Goal: Task Accomplishment & Management: Complete application form

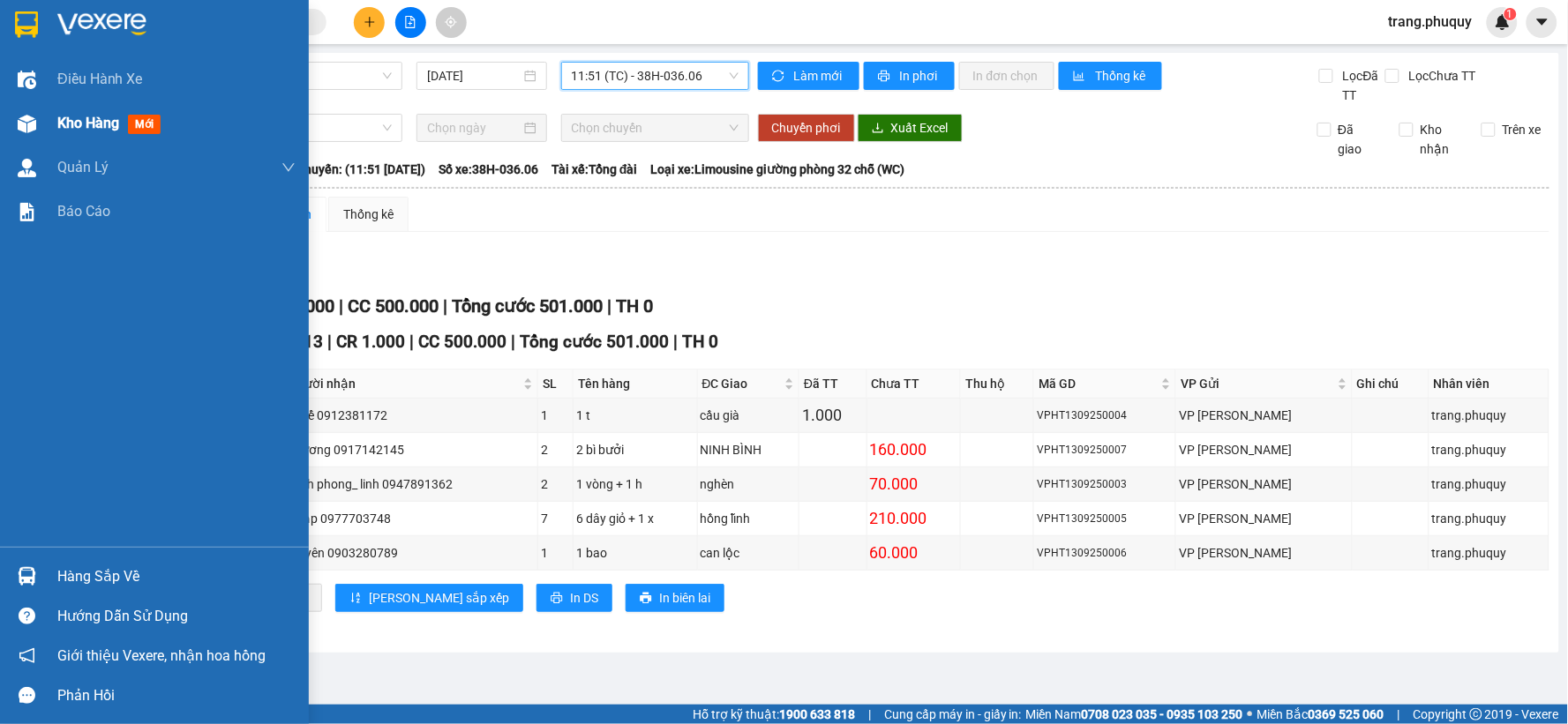
click at [26, 112] on div at bounding box center [27, 124] width 31 height 31
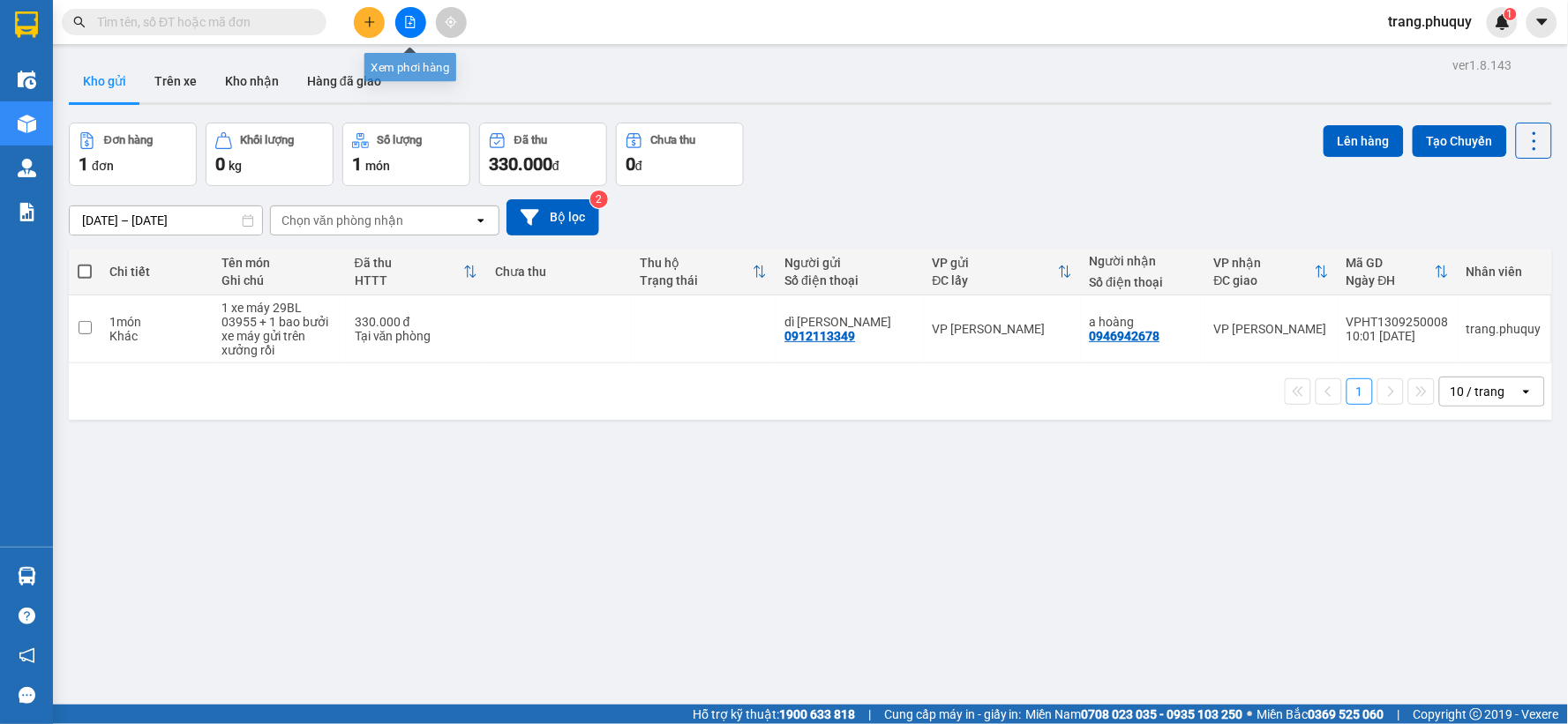
click at [401, 31] on button at bounding box center [411, 22] width 31 height 31
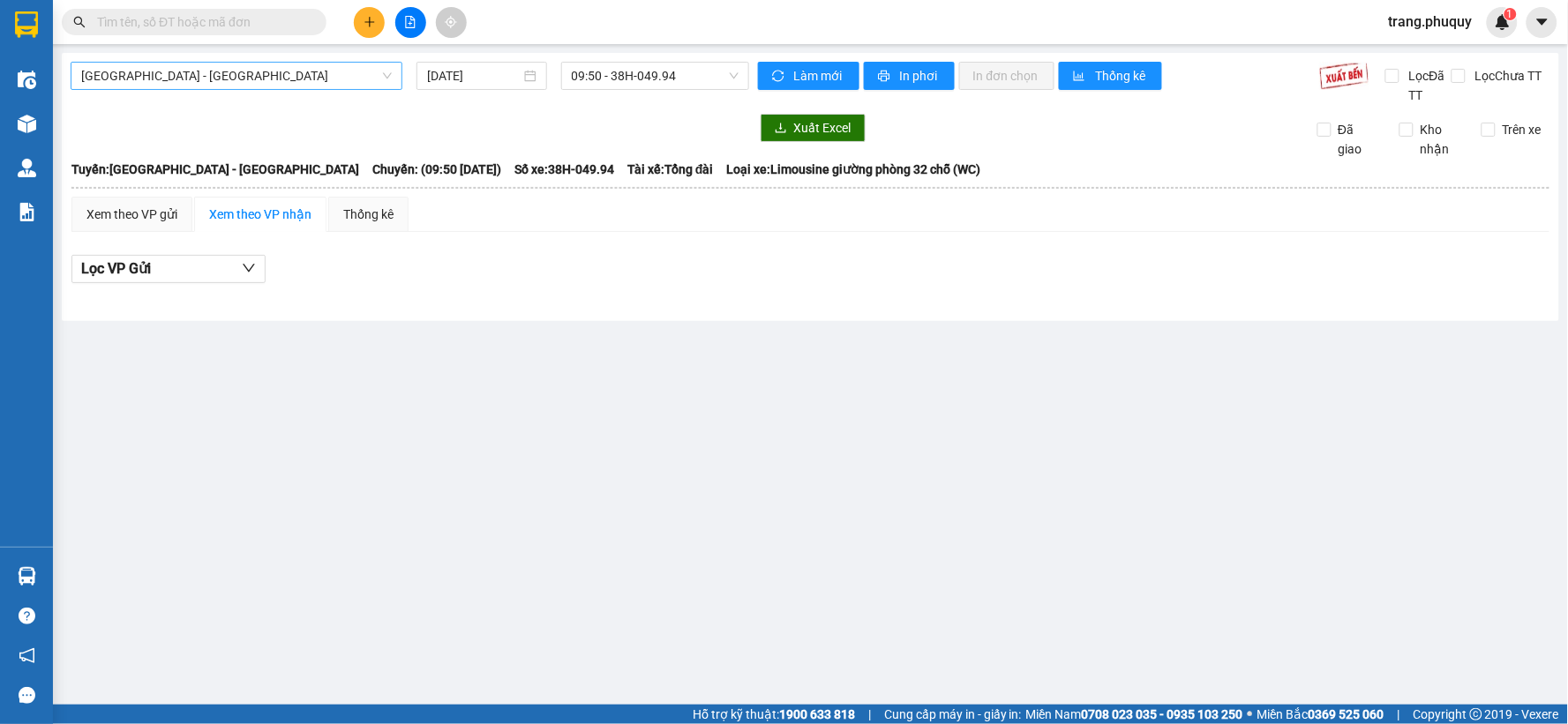
click at [341, 83] on span "[GEOGRAPHIC_DATA] - [GEOGRAPHIC_DATA]" at bounding box center [237, 76] width 310 height 26
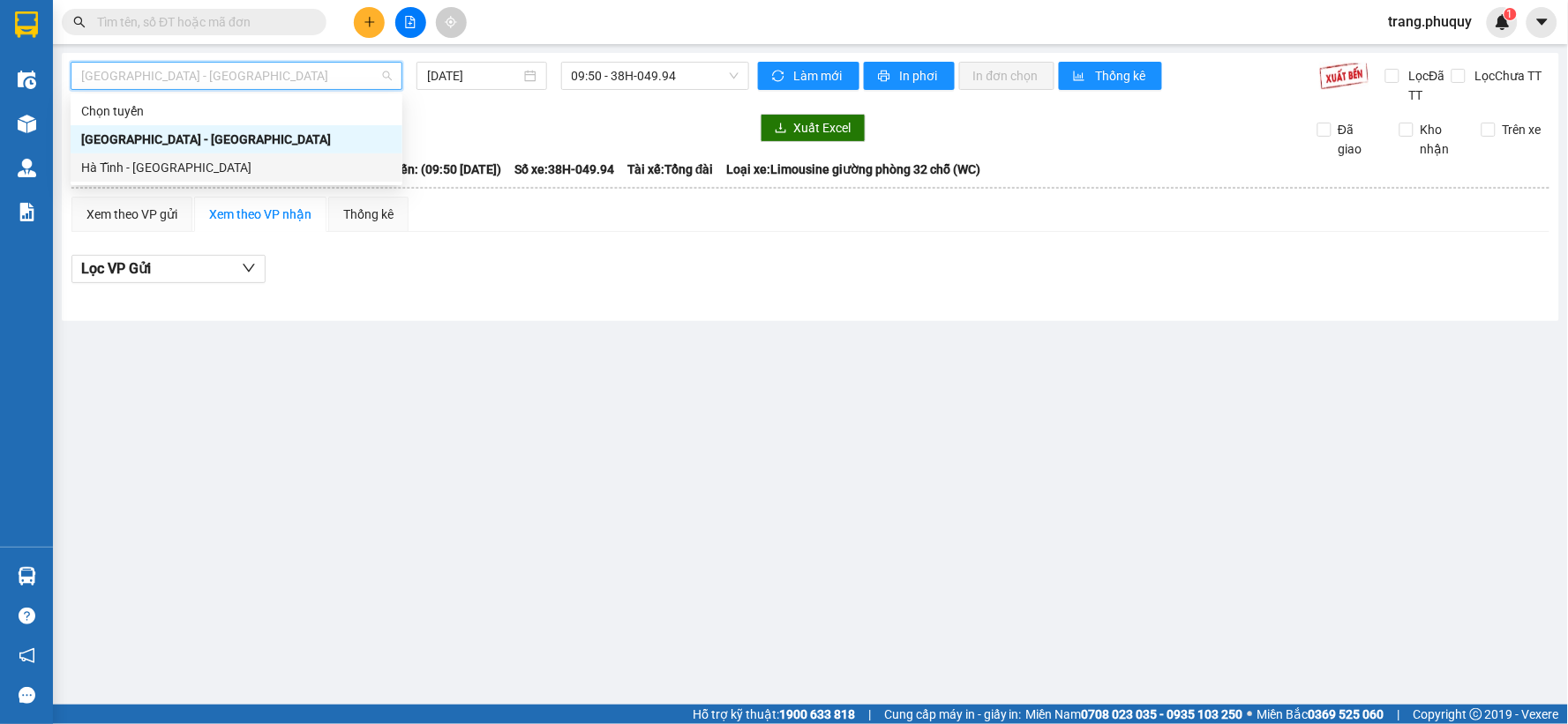
click at [236, 164] on div "Hà Tĩnh - [GEOGRAPHIC_DATA]" at bounding box center [237, 168] width 310 height 19
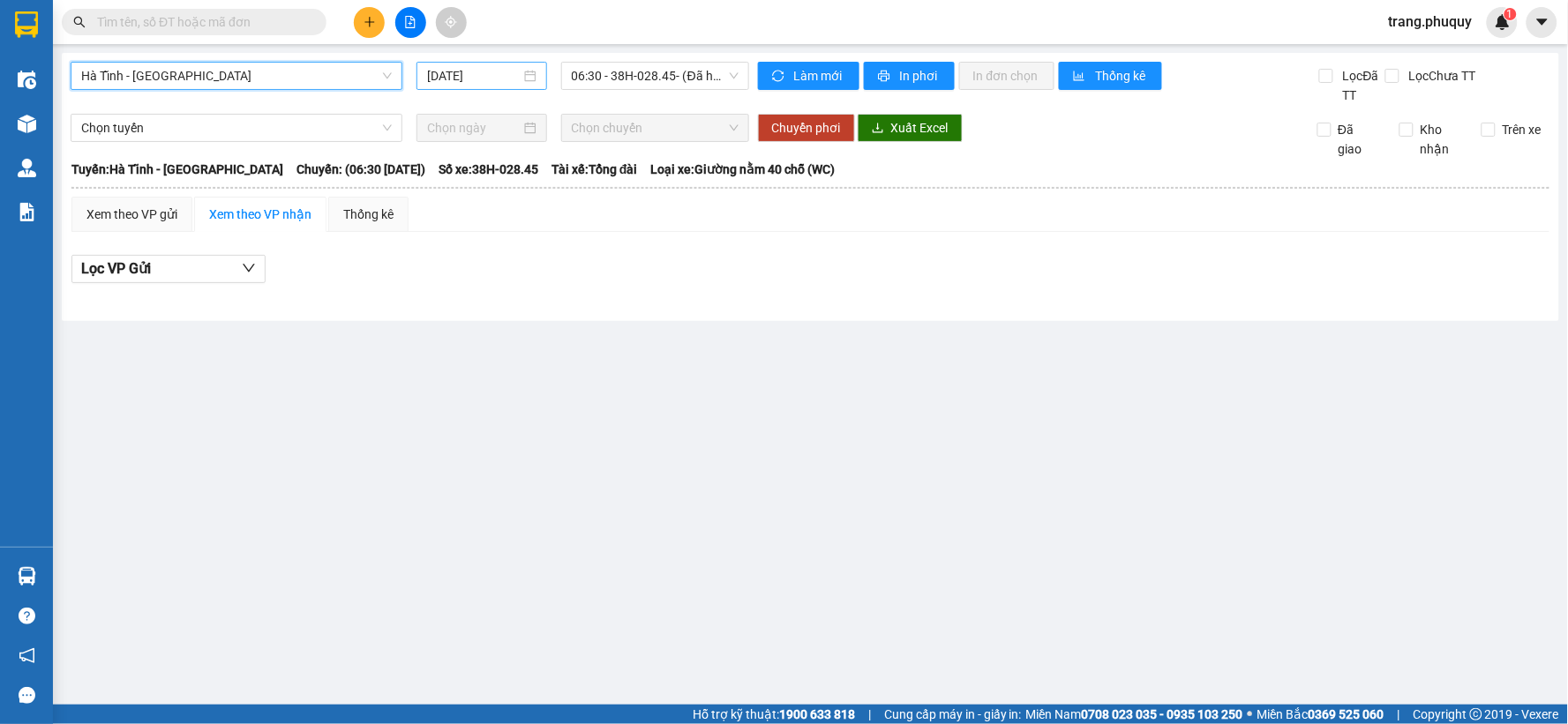
click at [480, 82] on input "[DATE]" at bounding box center [473, 76] width 93 height 19
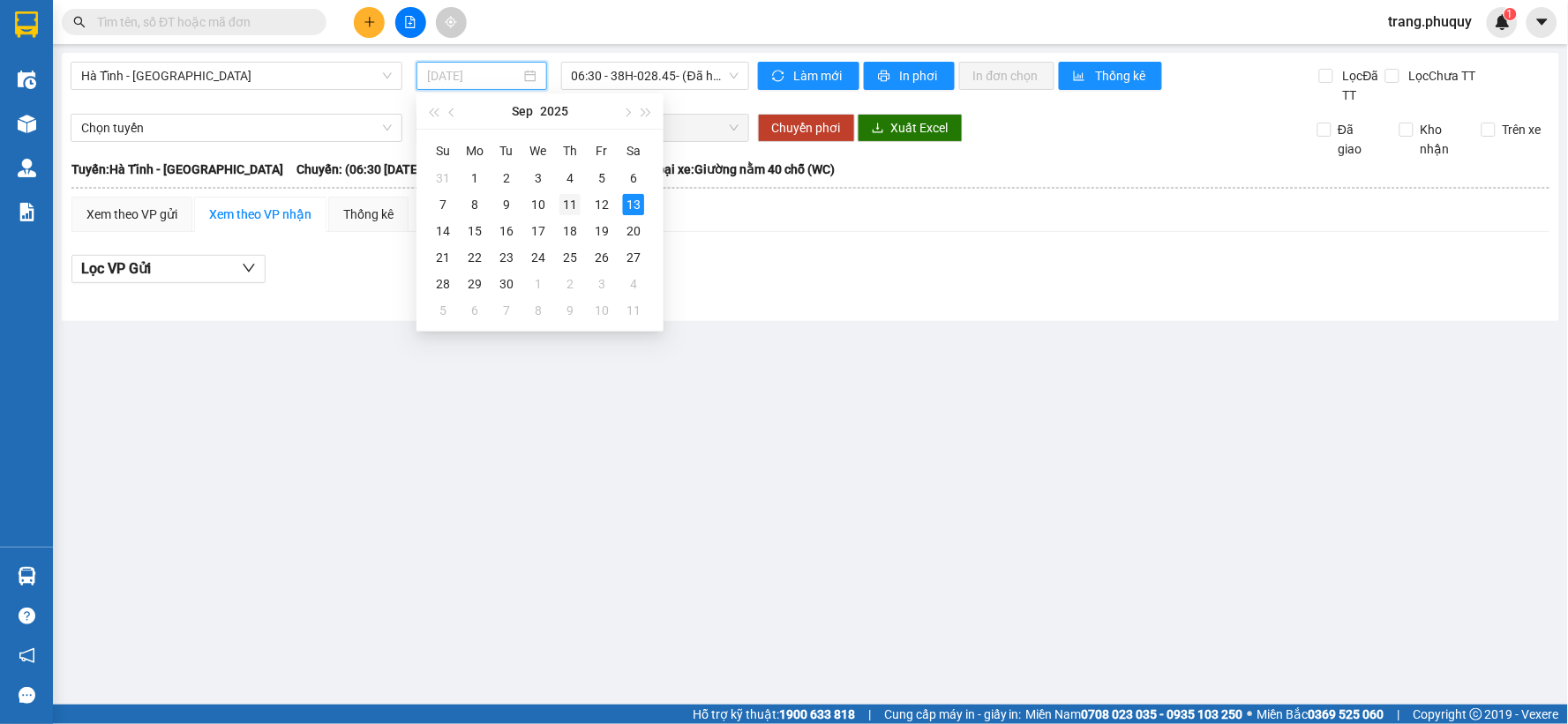
click at [569, 206] on div "11" at bounding box center [570, 205] width 21 height 21
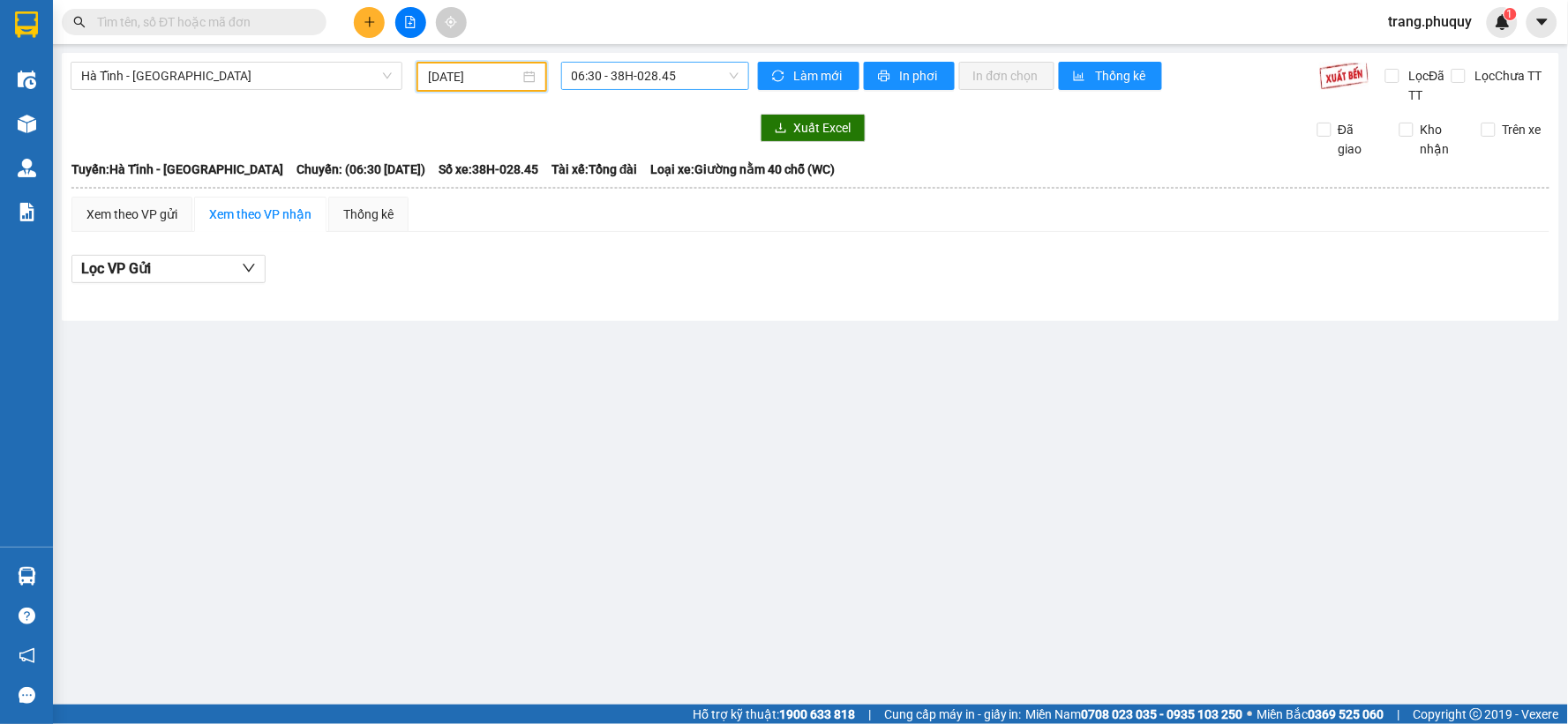
click at [653, 73] on span "06:30 - 38H-028.45" at bounding box center [656, 76] width 167 height 26
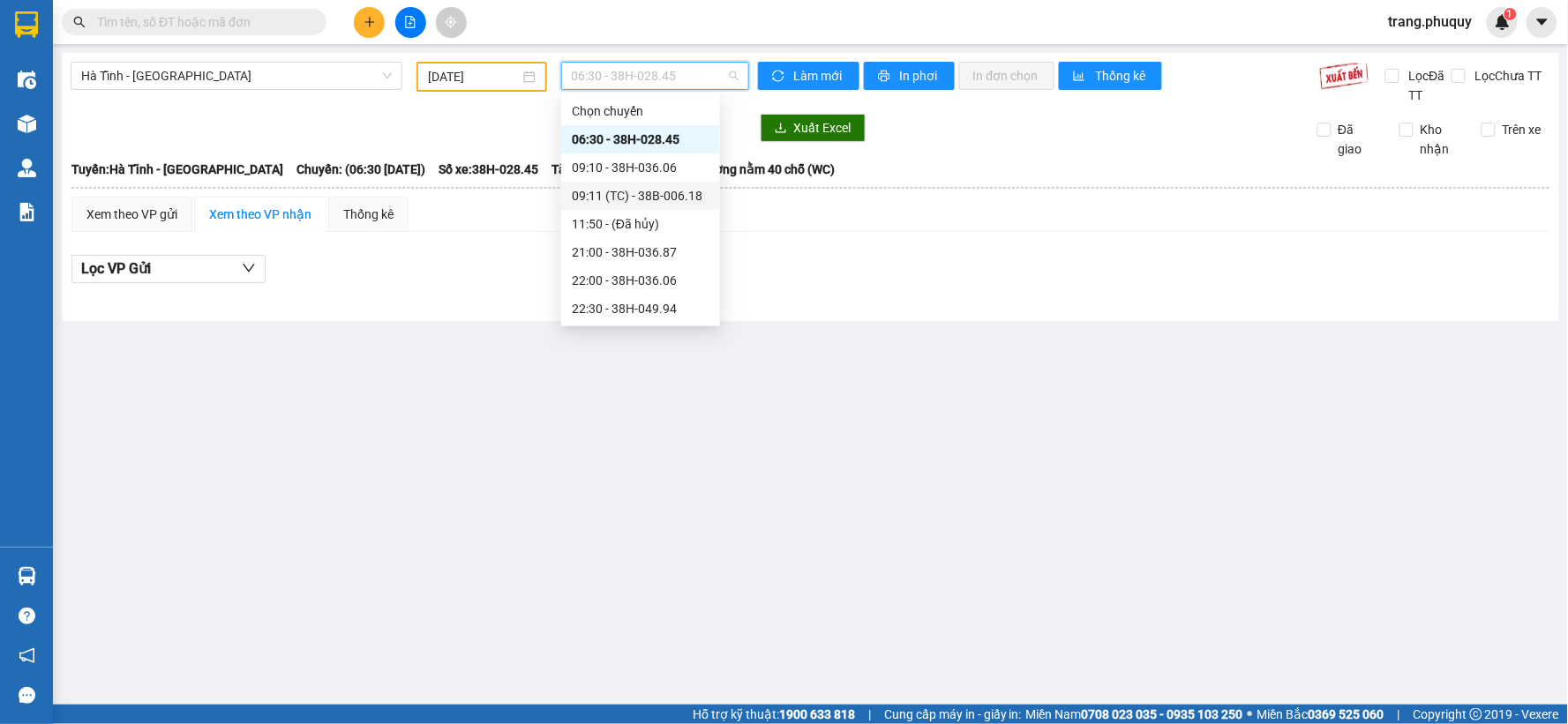
scroll to position [56, 0]
click at [670, 282] on div "23:00 - 38H-028.74" at bounding box center [641, 280] width 138 height 19
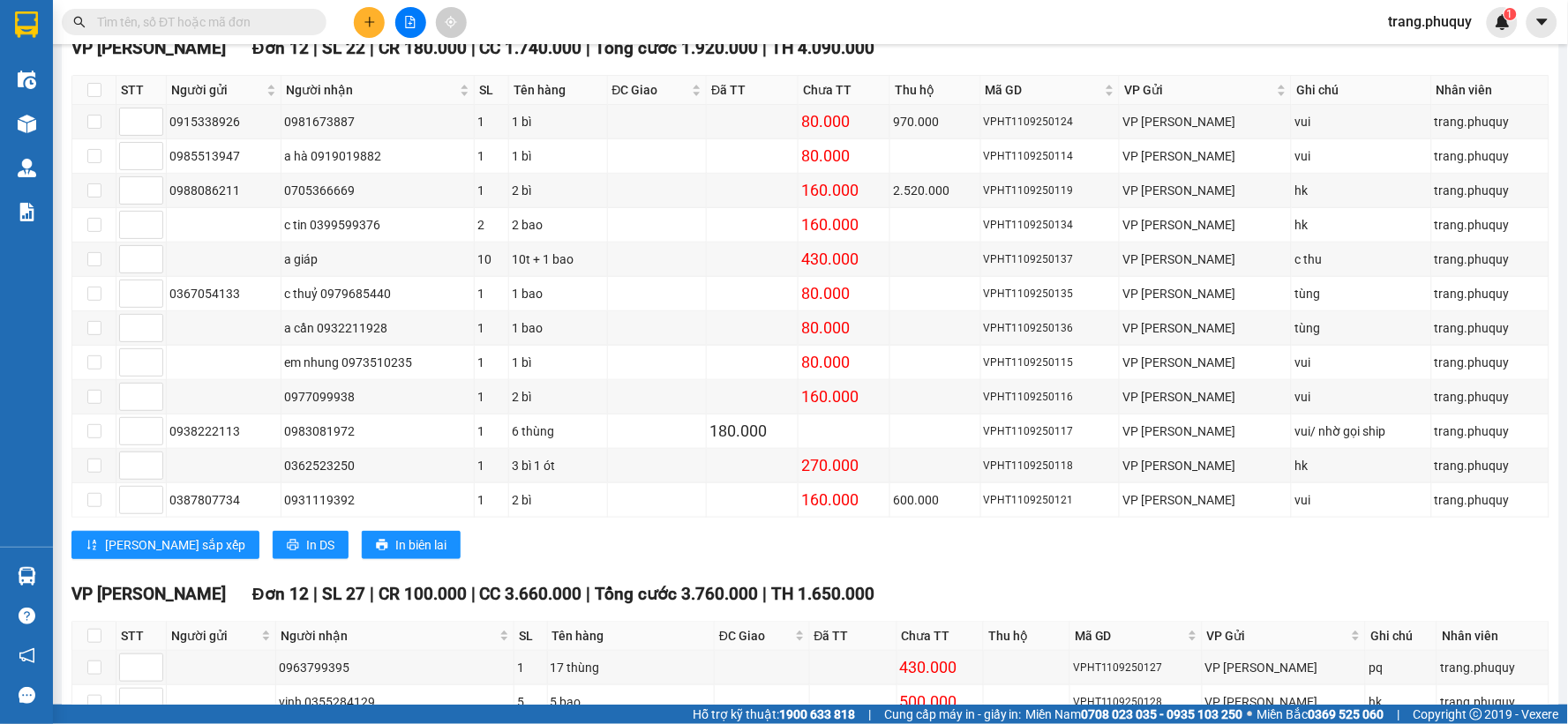
scroll to position [750, 0]
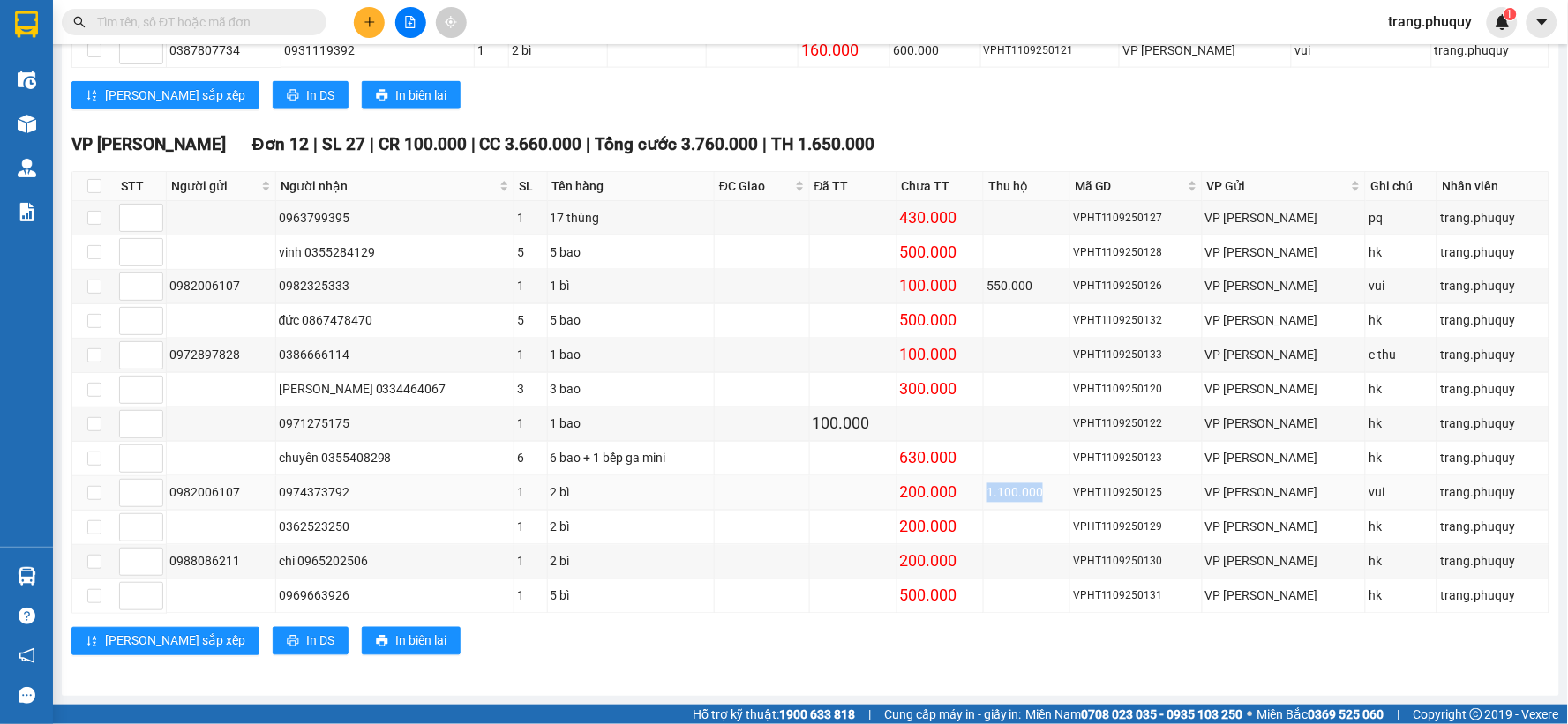
drag, startPoint x: 985, startPoint y: 482, endPoint x: 1057, endPoint y: 498, distance: 73.8
click at [1057, 498] on div "1.100.000" at bounding box center [1026, 493] width 80 height 19
drag, startPoint x: 981, startPoint y: 299, endPoint x: 1033, endPoint y: 337, distance: 64.4
click at [1036, 299] on tr "0982006107 0982325333 1 1 bì 100.000 550.000 VPHT1109250126 VP [PERSON_NAME] Tậ…" at bounding box center [811, 286] width 1477 height 34
drag, startPoint x: 1028, startPoint y: 456, endPoint x: 1028, endPoint y: 488, distance: 32.0
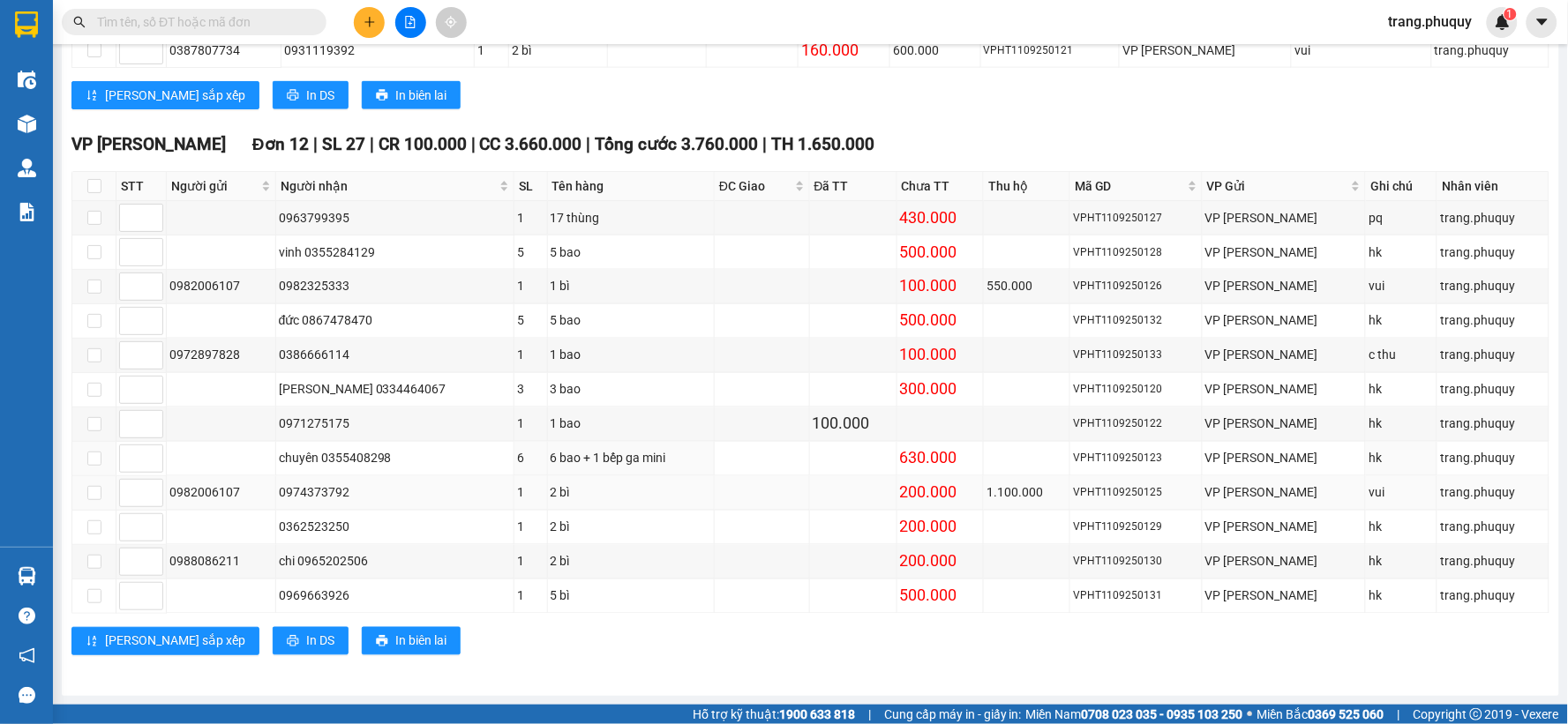
click at [1028, 480] on tbody "0963799395 1 17 thùng 430.000 VPHT1109250127 VP [PERSON_NAME] pq trang.phuquy v…" at bounding box center [811, 407] width 1477 height 413
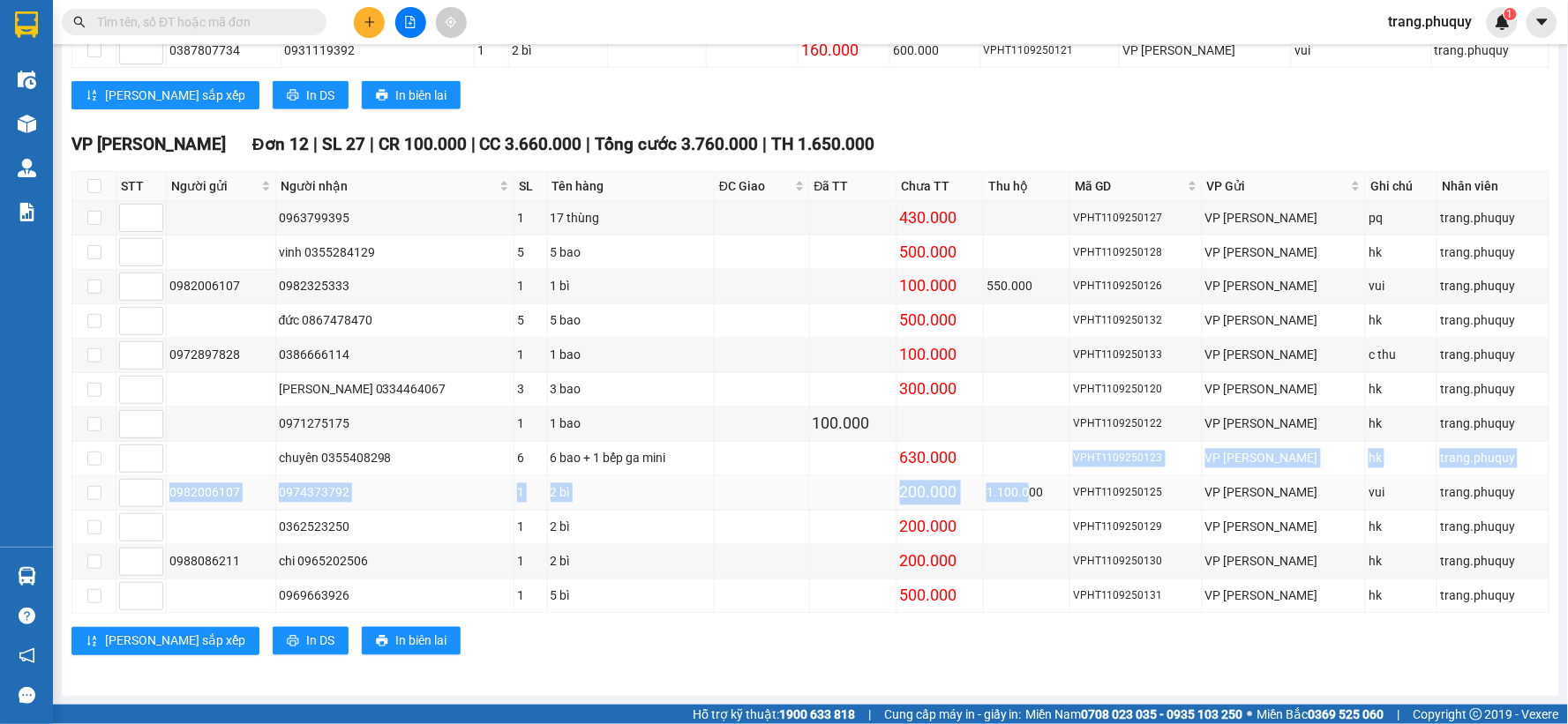
click at [1028, 488] on div "1.100.000" at bounding box center [1026, 493] width 80 height 19
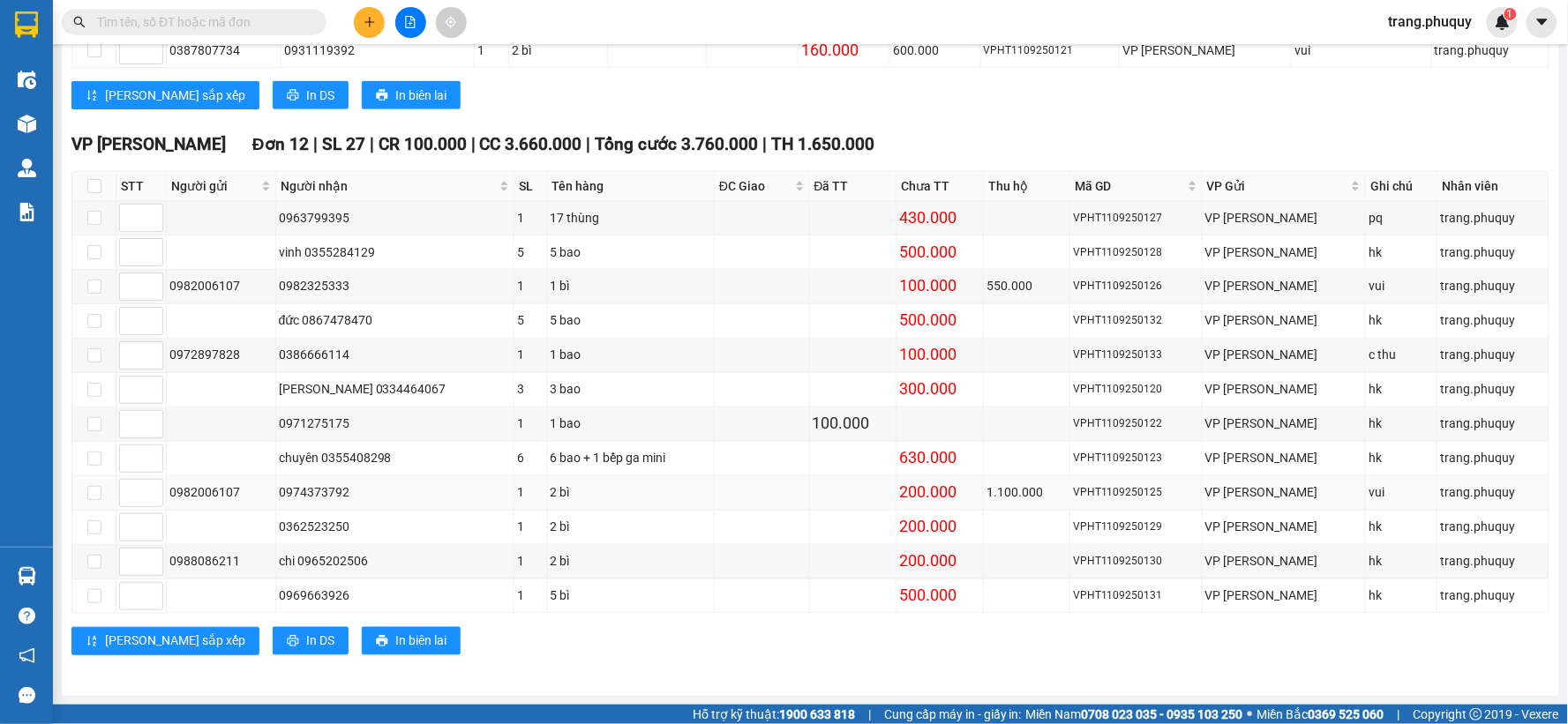
click at [810, 508] on td at bounding box center [853, 492] width 87 height 34
click at [787, 403] on td at bounding box center [761, 390] width 94 height 34
click at [851, 412] on div "100.000" at bounding box center [853, 424] width 81 height 24
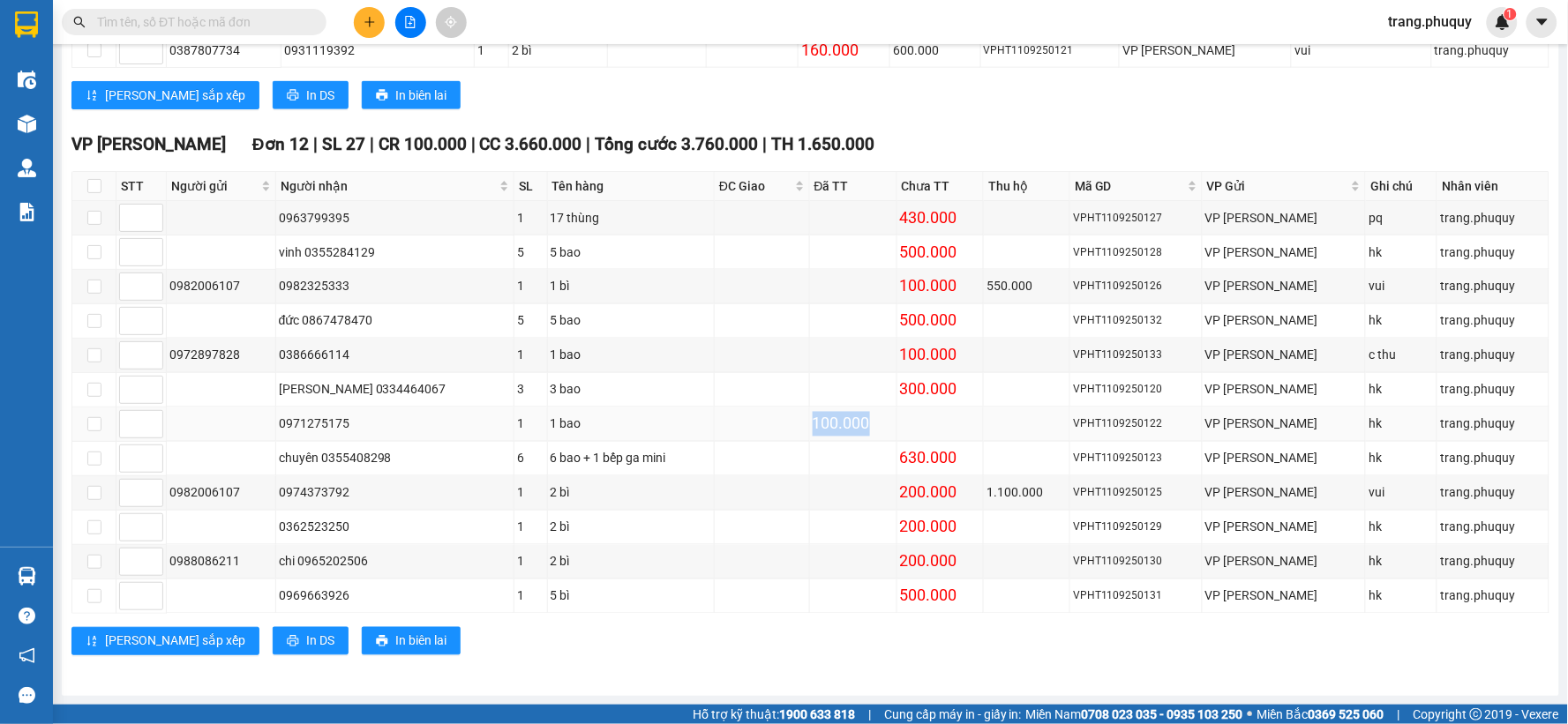
click at [851, 412] on div "100.000" at bounding box center [853, 424] width 81 height 24
click at [850, 412] on div "100.000" at bounding box center [853, 424] width 81 height 24
click at [835, 432] on div "100.000" at bounding box center [853, 424] width 81 height 24
click at [820, 476] on td at bounding box center [853, 492] width 87 height 34
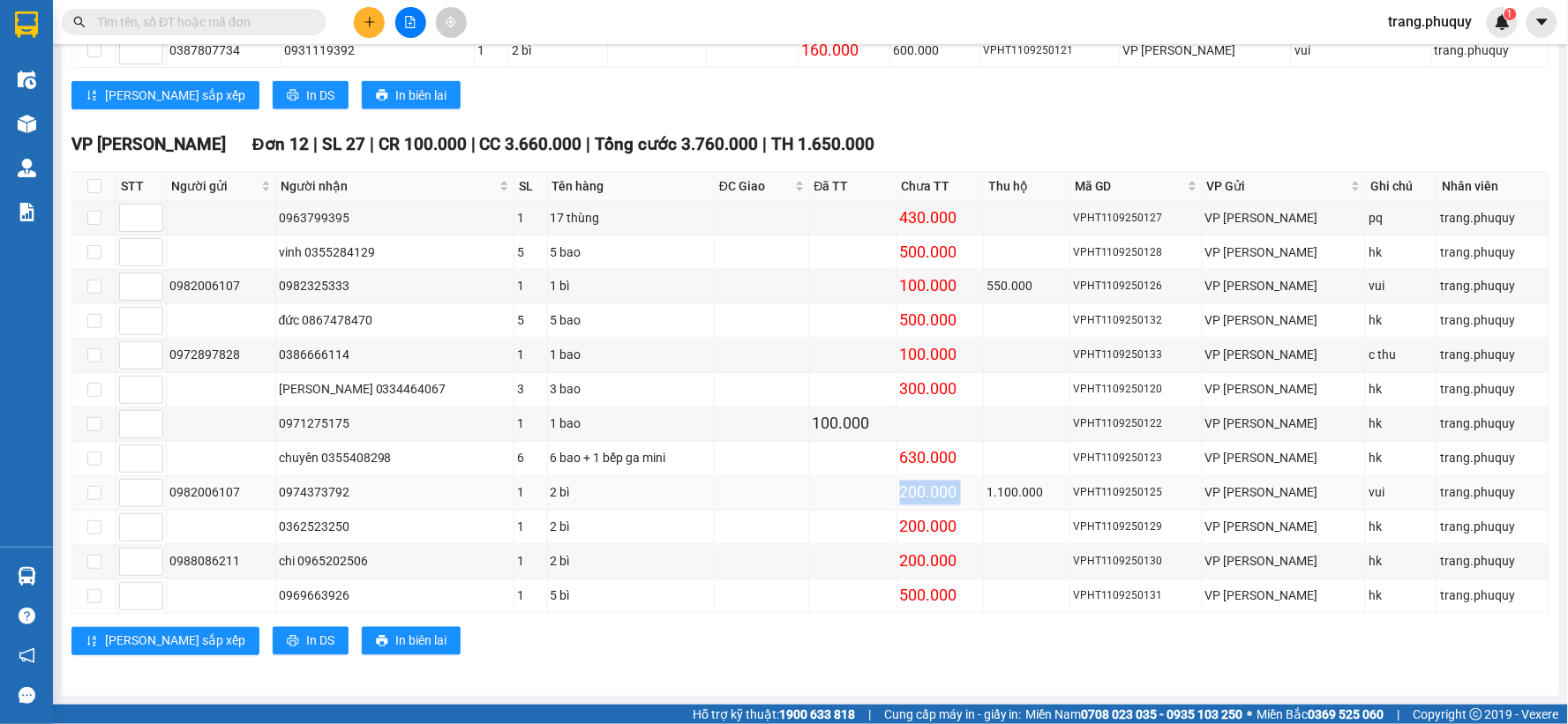
click at [820, 477] on td at bounding box center [853, 492] width 87 height 34
click at [810, 512] on td at bounding box center [853, 527] width 87 height 34
click at [838, 589] on td at bounding box center [853, 596] width 87 height 34
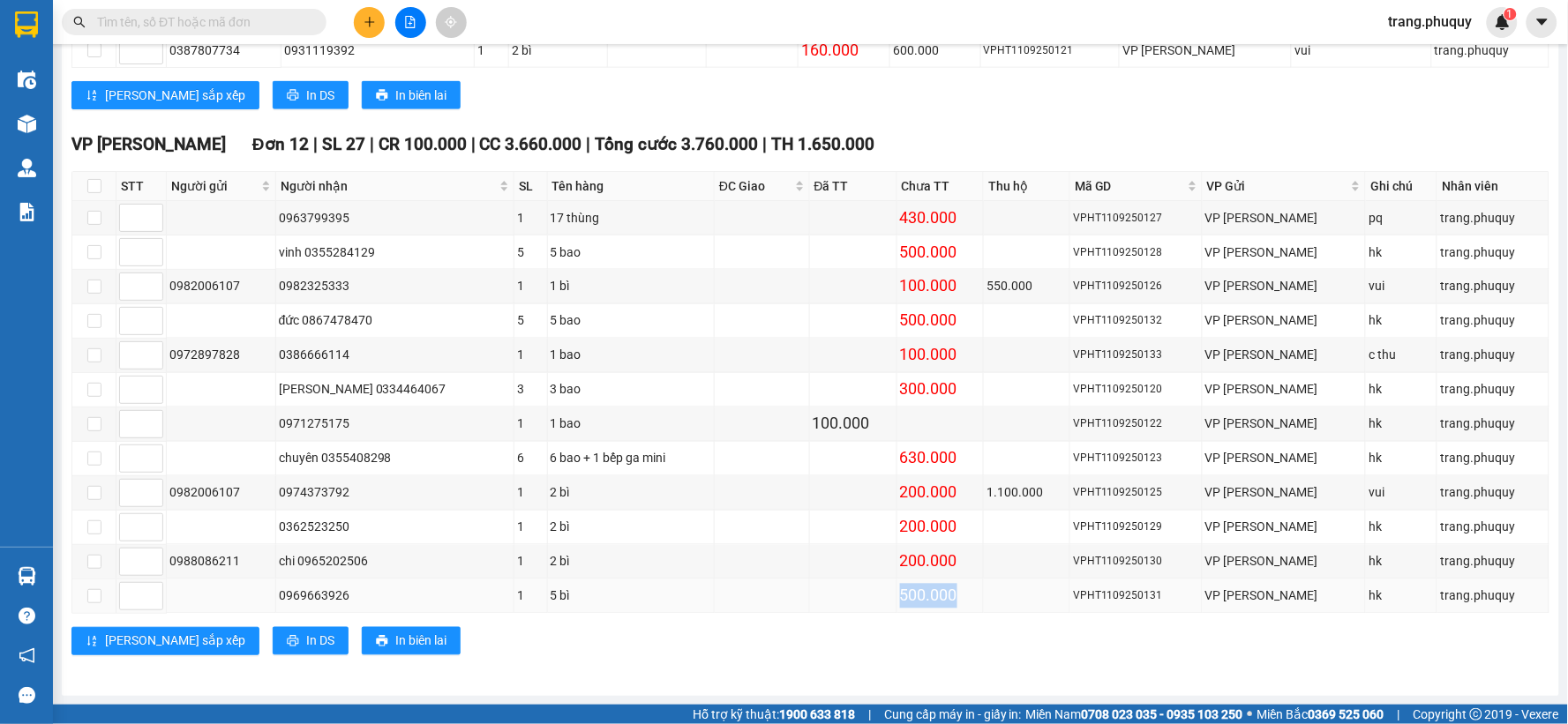
click at [837, 588] on td at bounding box center [853, 596] width 87 height 34
drag, startPoint x: 837, startPoint y: 588, endPoint x: 832, endPoint y: 566, distance: 22.6
click at [836, 588] on td at bounding box center [853, 596] width 87 height 34
click at [832, 566] on td at bounding box center [853, 561] width 87 height 34
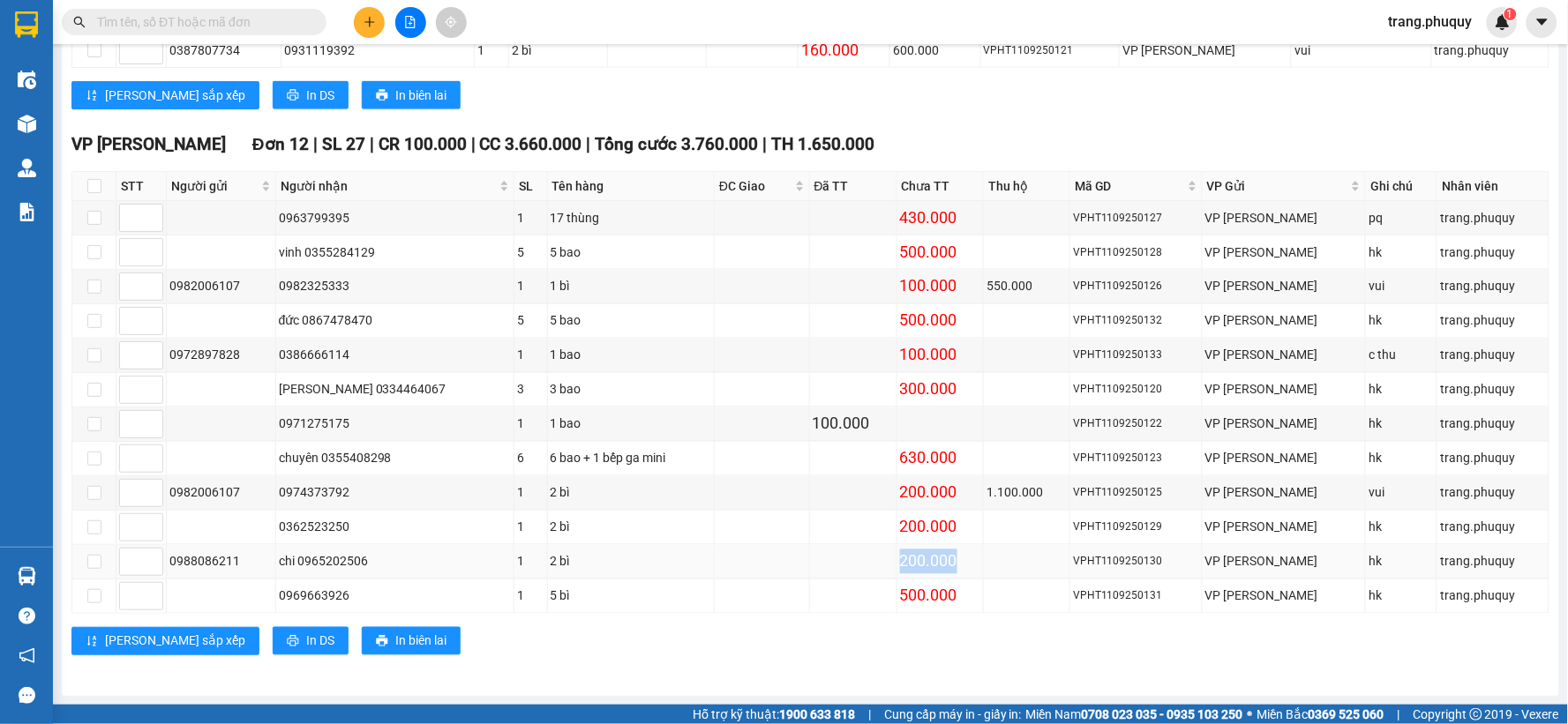
click at [832, 566] on td at bounding box center [853, 561] width 87 height 34
click at [827, 535] on td at bounding box center [853, 527] width 87 height 34
click at [826, 506] on td at bounding box center [853, 492] width 87 height 34
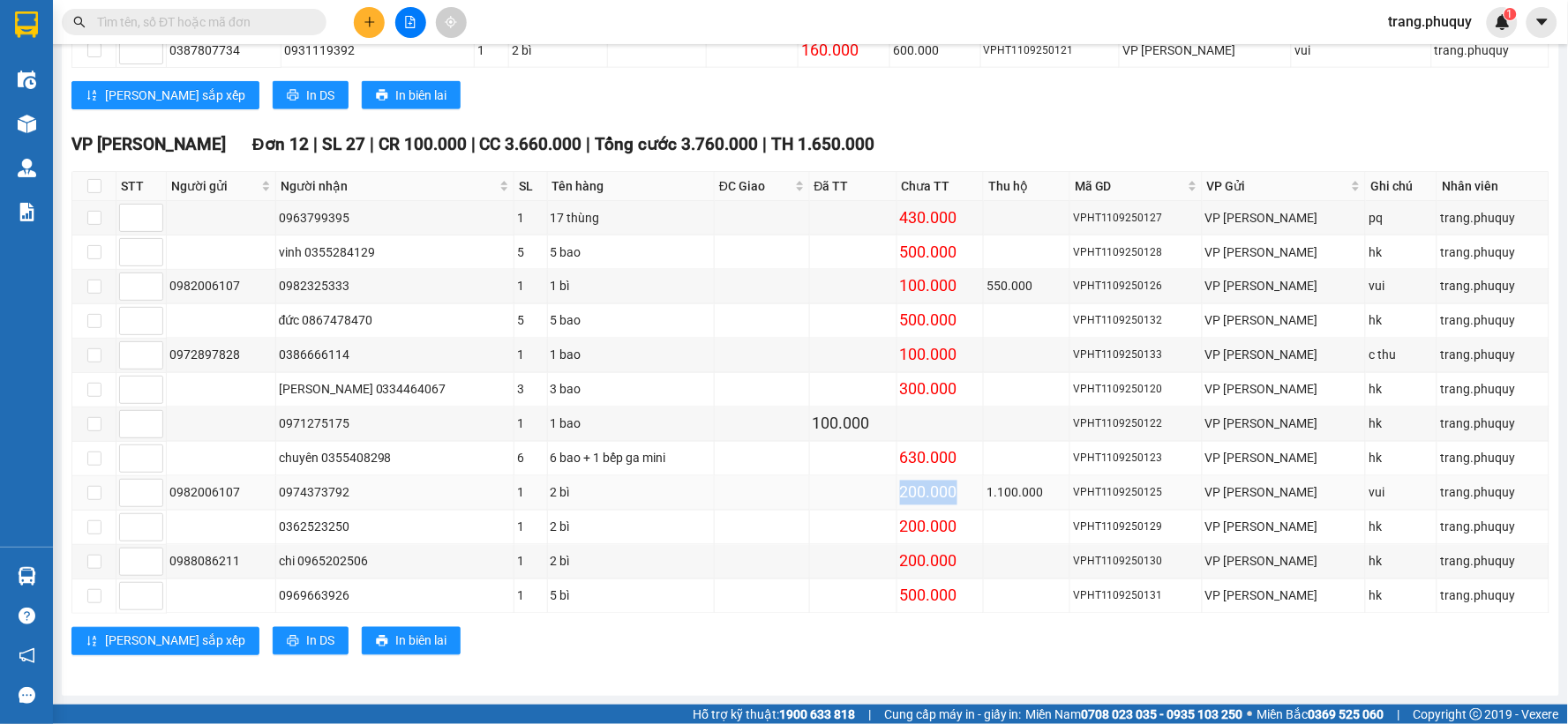
click at [826, 506] on td at bounding box center [853, 492] width 87 height 34
click at [823, 462] on td at bounding box center [853, 458] width 87 height 34
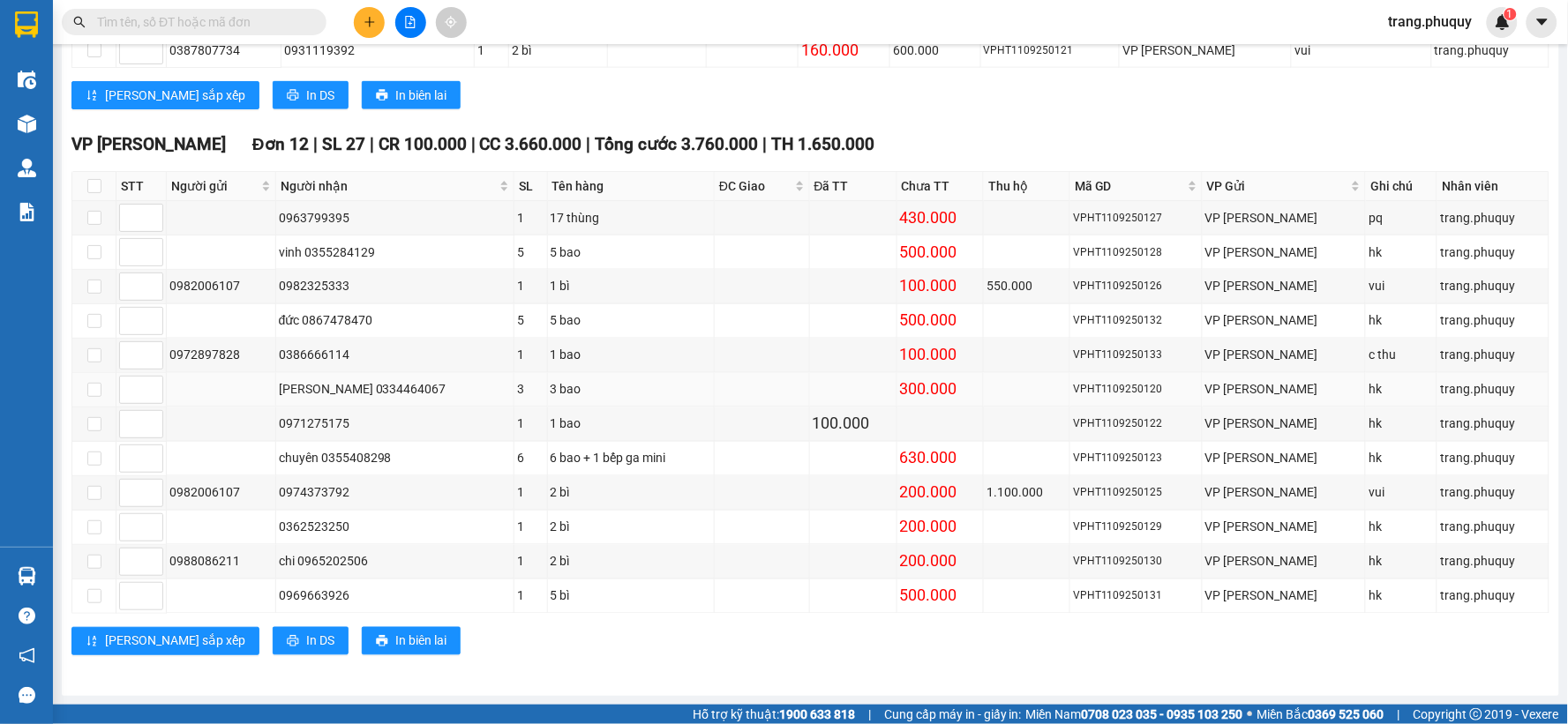
click at [836, 381] on td at bounding box center [853, 390] width 87 height 34
click at [834, 345] on td at bounding box center [853, 355] width 87 height 34
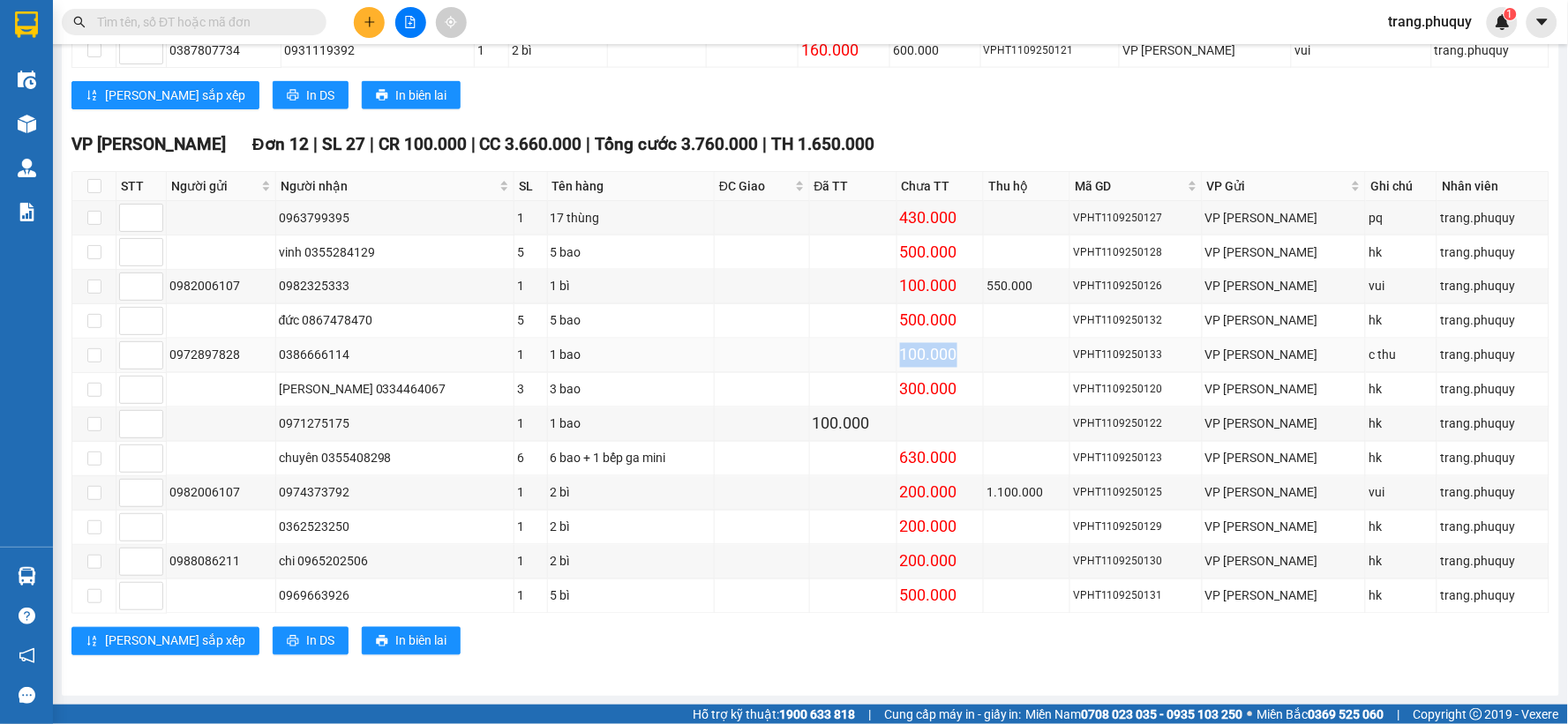
click at [834, 345] on td at bounding box center [853, 355] width 87 height 34
click at [830, 311] on td at bounding box center [853, 321] width 87 height 34
click at [830, 275] on td at bounding box center [853, 286] width 87 height 34
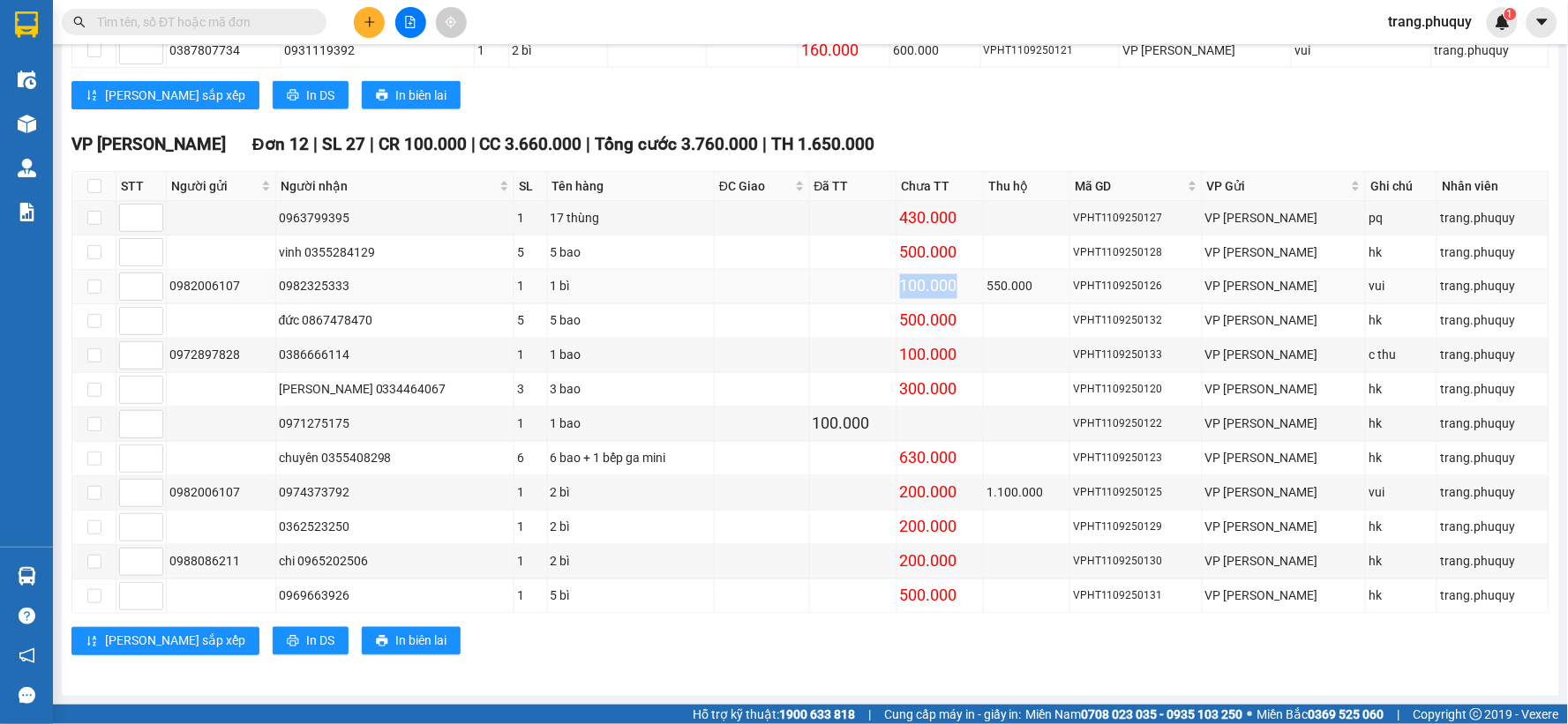
click at [830, 275] on td at bounding box center [853, 286] width 87 height 34
click at [830, 241] on td at bounding box center [853, 252] width 87 height 34
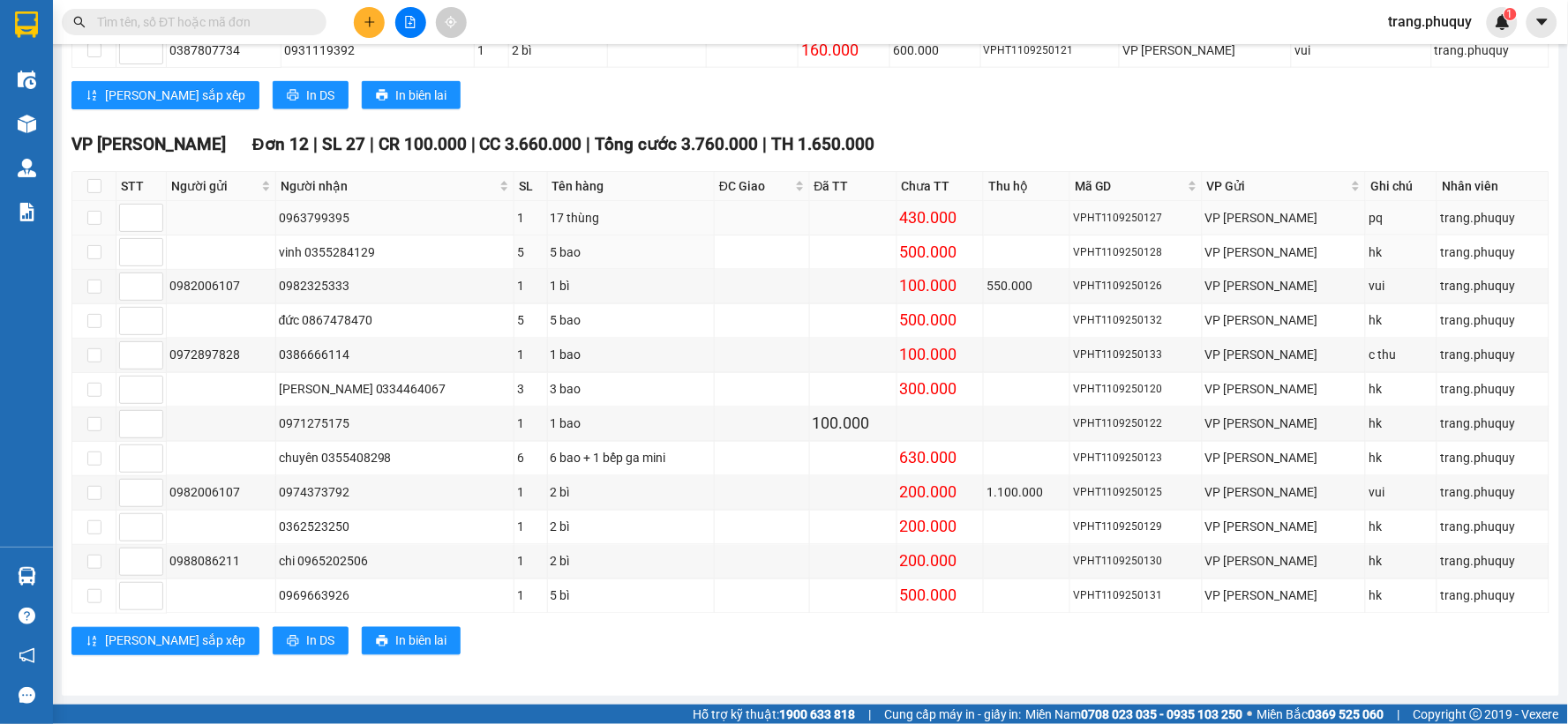
click at [834, 214] on td at bounding box center [853, 217] width 87 height 34
click at [941, 248] on div "500.000" at bounding box center [941, 251] width 81 height 24
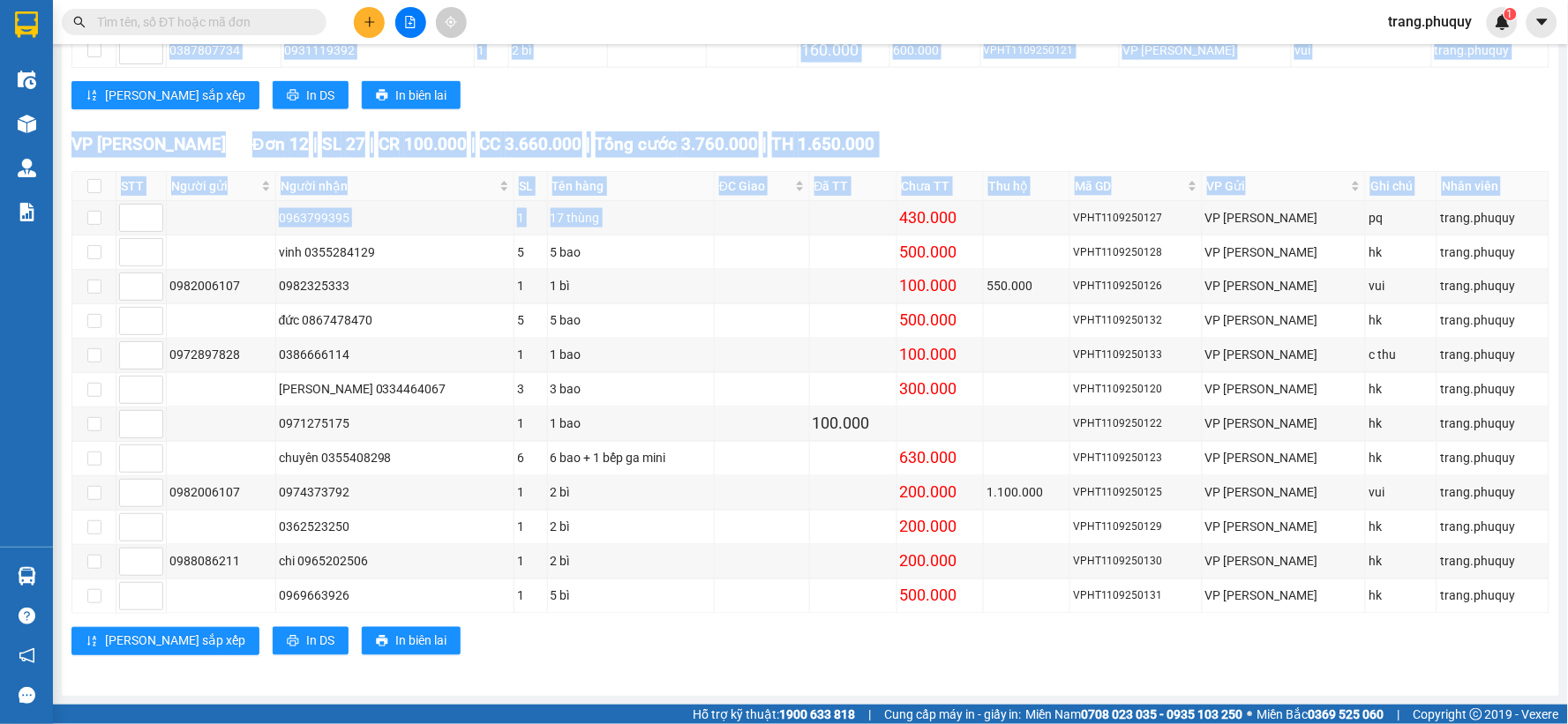
drag, startPoint x: 897, startPoint y: 214, endPoint x: 926, endPoint y: 614, distance: 401.0
click at [926, 614] on div "VP [PERSON_NAME] Đơn 12 | SL 27 | CR 100.000 | CC 3.660.000 | Tổng cước 3.760.0…" at bounding box center [811, 400] width 1478 height 537
click at [816, 531] on td at bounding box center [853, 527] width 87 height 34
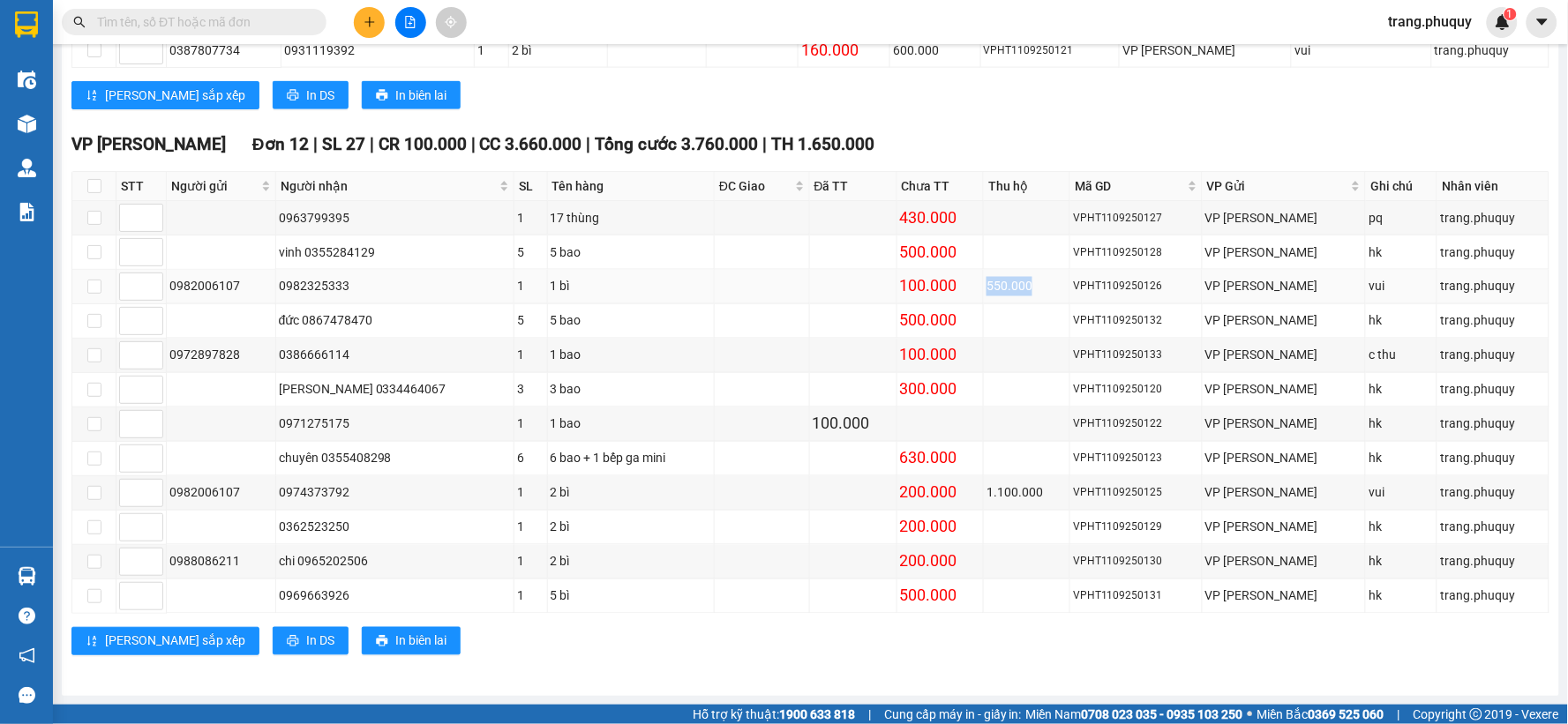
drag, startPoint x: 989, startPoint y: 282, endPoint x: 1031, endPoint y: 292, distance: 43.2
click at [1031, 292] on div "550.000" at bounding box center [1026, 287] width 80 height 19
drag, startPoint x: 984, startPoint y: 485, endPoint x: 1041, endPoint y: 492, distance: 57.4
click at [1041, 492] on td "1.100.000" at bounding box center [1026, 492] width 86 height 34
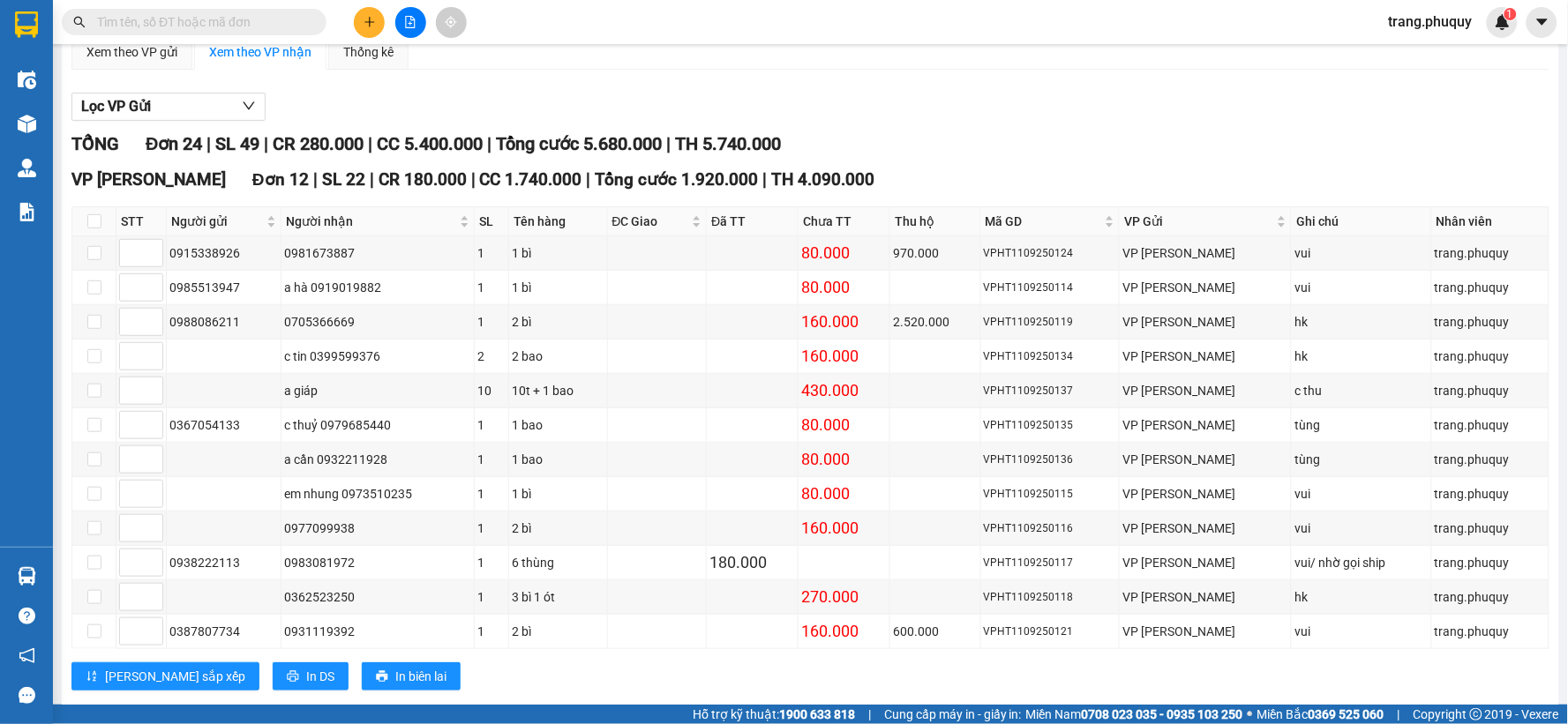
scroll to position [0, 0]
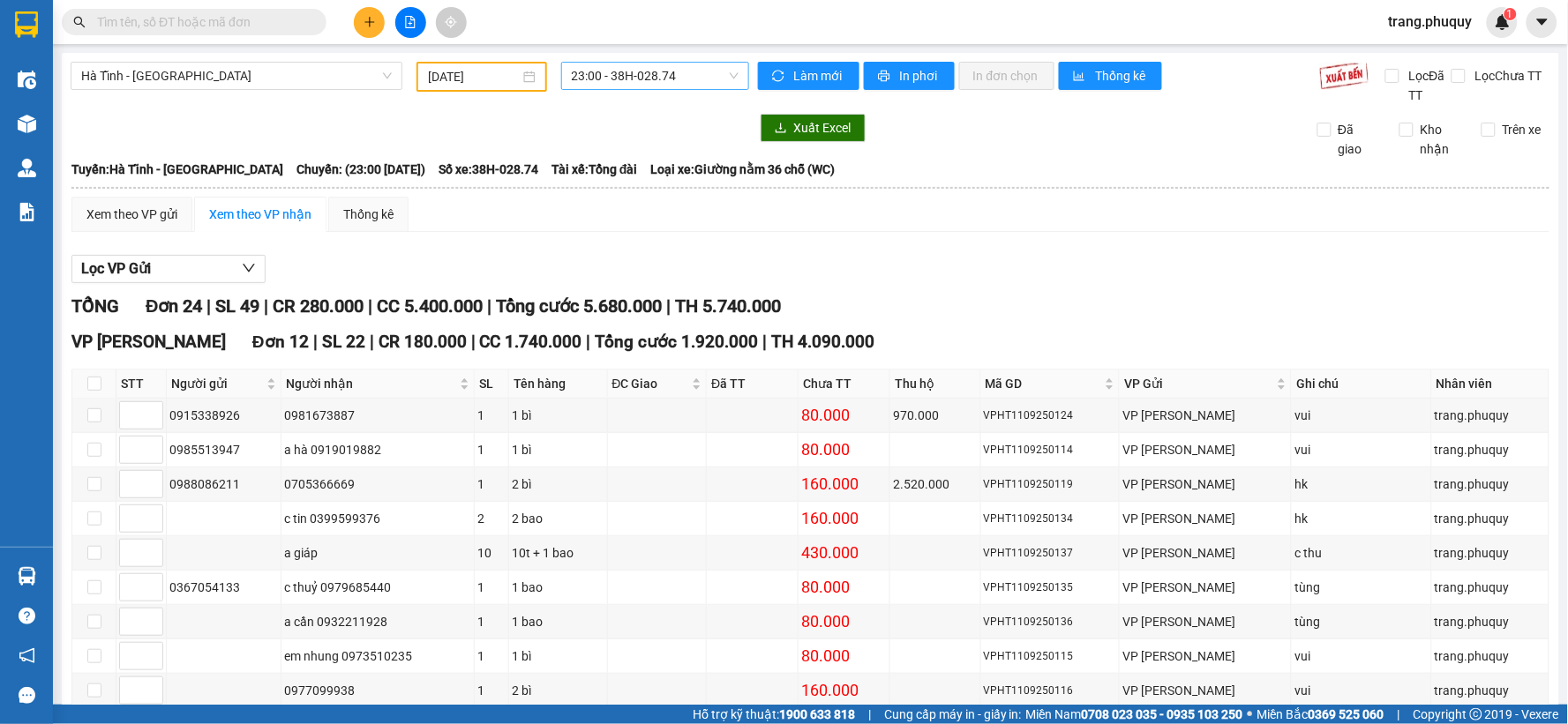
click at [621, 82] on span "23:00 - 38H-028.74" at bounding box center [656, 76] width 167 height 26
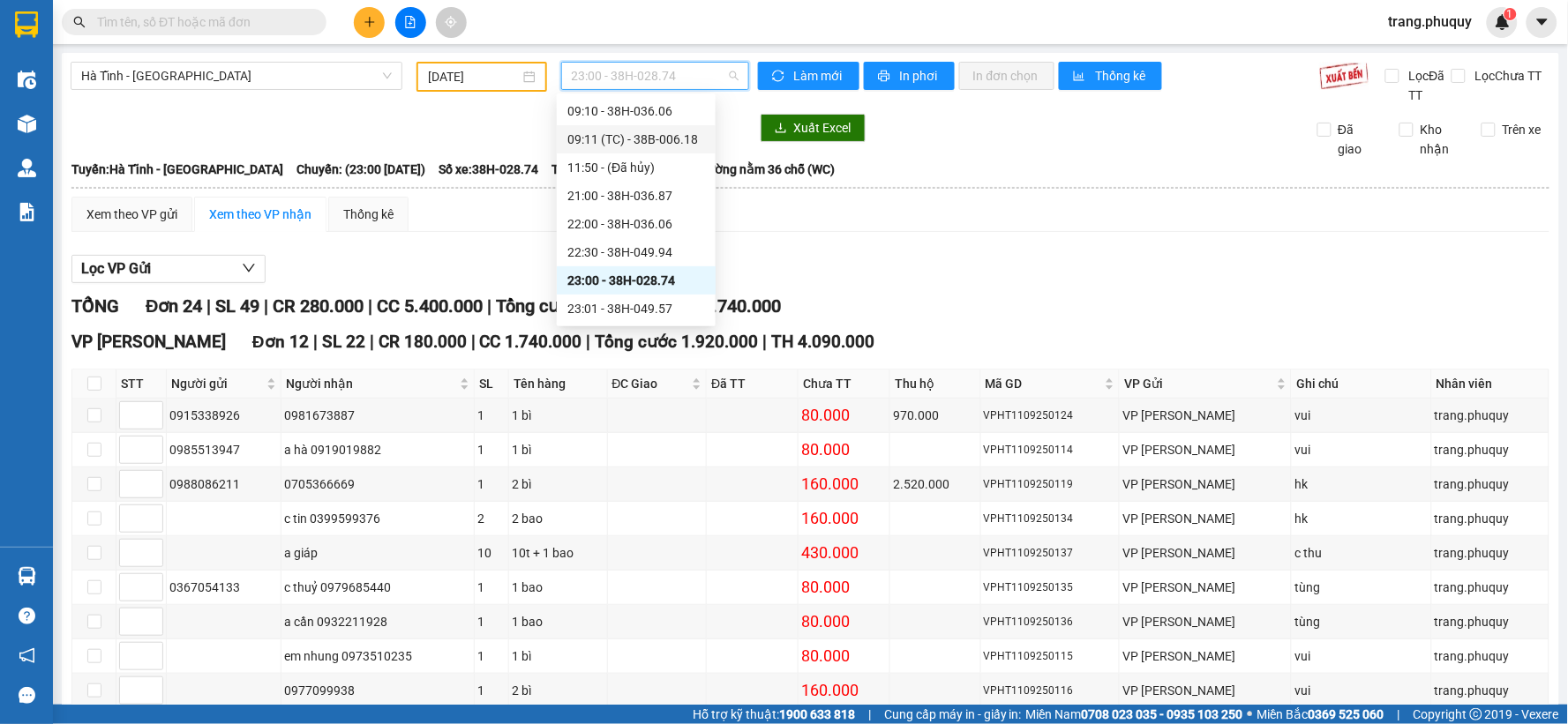
click at [653, 138] on div "09:11 (TC) - 38B-006.18" at bounding box center [636, 140] width 138 height 19
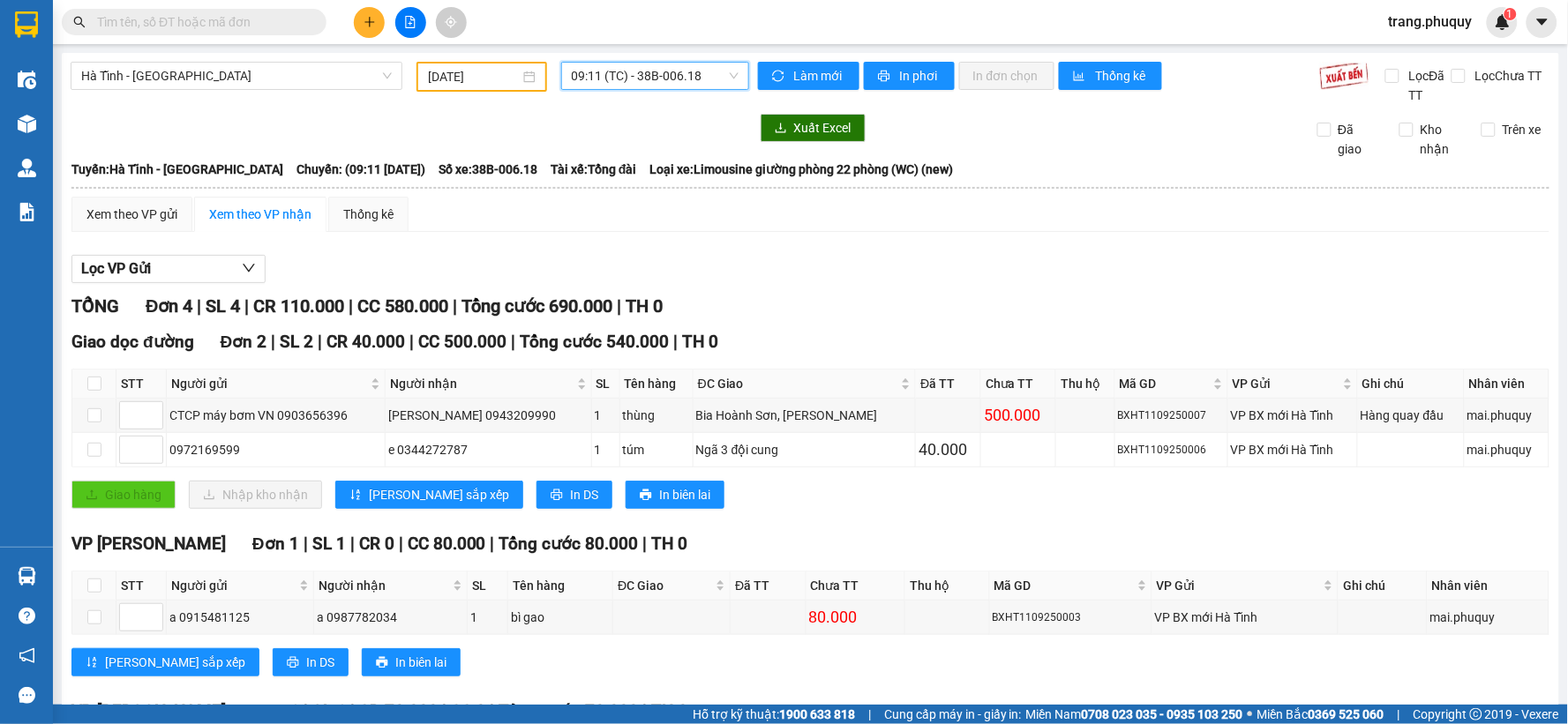
click at [445, 76] on input "[DATE]" at bounding box center [473, 77] width 91 height 19
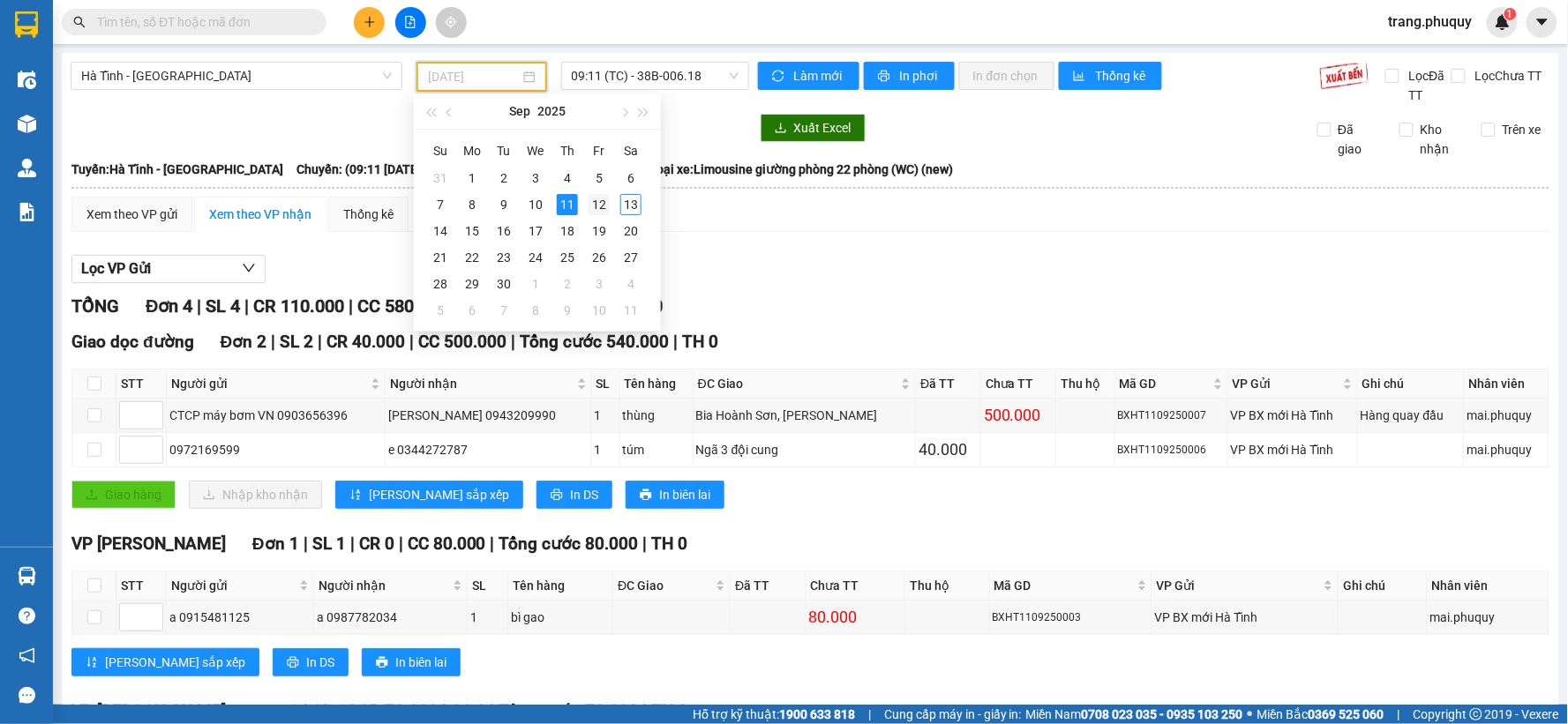
click at [592, 210] on div "12" at bounding box center [599, 205] width 21 height 21
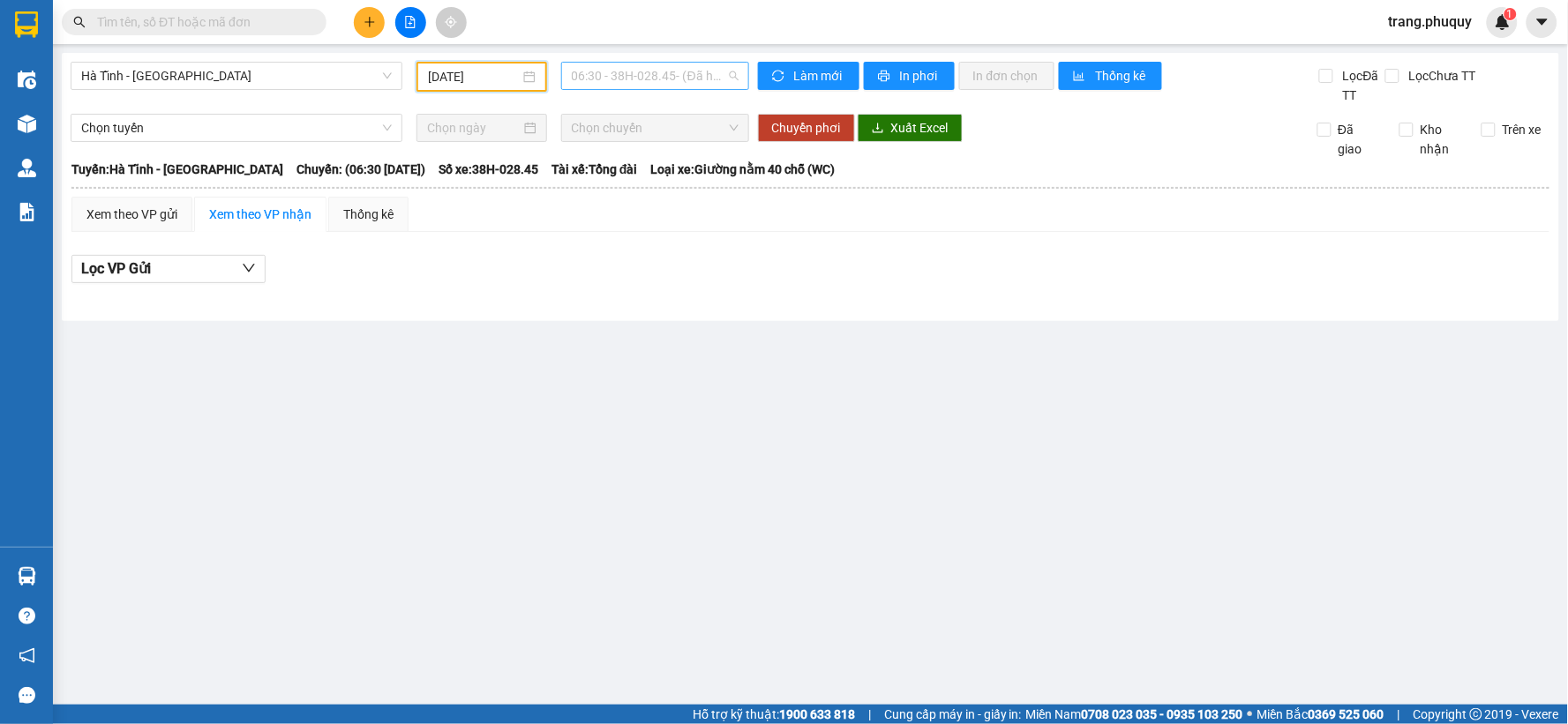
click at [670, 74] on span "06:30 - 38H-028.45 - (Đã hủy)" at bounding box center [656, 76] width 167 height 26
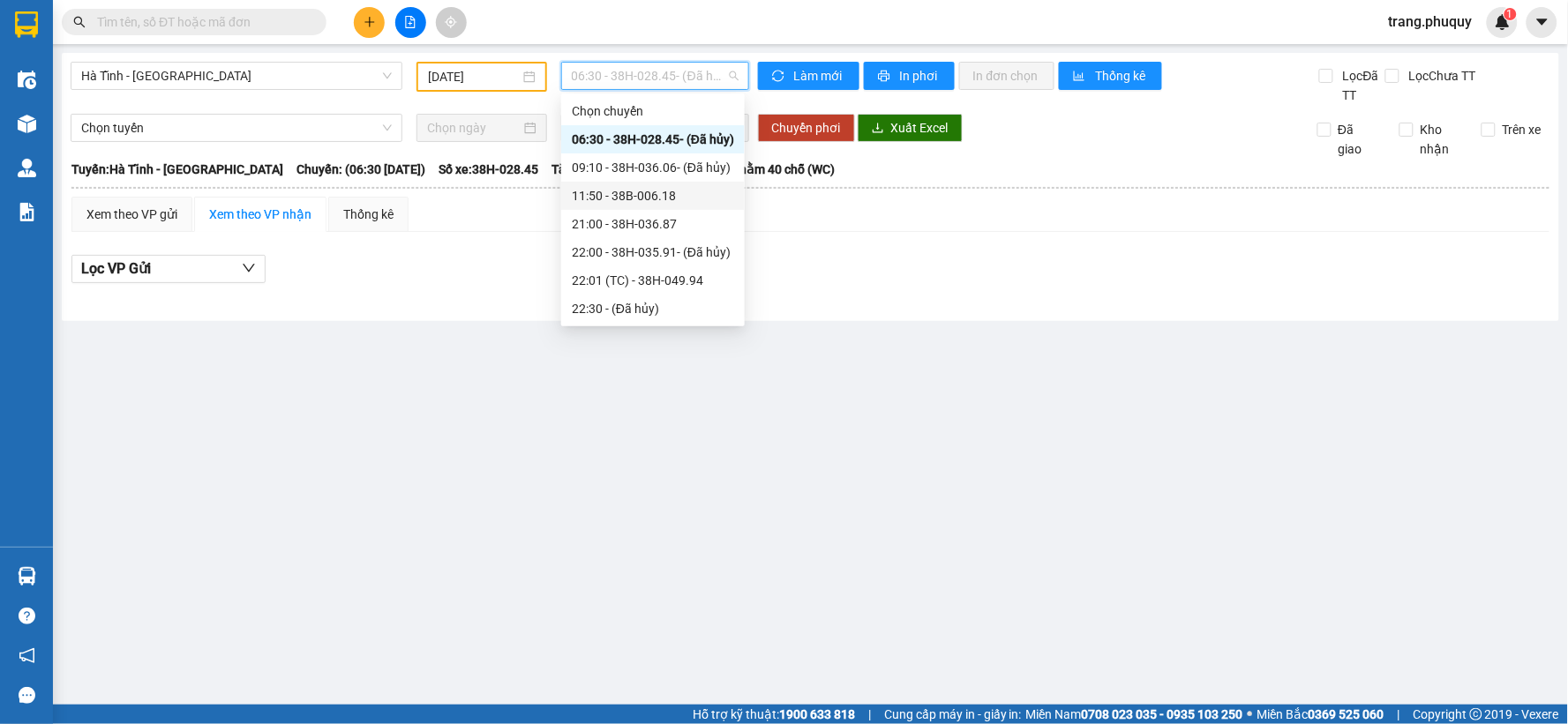
click at [665, 205] on div "11:50 - 38B-006.18" at bounding box center [653, 195] width 183 height 28
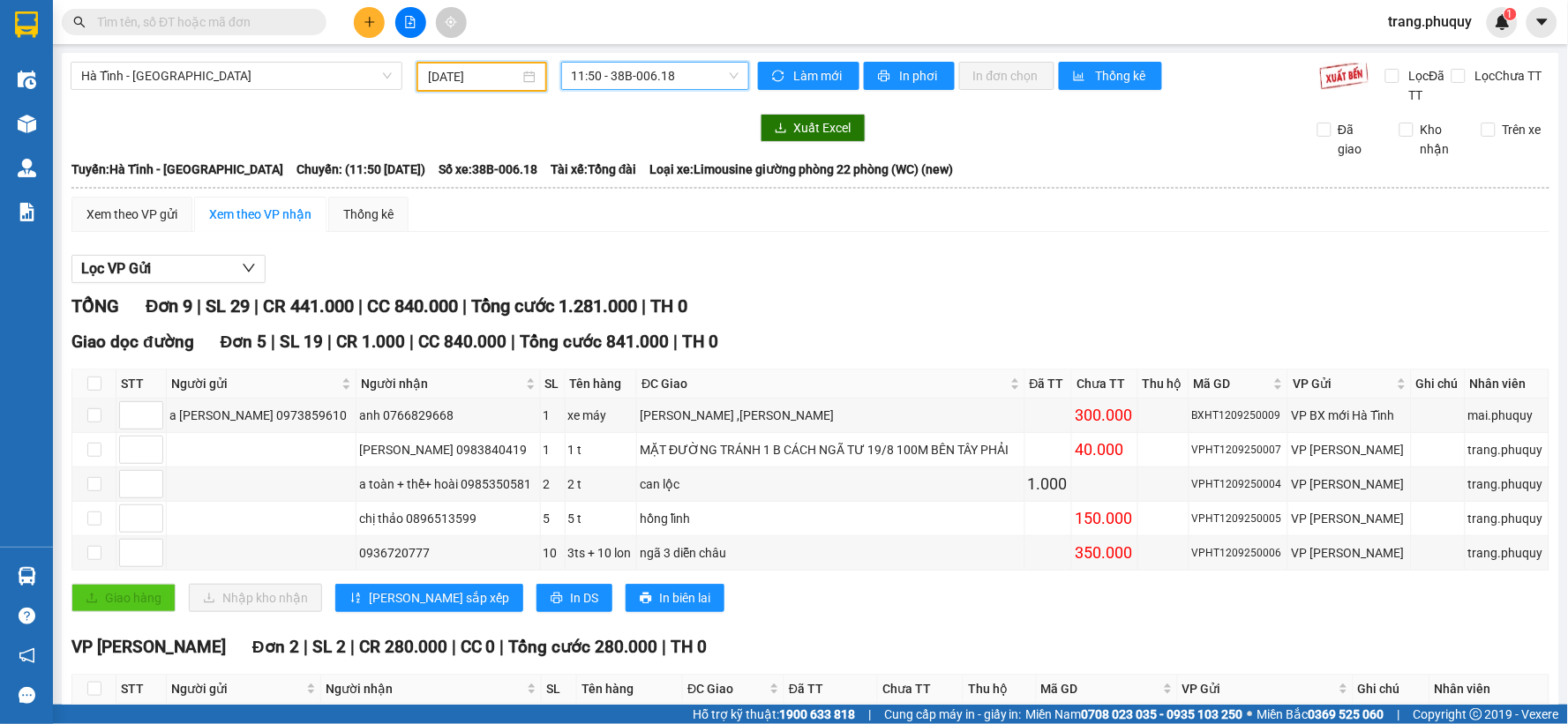
click at [467, 83] on input "[DATE]" at bounding box center [473, 77] width 91 height 19
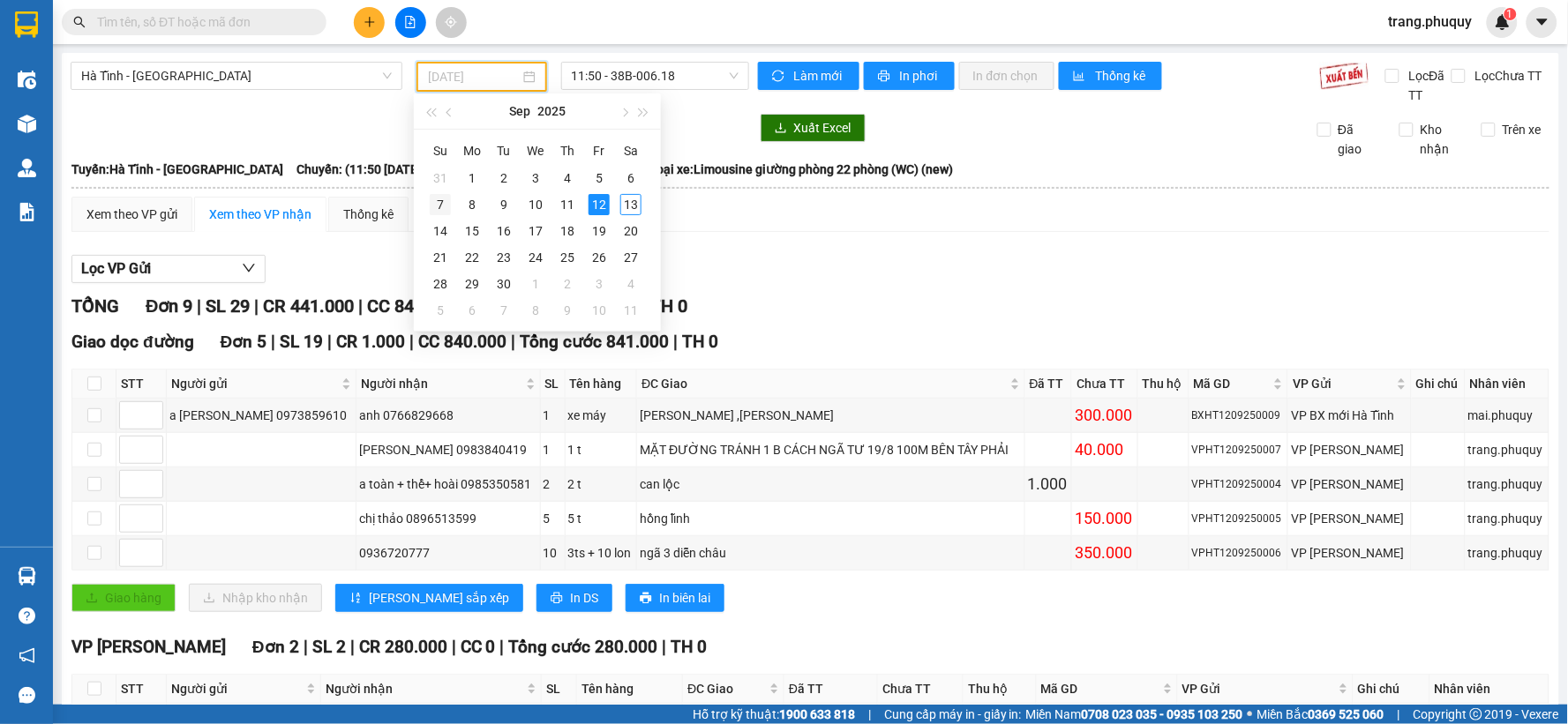
click at [445, 207] on div "7" at bounding box center [440, 205] width 21 height 21
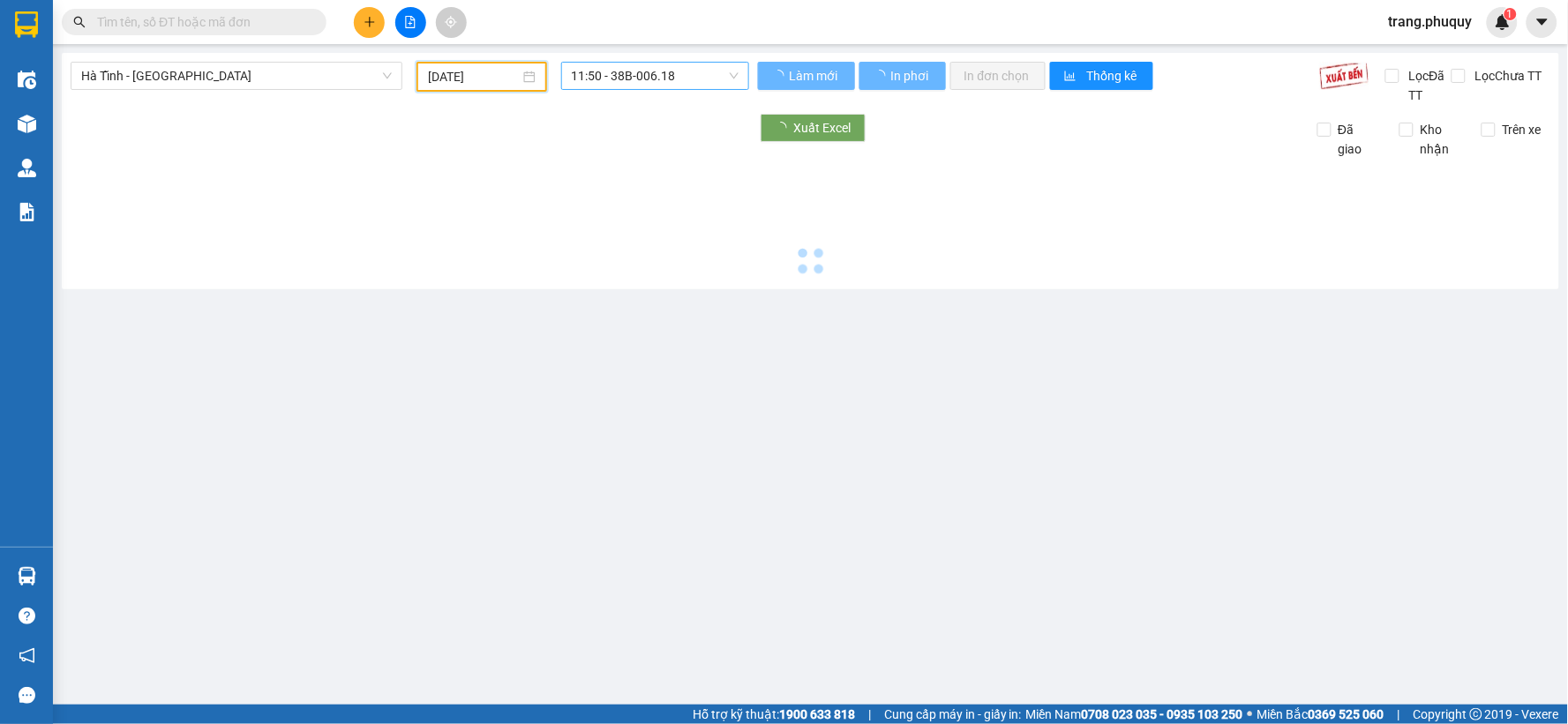
type input "[DATE]"
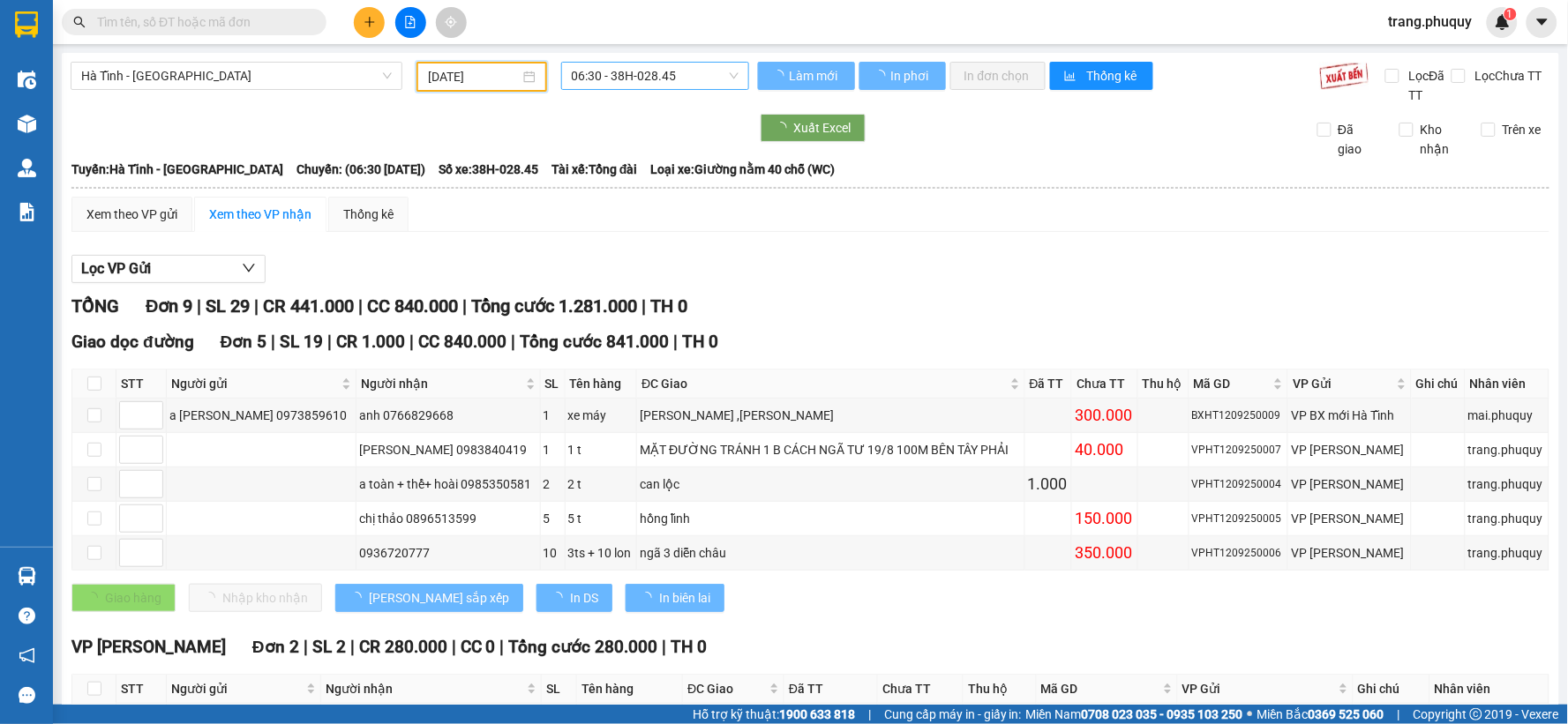
click at [645, 76] on span "06:30 - 38H-028.45" at bounding box center [656, 76] width 167 height 26
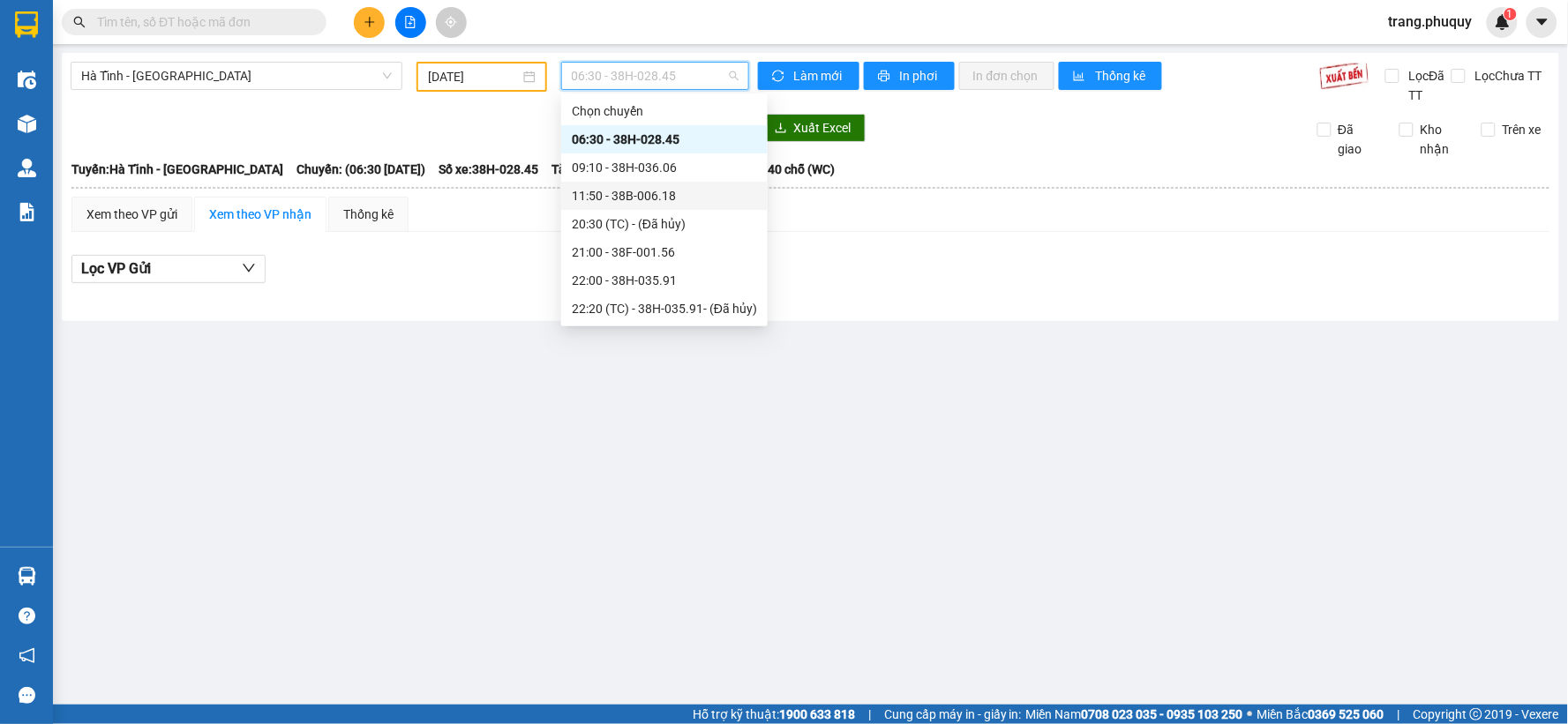
scroll to position [112, 0]
click at [655, 282] on div "23:00 - 38H-028.74" at bounding box center [664, 280] width 185 height 19
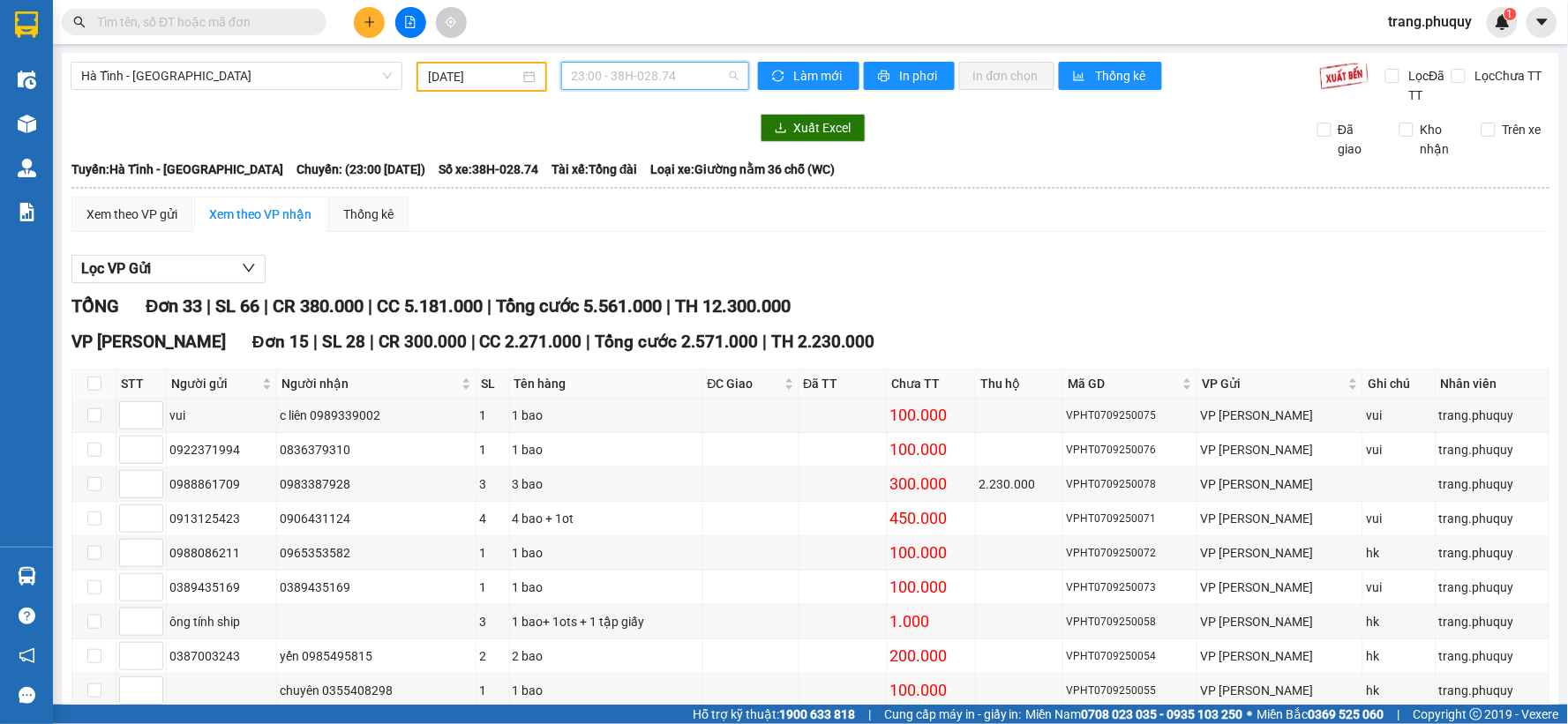
click at [641, 74] on span "23:00 - 38H-028.74" at bounding box center [656, 76] width 167 height 26
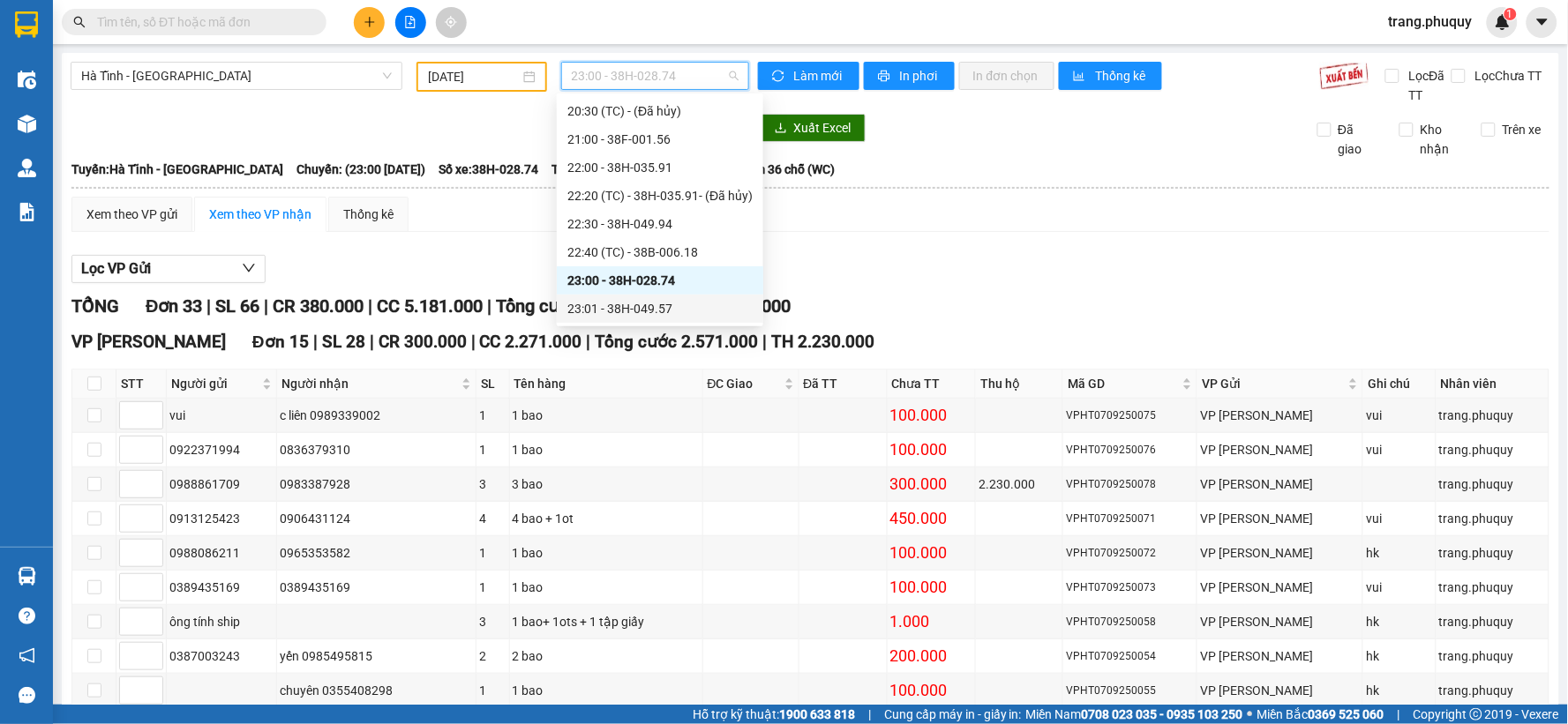
click at [661, 308] on div "23:01 - 38H-049.57" at bounding box center [659, 308] width 185 height 19
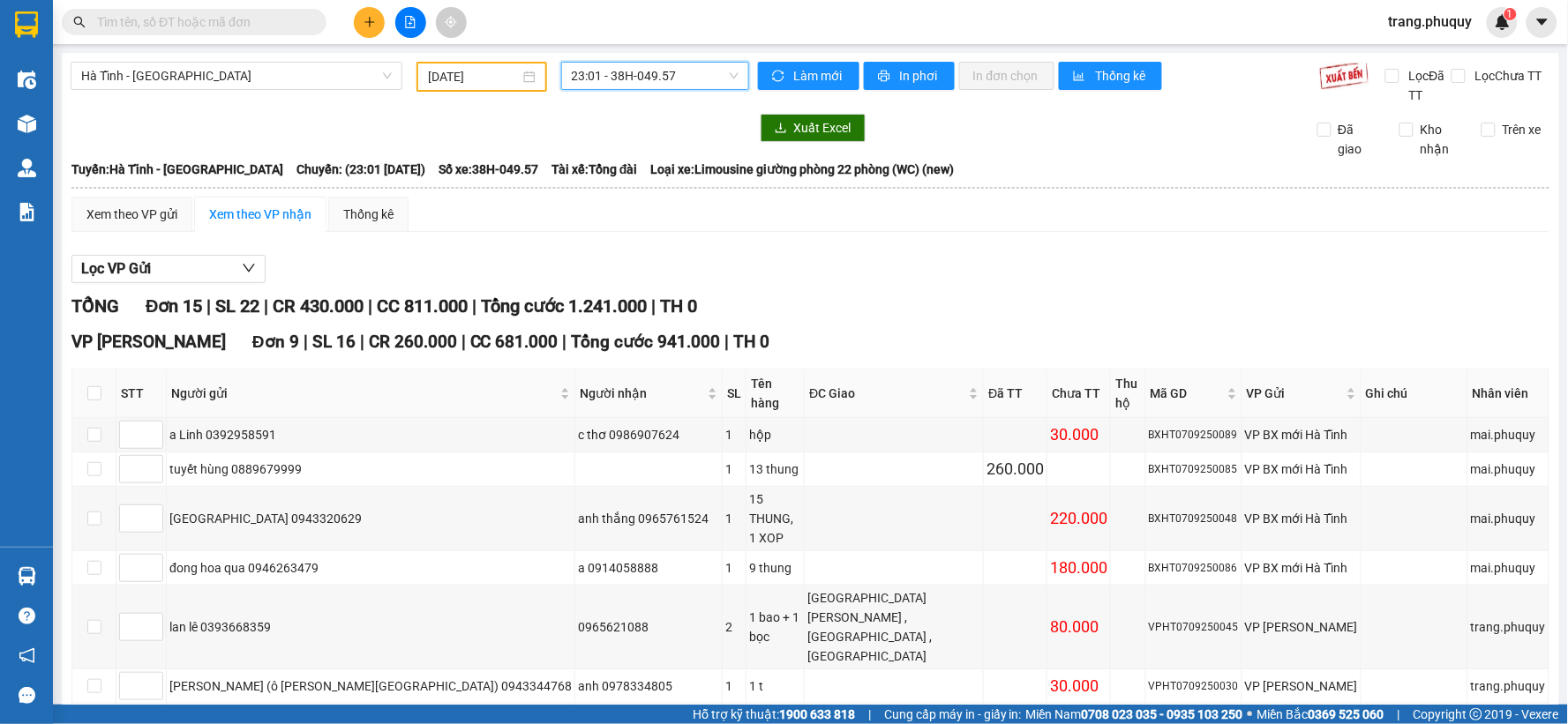
click at [676, 75] on span "23:01 - 38H-049.57" at bounding box center [656, 76] width 167 height 26
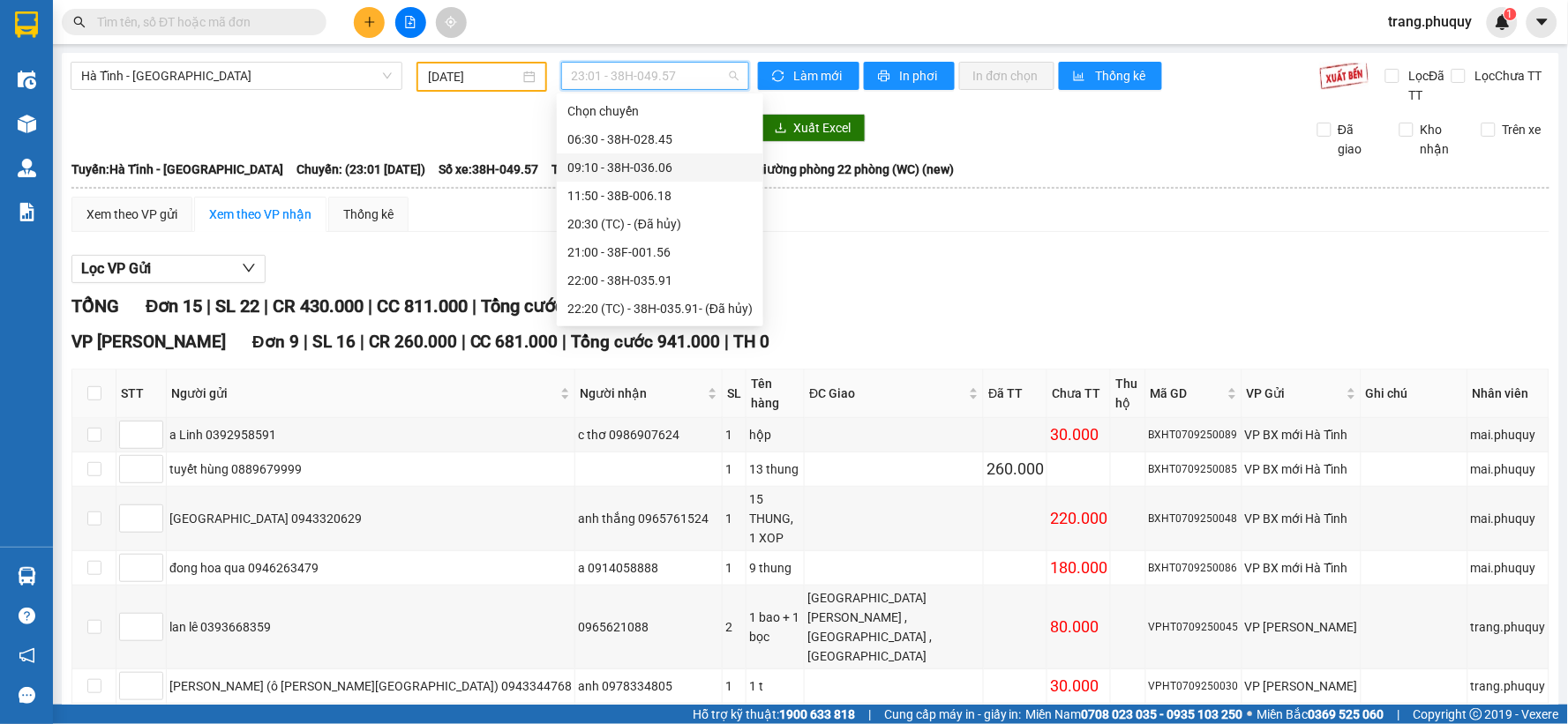
click at [669, 172] on div "09:10 - 38H-036.06" at bounding box center [659, 168] width 185 height 19
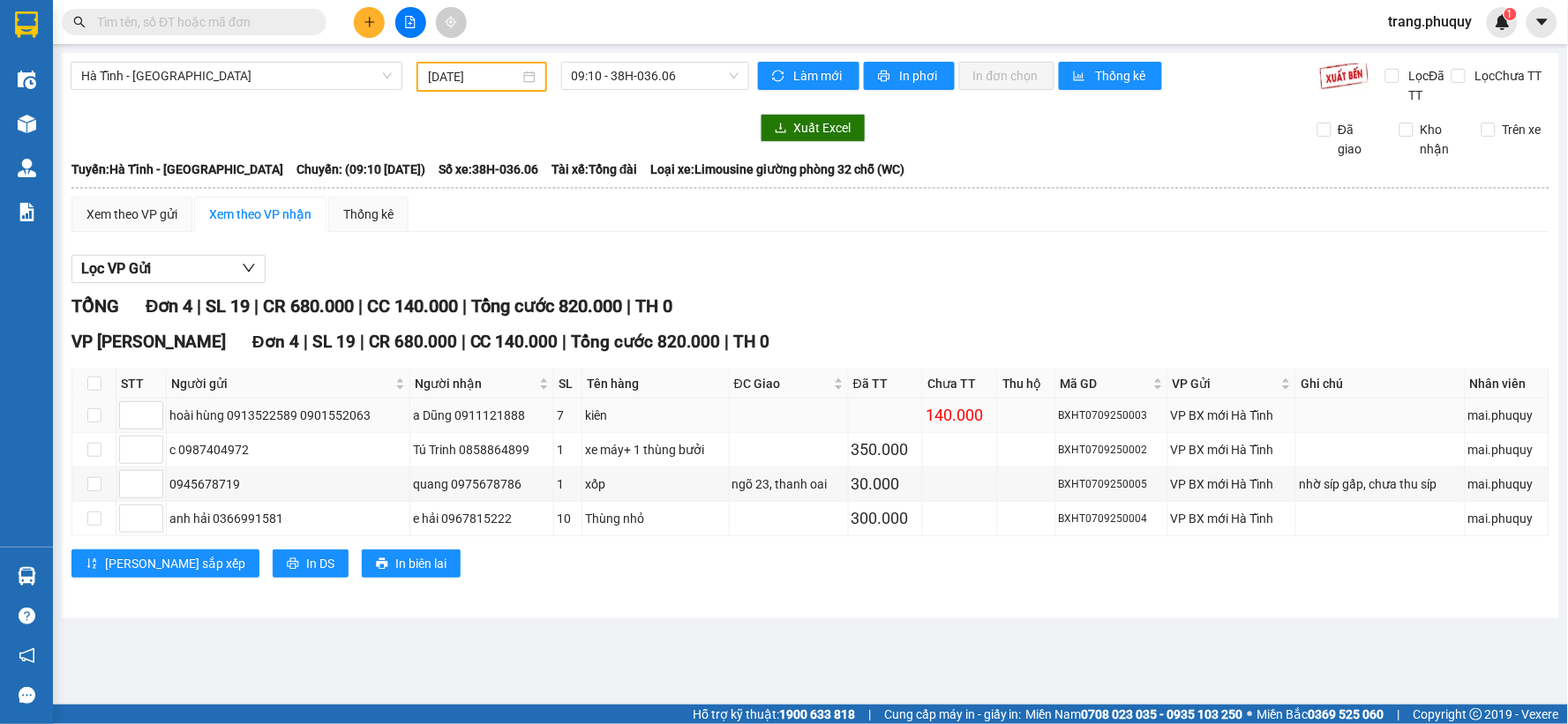
click at [954, 416] on div "140.000" at bounding box center [959, 415] width 69 height 24
click at [1017, 478] on td at bounding box center [1027, 484] width 58 height 34
click at [966, 416] on div "140.000" at bounding box center [959, 415] width 69 height 24
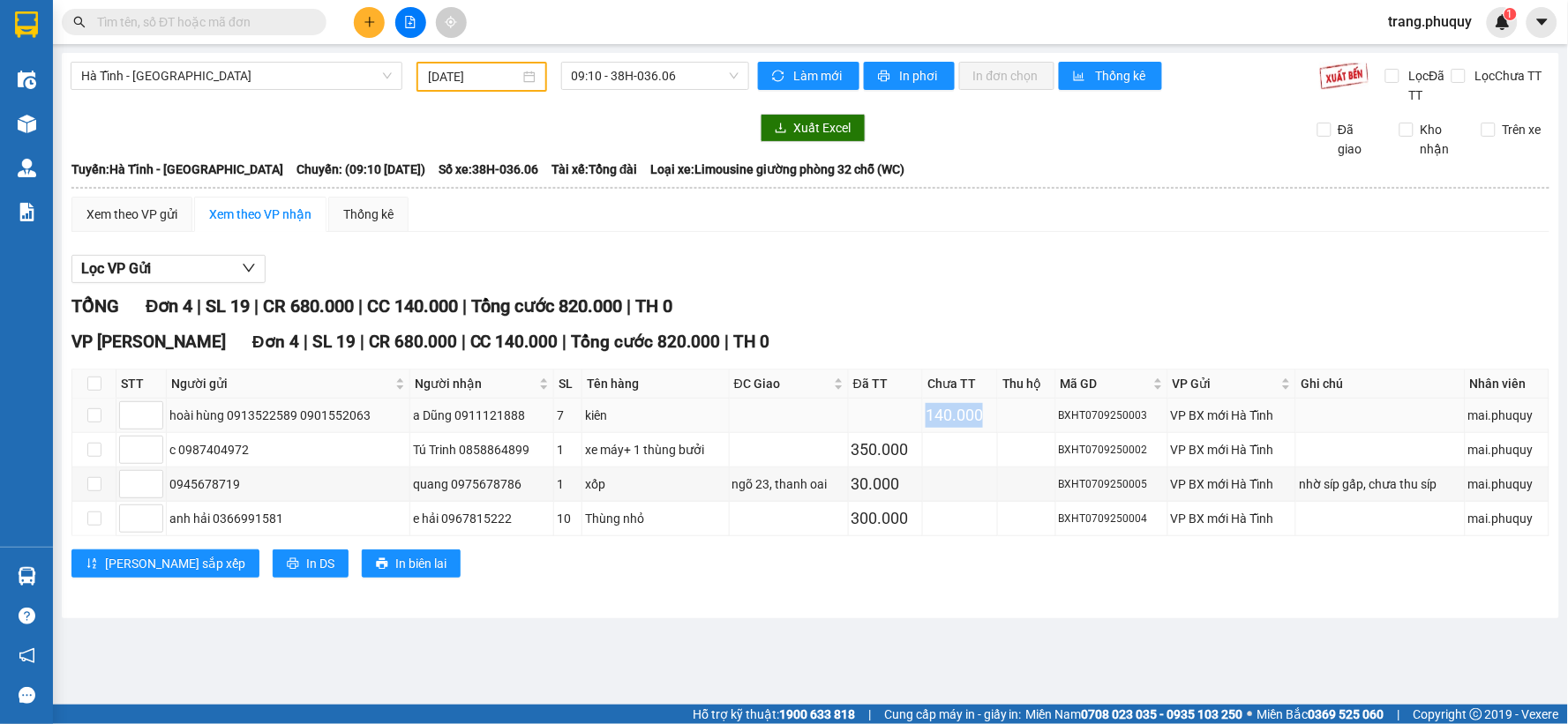
click at [965, 415] on div "140.000" at bounding box center [959, 415] width 69 height 24
click at [680, 66] on span "09:10 - 38H-036.06" at bounding box center [656, 76] width 167 height 26
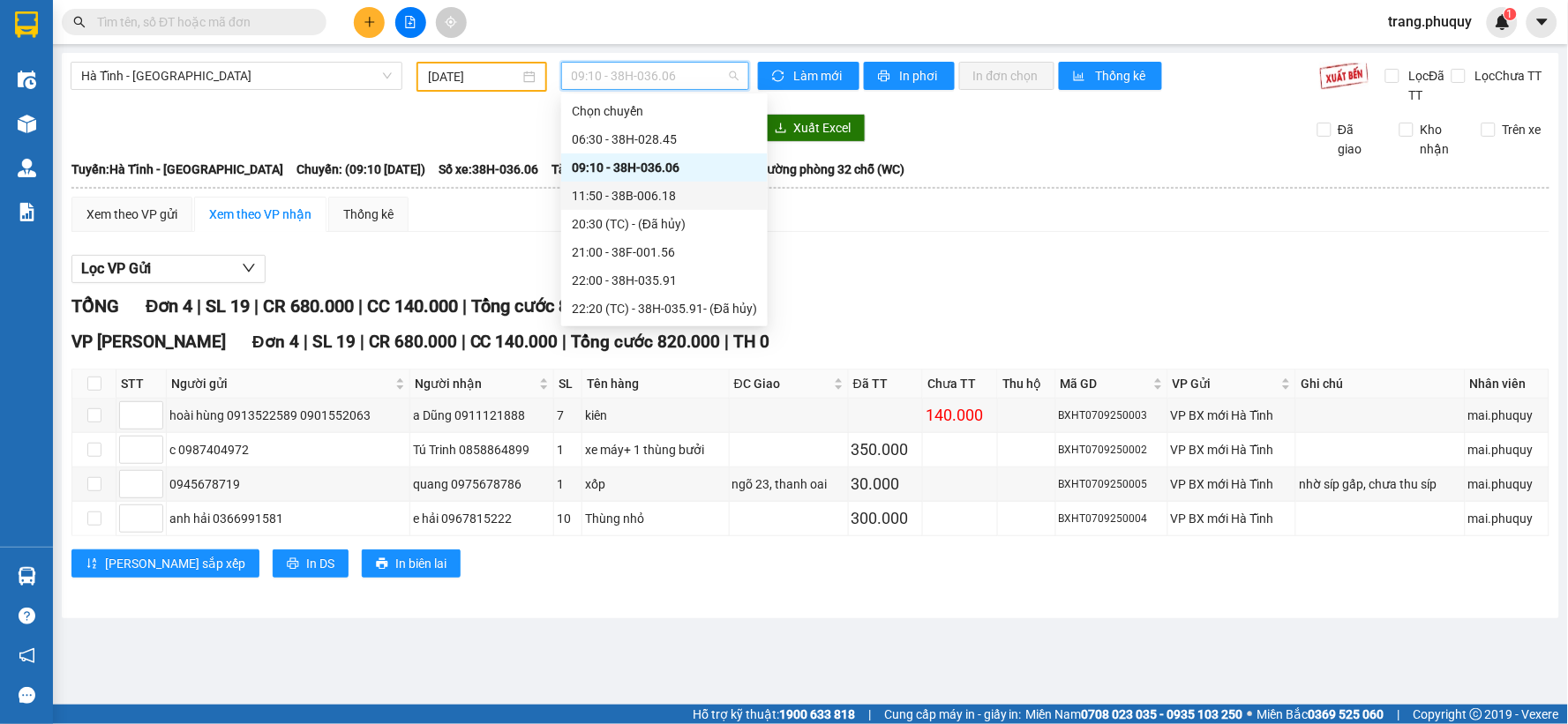
click at [673, 196] on div "11:50 - 38B-006.18" at bounding box center [664, 196] width 185 height 19
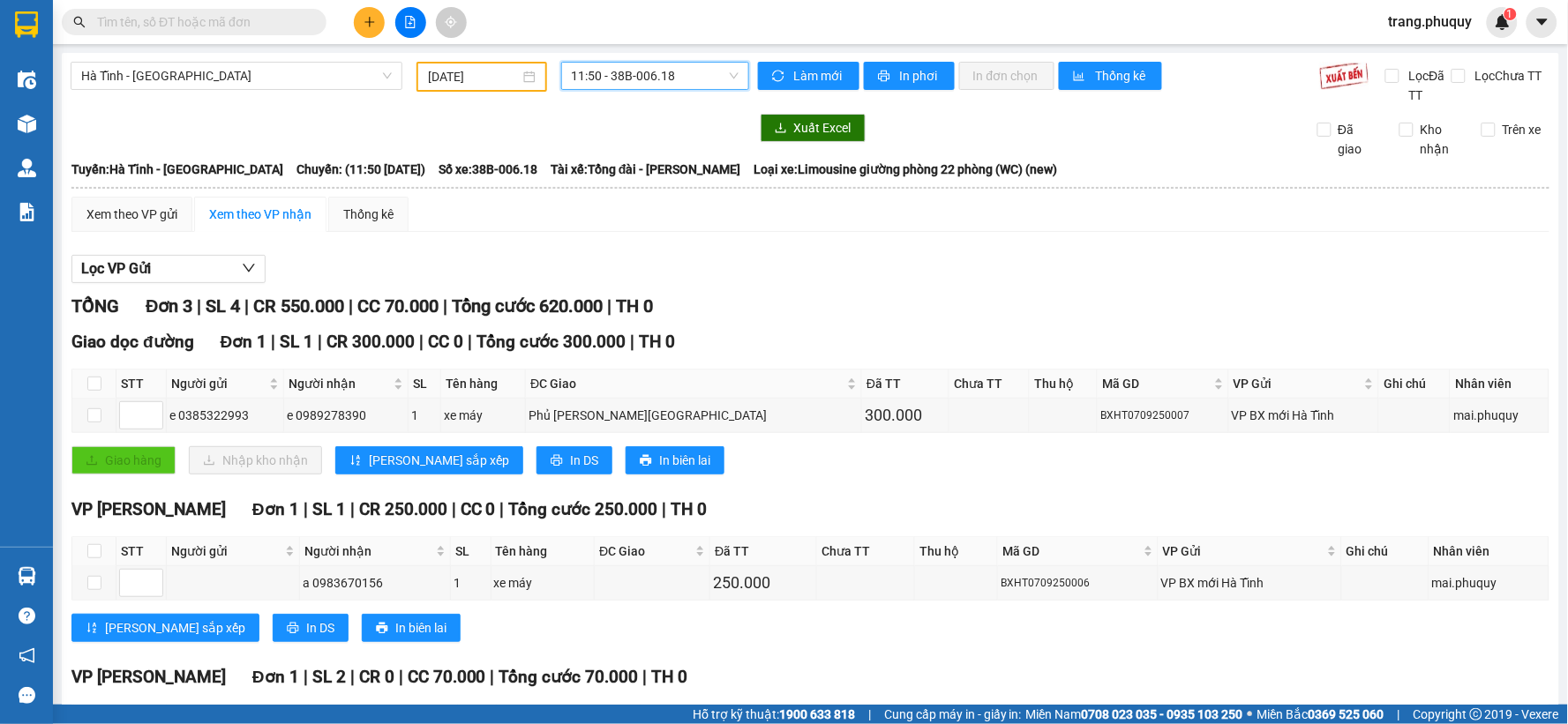
scroll to position [155, 0]
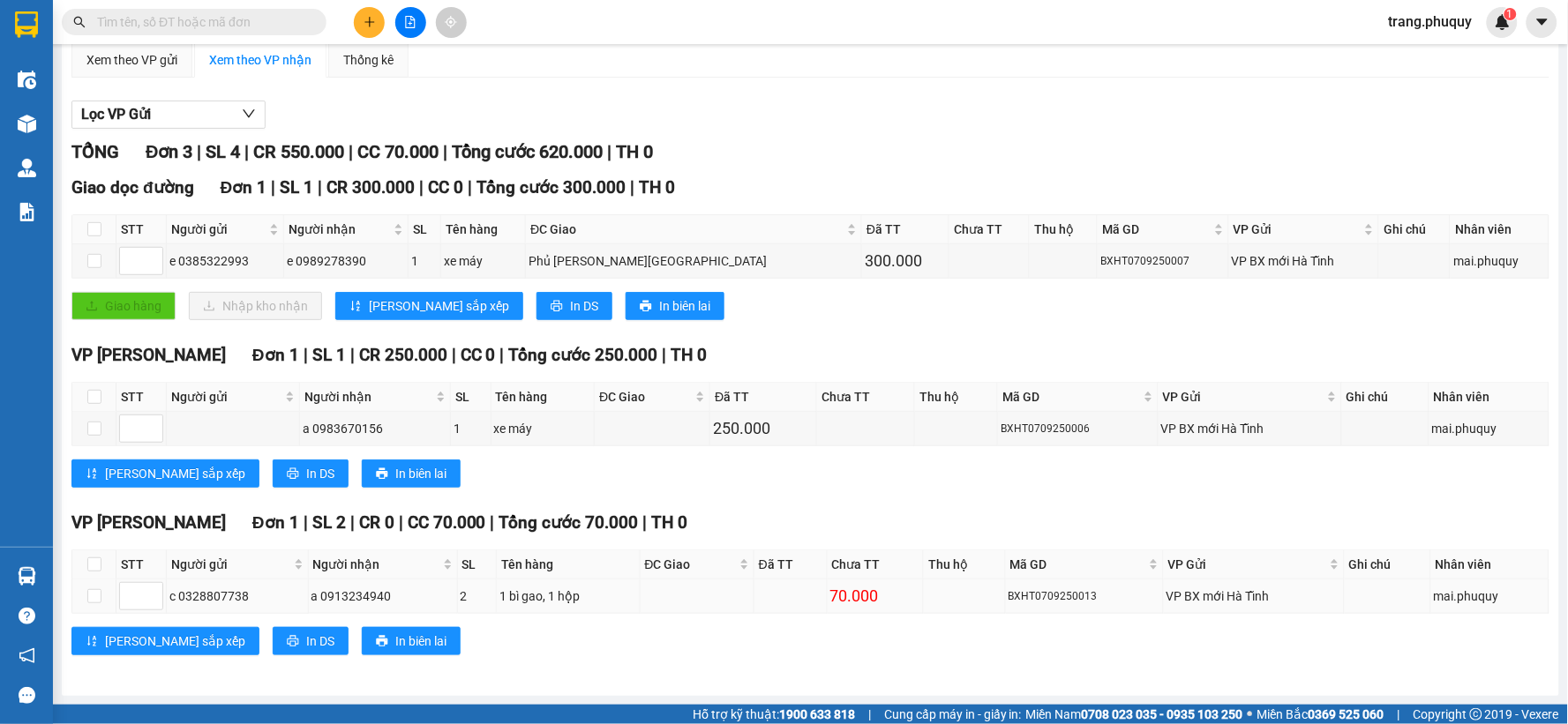
click at [818, 595] on td at bounding box center [791, 596] width 74 height 34
click at [812, 591] on td at bounding box center [791, 596] width 74 height 34
drag, startPoint x: 842, startPoint y: 591, endPoint x: 875, endPoint y: 593, distance: 33.1
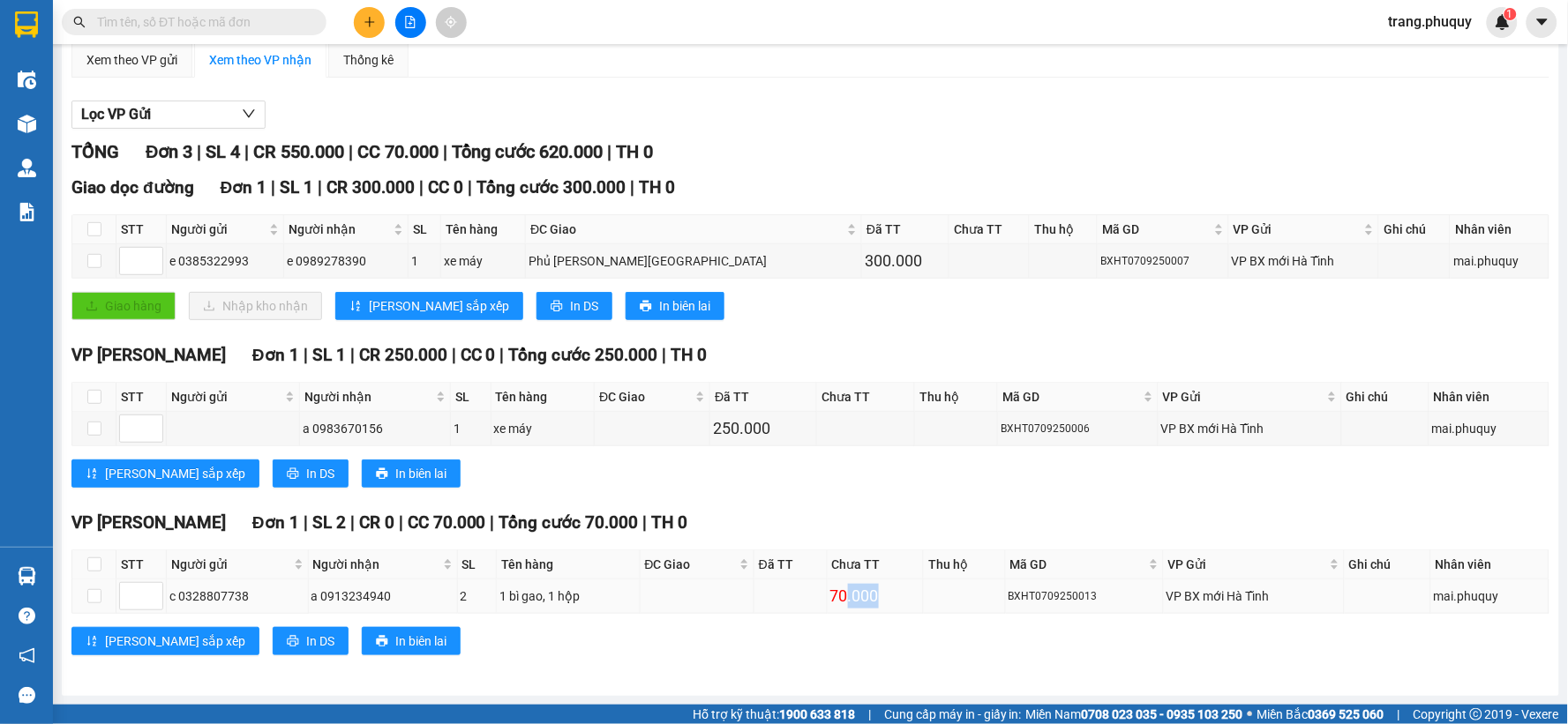
click at [875, 593] on div "70.000" at bounding box center [875, 595] width 90 height 24
click at [852, 595] on div "70.000" at bounding box center [875, 595] width 90 height 24
click at [790, 587] on td at bounding box center [791, 596] width 74 height 34
click at [306, 648] on span "In DS" at bounding box center [320, 641] width 28 height 19
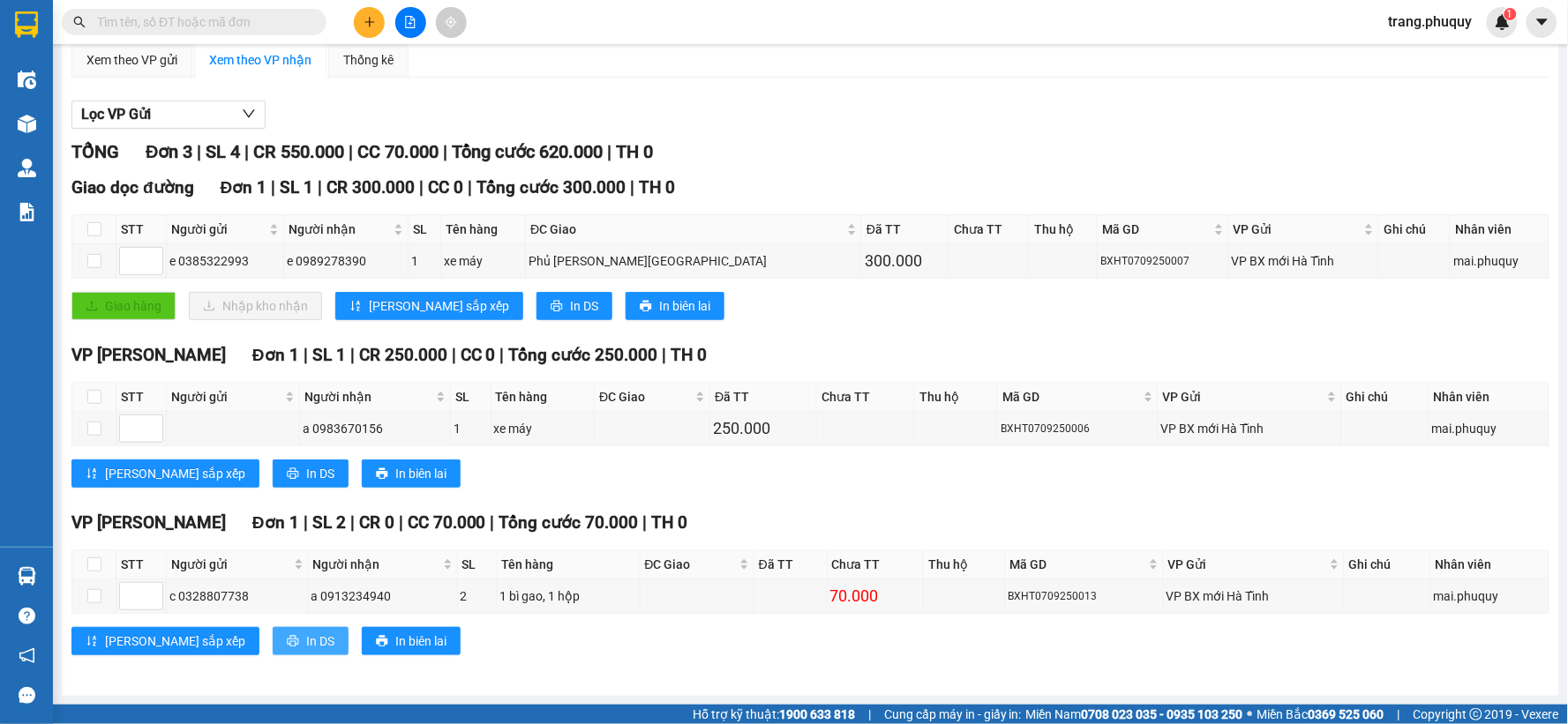
click at [287, 639] on icon "printer" at bounding box center [293, 641] width 13 height 13
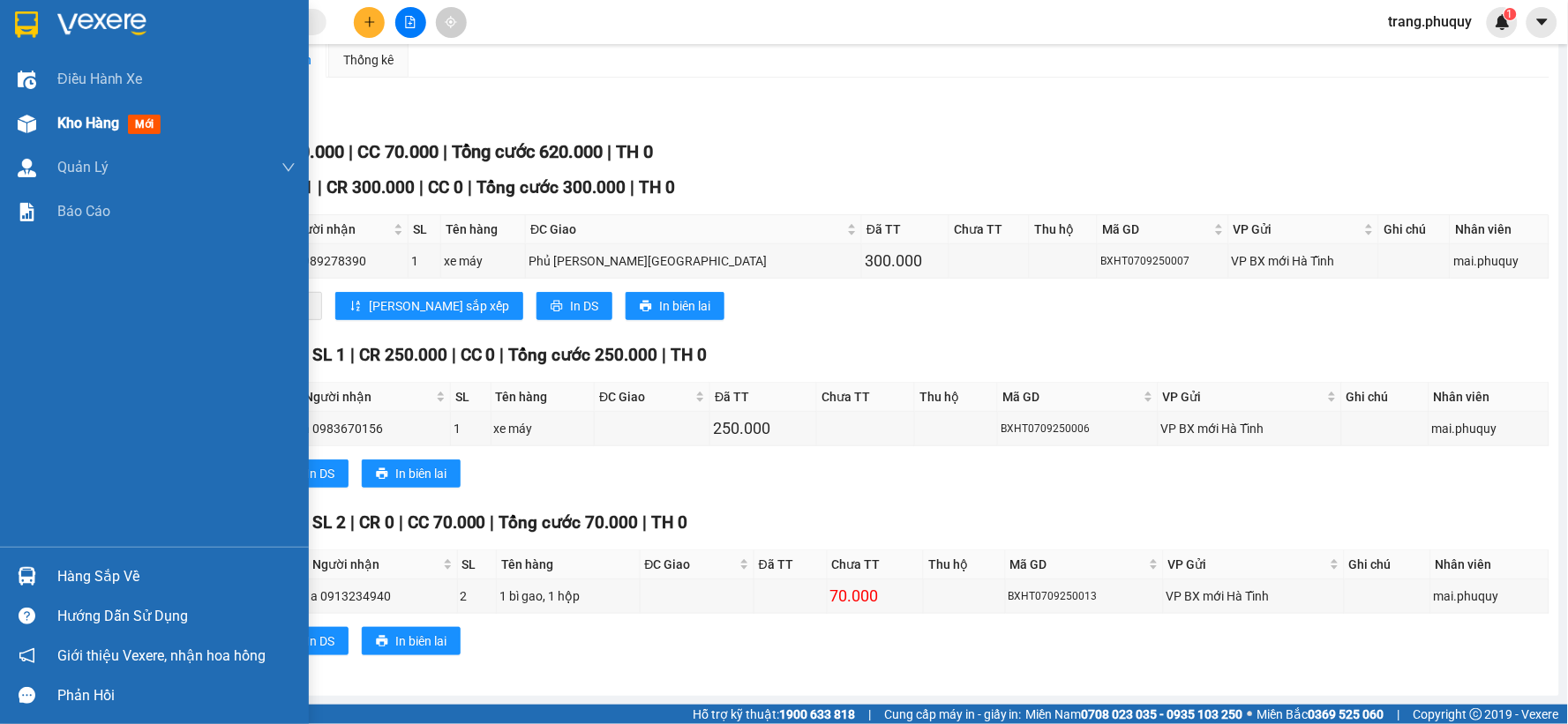
click at [45, 128] on div "Kho hàng mới" at bounding box center [154, 123] width 308 height 44
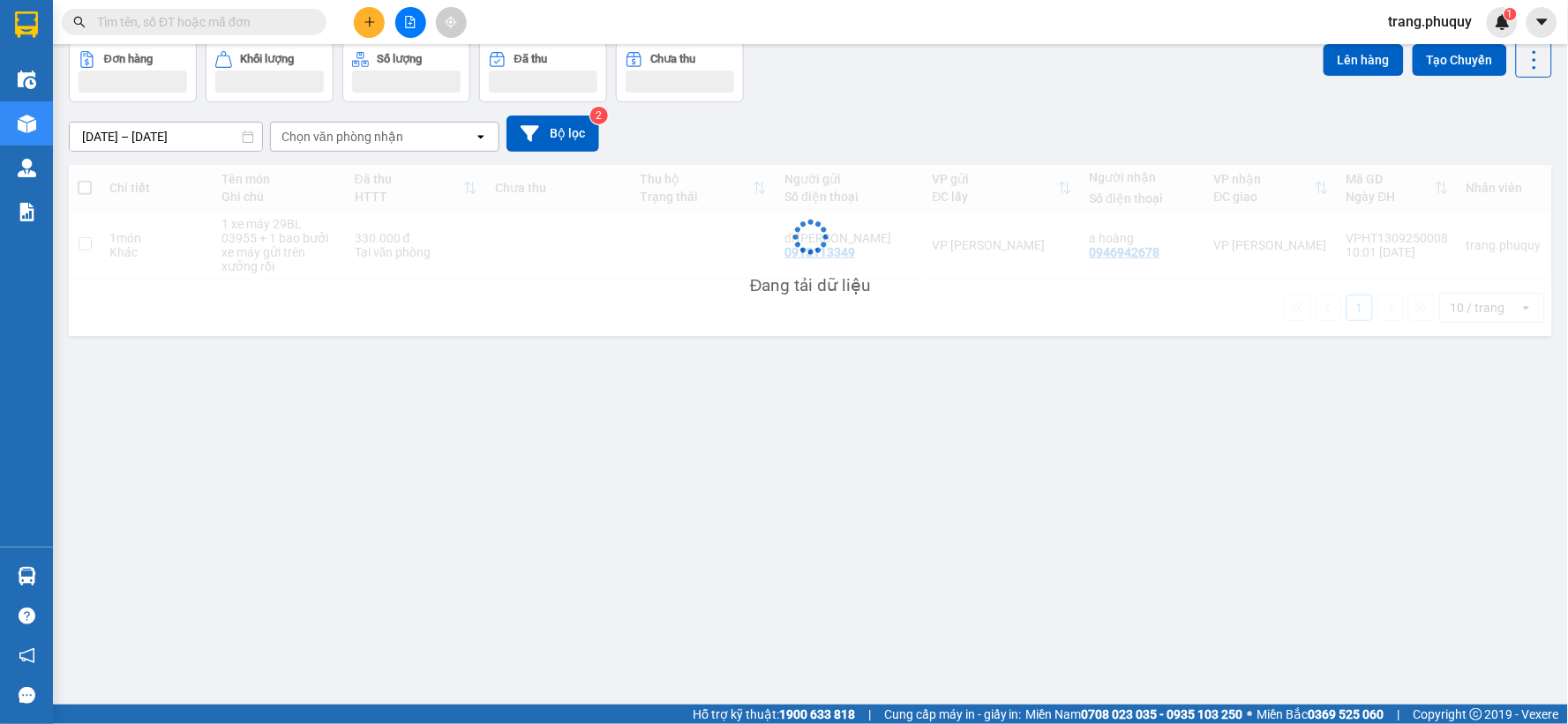
scroll to position [81, 0]
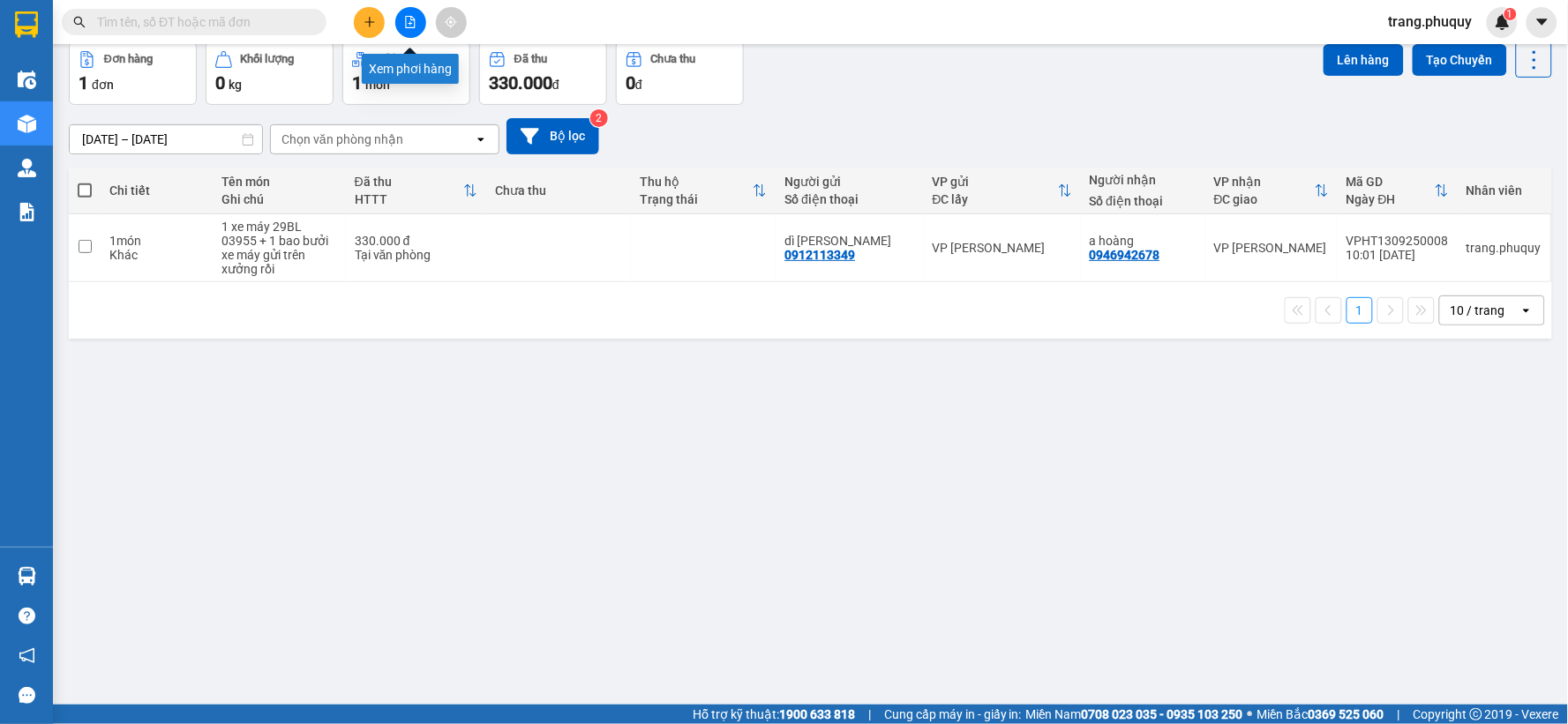
click at [403, 28] on button at bounding box center [411, 22] width 31 height 31
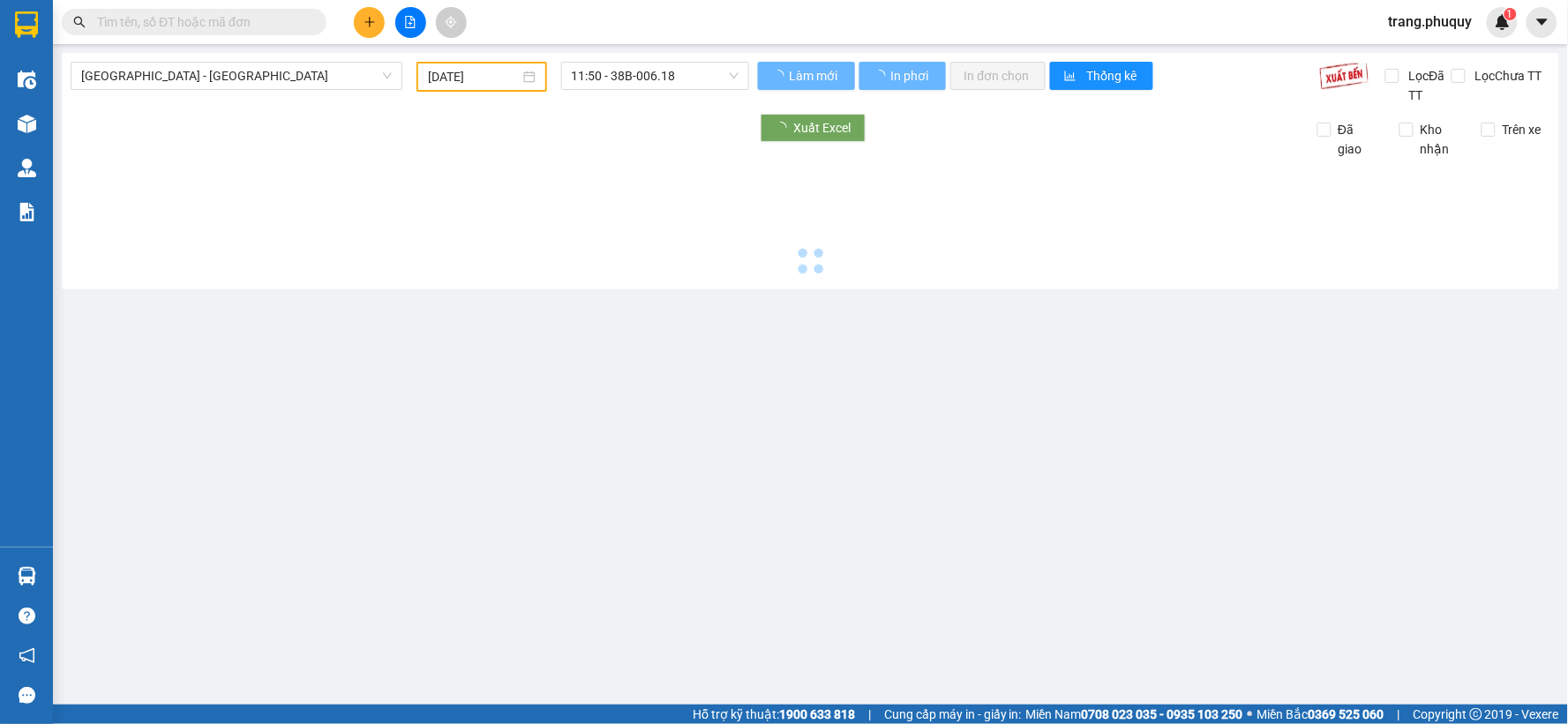
type input "[DATE]"
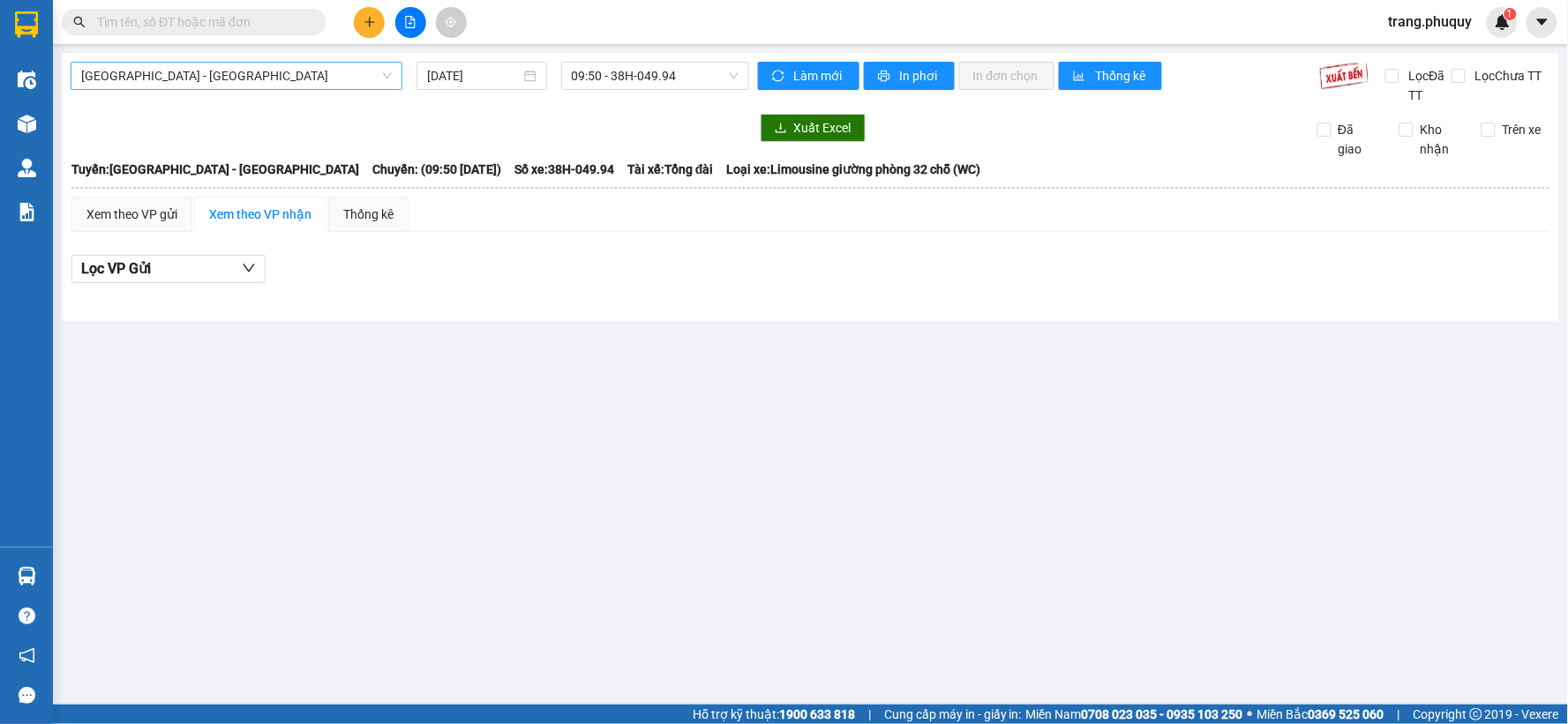
drag, startPoint x: 310, startPoint y: 66, endPoint x: 307, endPoint y: 76, distance: 10.4
click at [309, 69] on span "[GEOGRAPHIC_DATA] - [GEOGRAPHIC_DATA]" at bounding box center [237, 76] width 310 height 26
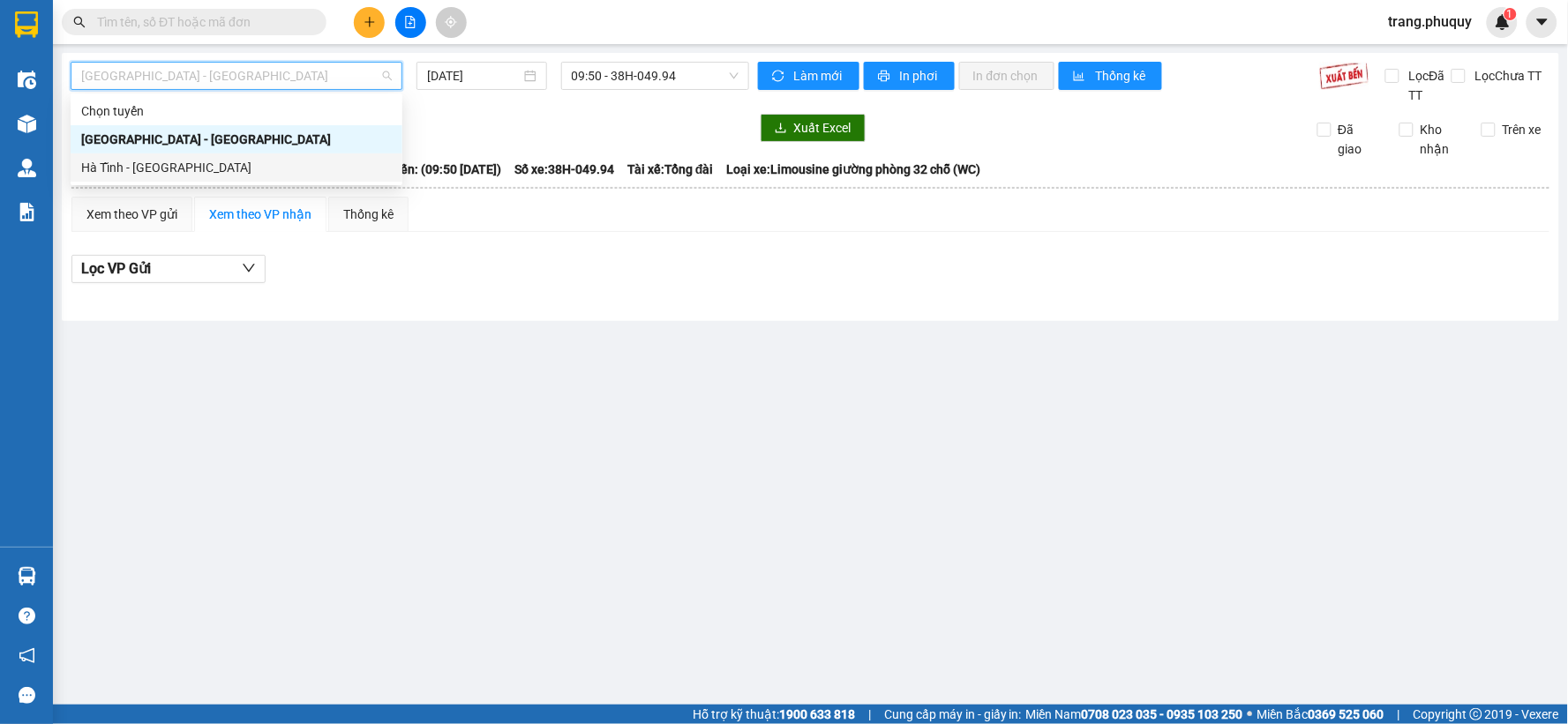
click at [119, 176] on div "Hà Tĩnh - [GEOGRAPHIC_DATA]" at bounding box center [237, 168] width 310 height 19
type input "[DATE]"
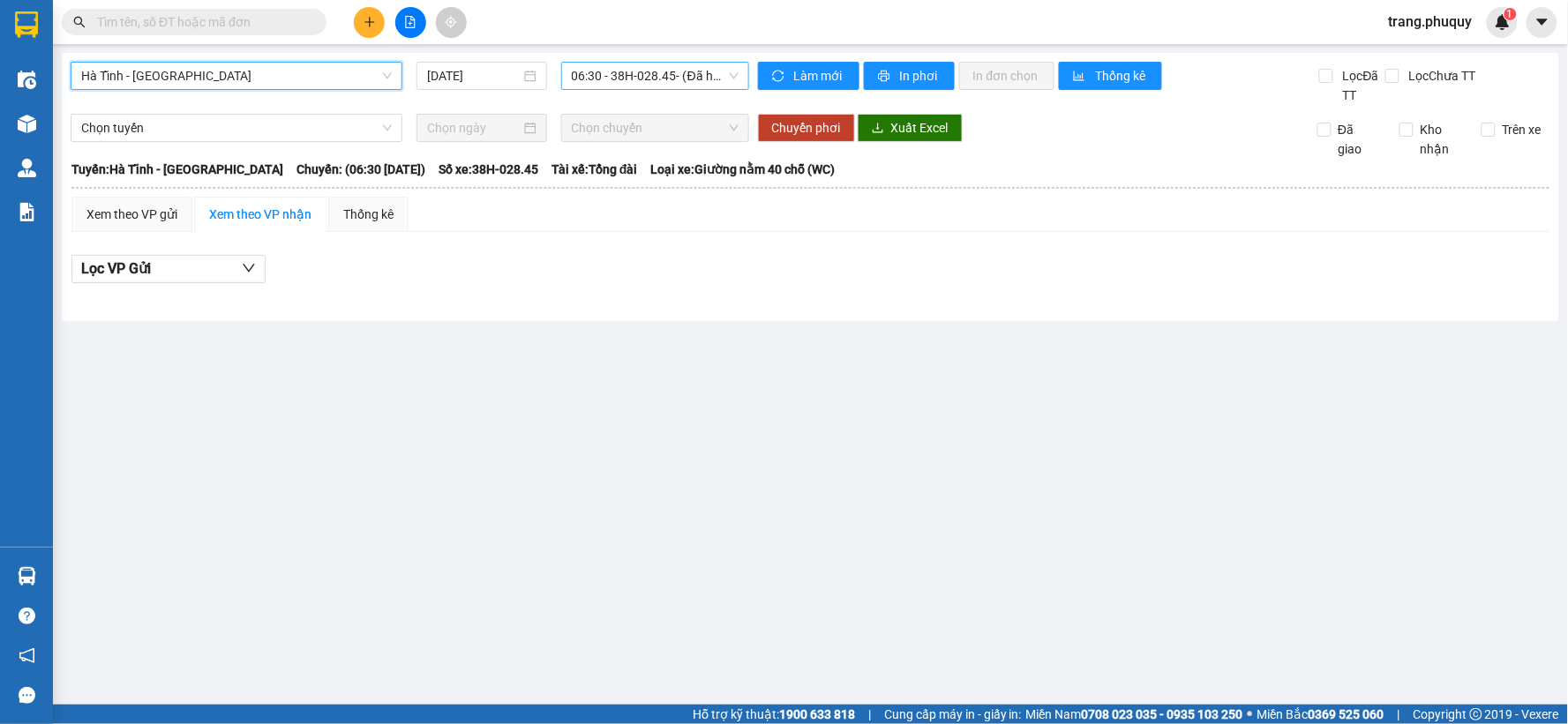
click at [637, 74] on span "06:30 - 38H-028.45 - (Đã hủy)" at bounding box center [656, 76] width 167 height 26
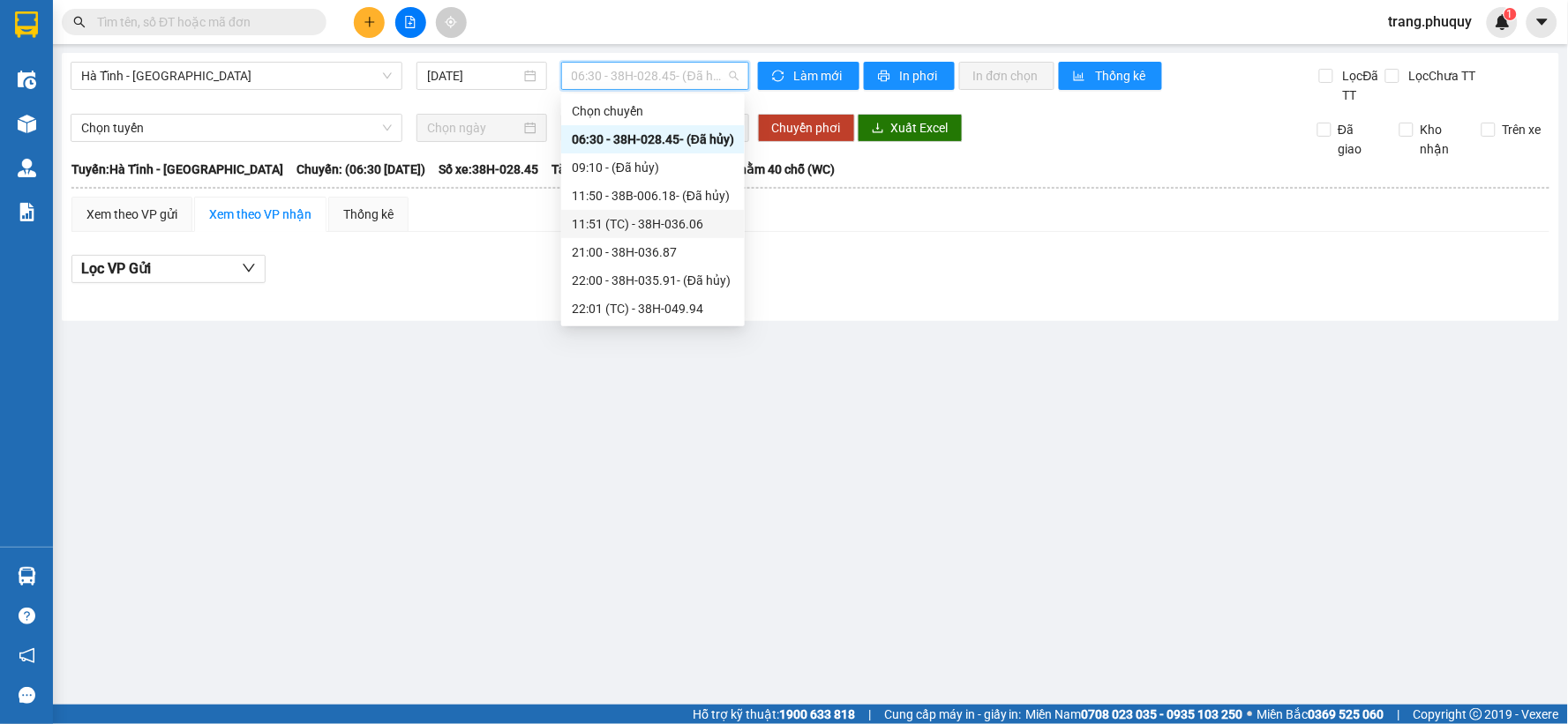
click at [640, 223] on div "11:51 (TC) - 38H-036.06" at bounding box center [653, 224] width 162 height 19
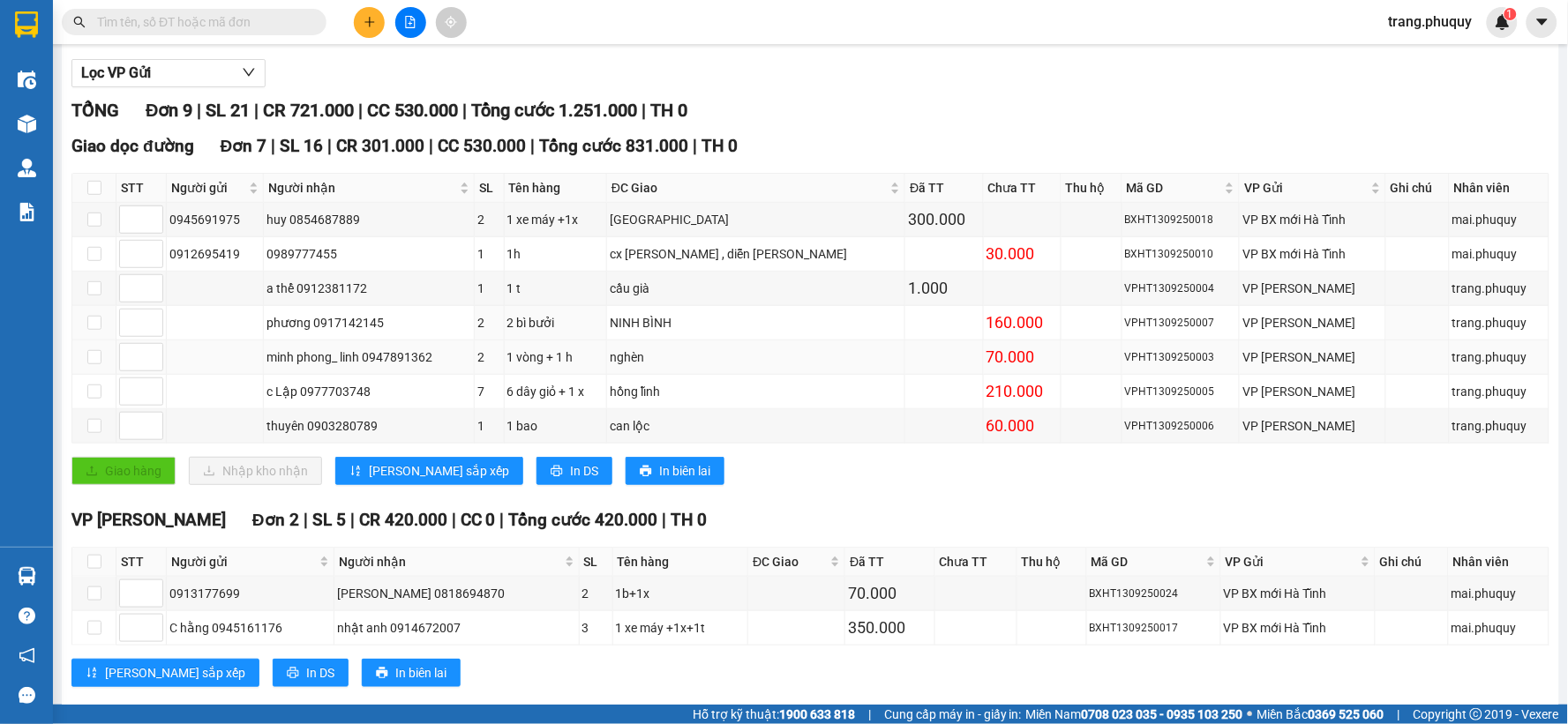
scroll to position [231, 0]
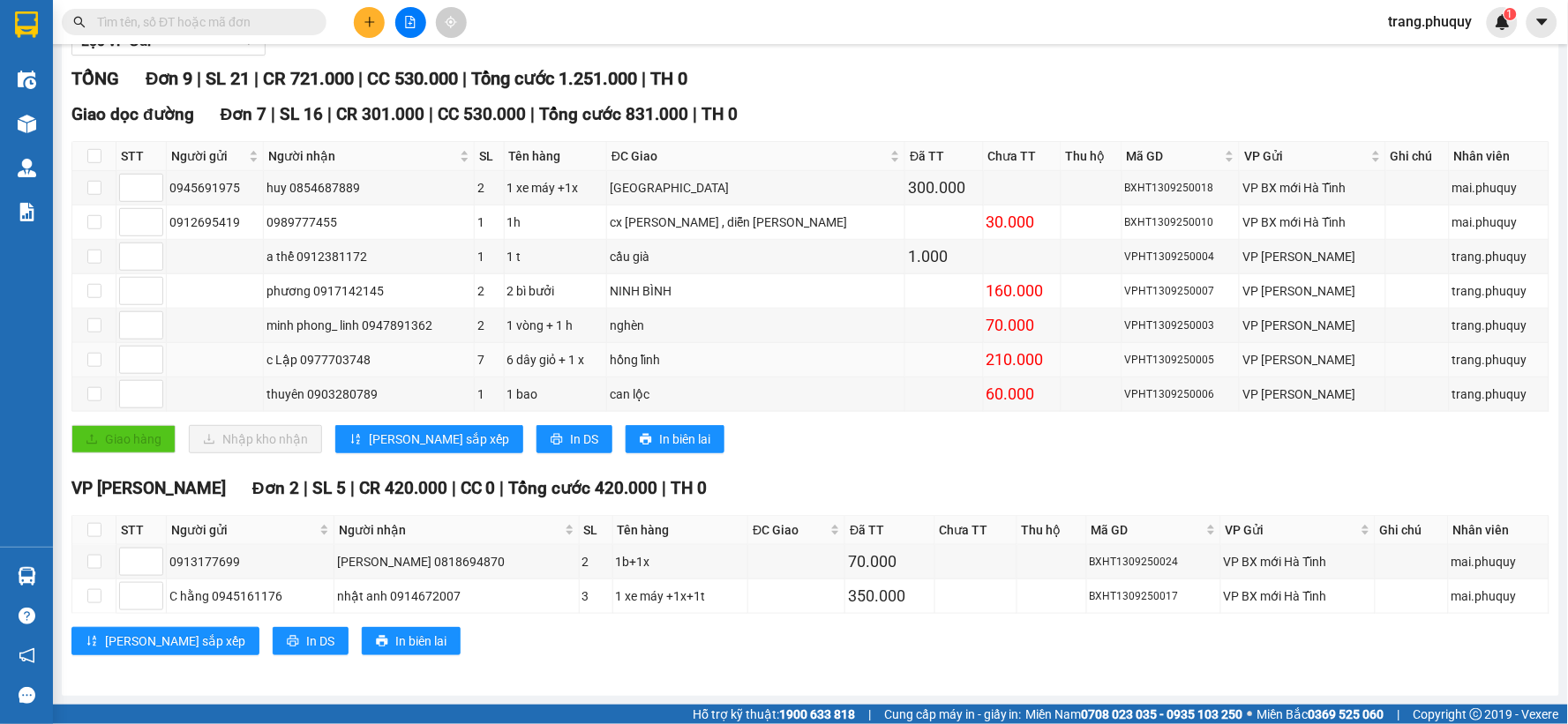
click at [362, 360] on div "c Lập 0977703748" at bounding box center [368, 360] width 205 height 19
copy div "0977703748"
click at [364, 23] on icon "plus" at bounding box center [369, 21] width 13 height 13
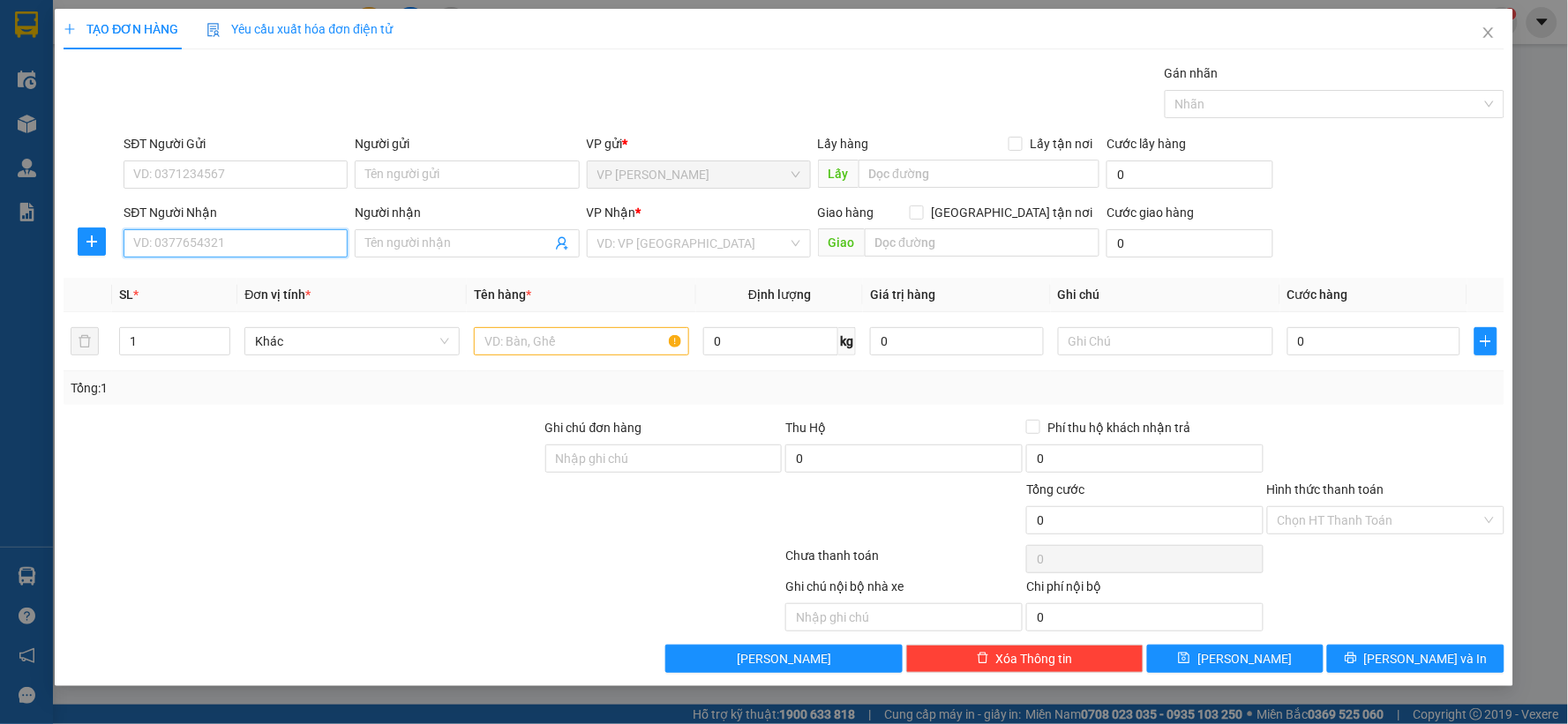
click at [282, 243] on input "SĐT Người Nhận" at bounding box center [235, 243] width 224 height 28
paste input "0977703748"
type input "0977703748"
click at [241, 269] on div "0977703748 - c Lập" at bounding box center [235, 279] width 203 height 19
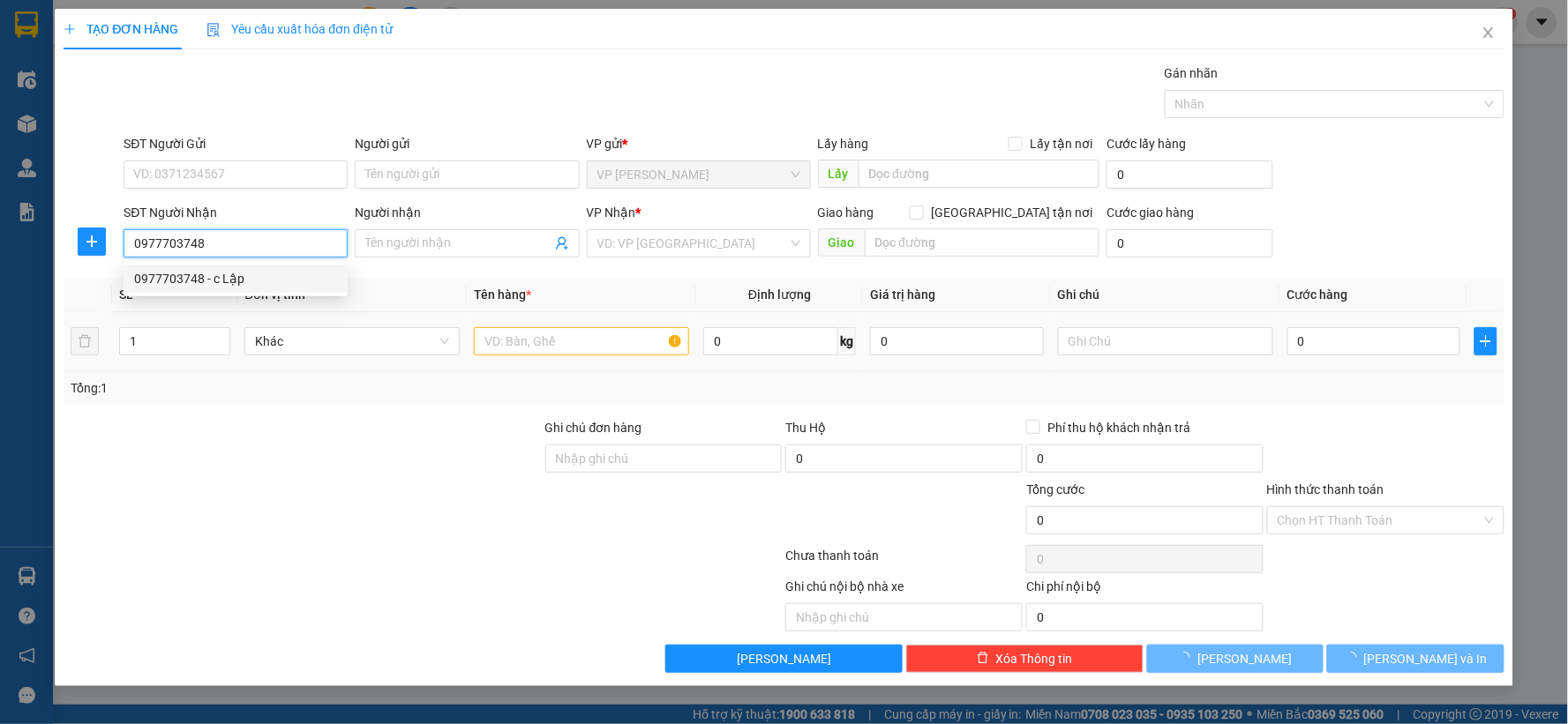
type input "c Lập"
type input "hồng lĩnh"
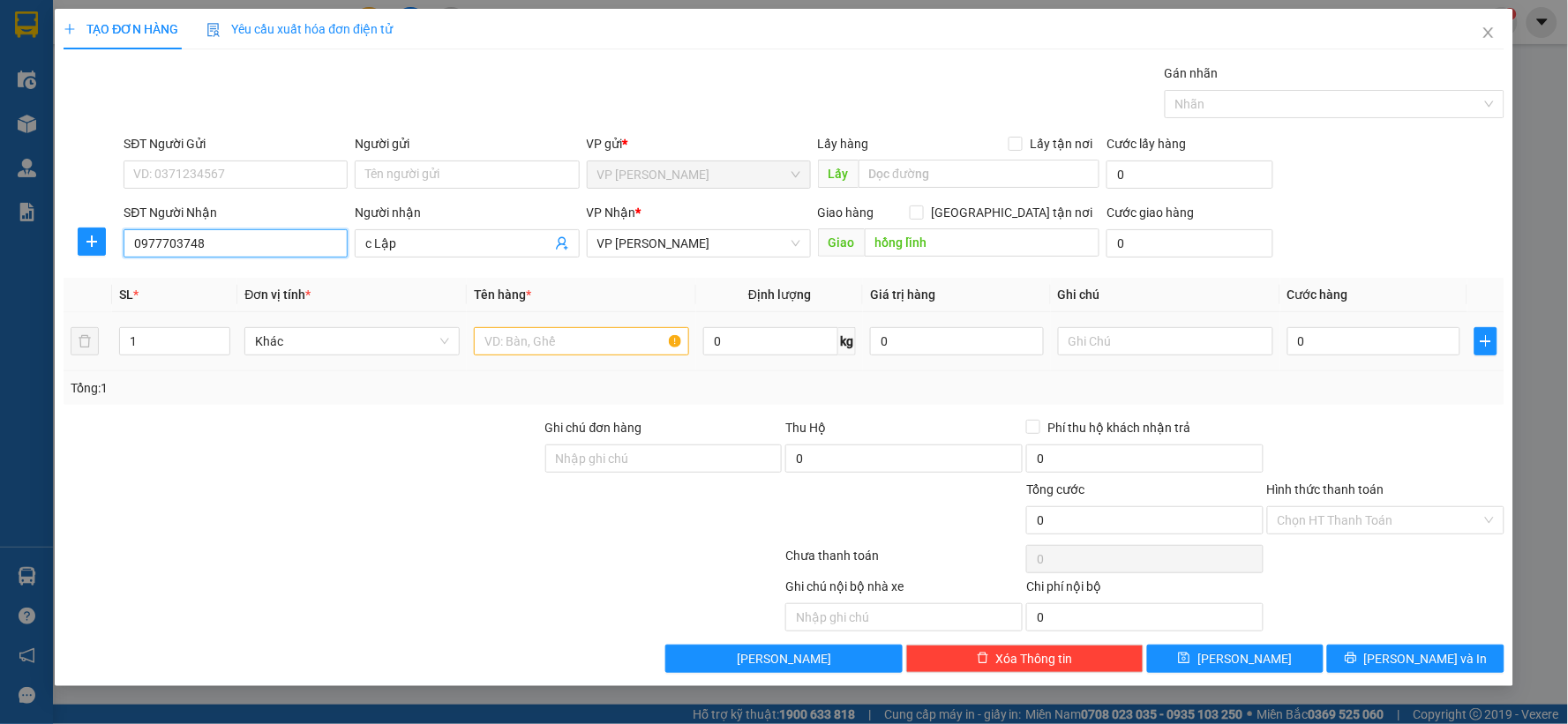
type input "0977703748"
click at [562, 331] on input "text" at bounding box center [582, 341] width 215 height 28
type input "6 dây giỏ"
click at [1383, 347] on input "0" at bounding box center [1373, 341] width 174 height 28
type input "1"
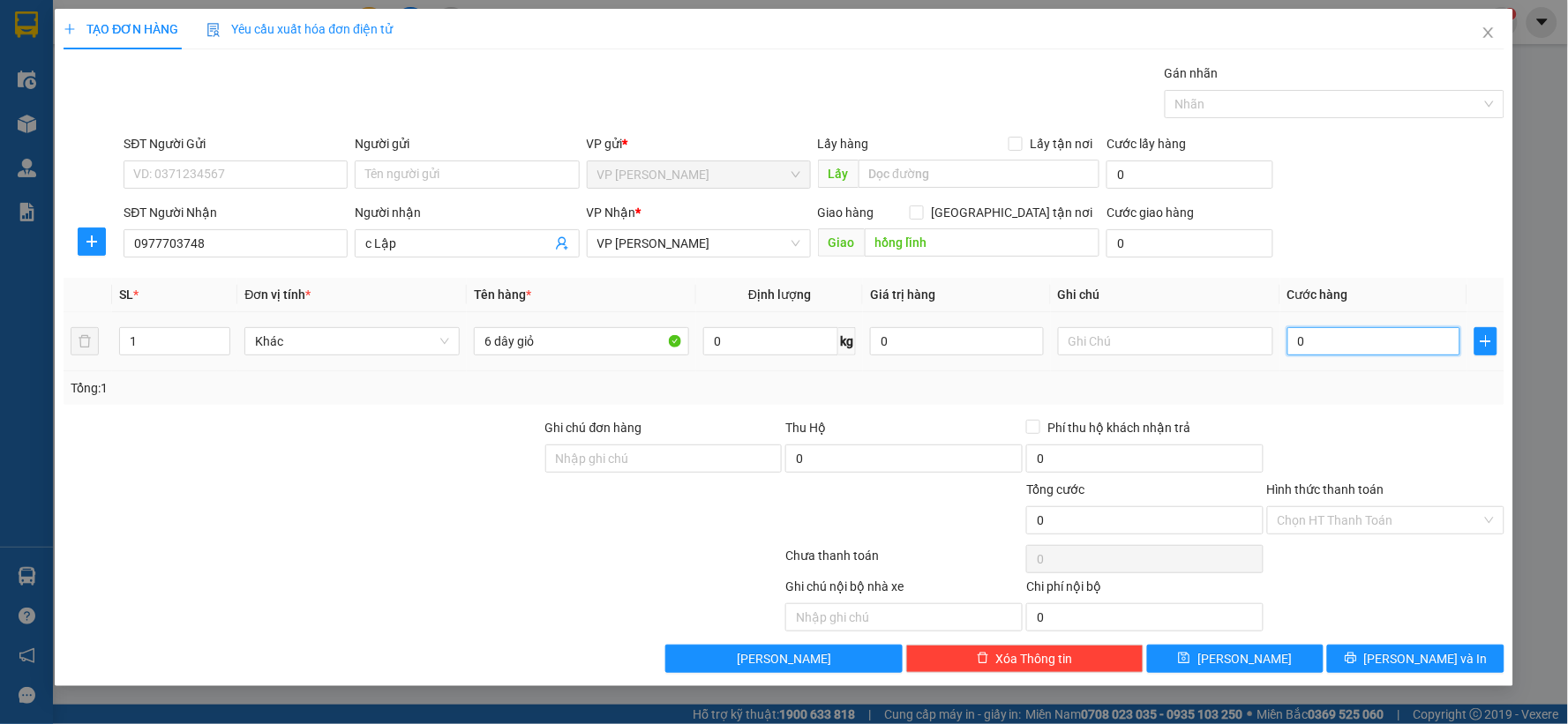
type input "1"
type input "18"
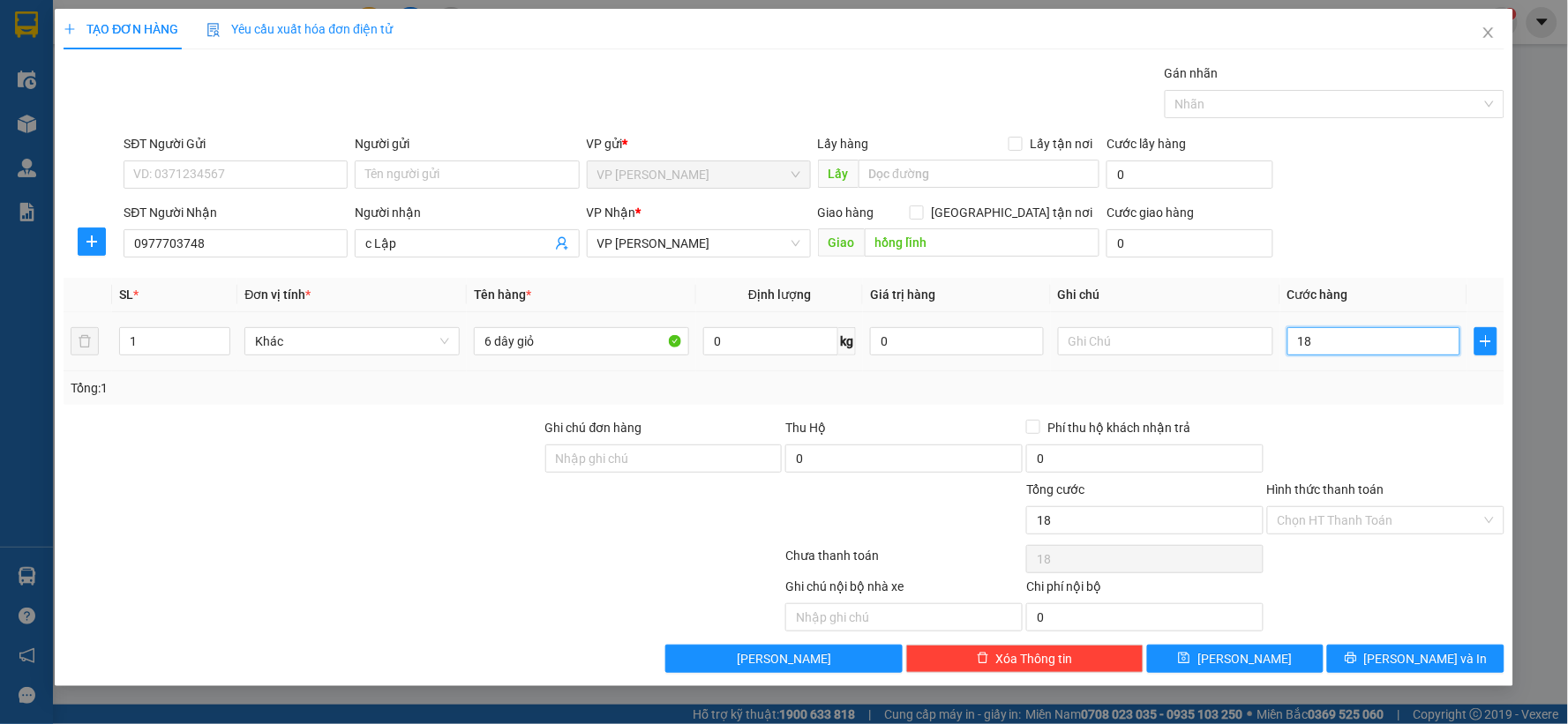
type input "180"
type input "180.000"
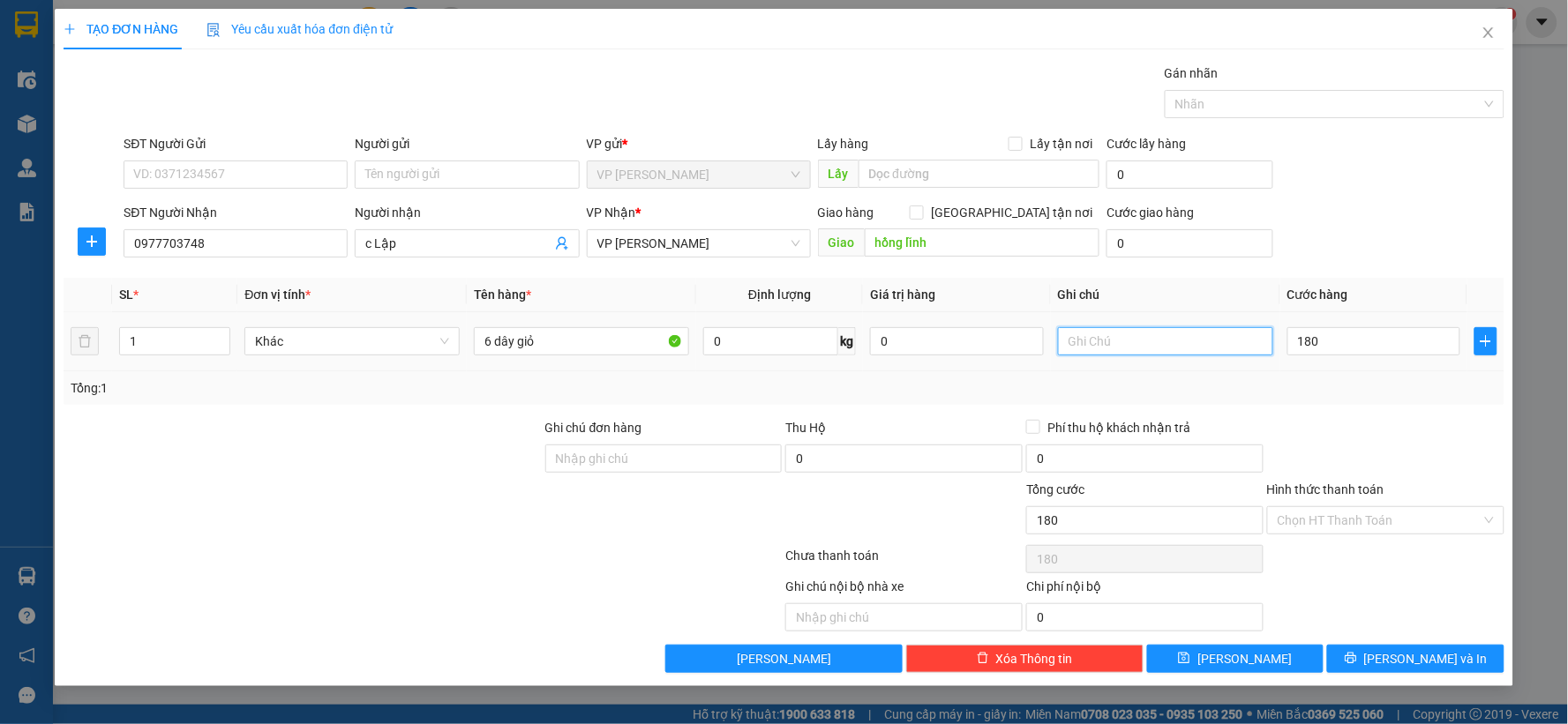
type input "180.000"
click at [1154, 345] on input "text" at bounding box center [1166, 341] width 215 height 28
type input "xưởng"
click at [1238, 662] on span "[PERSON_NAME]" at bounding box center [1244, 659] width 94 height 19
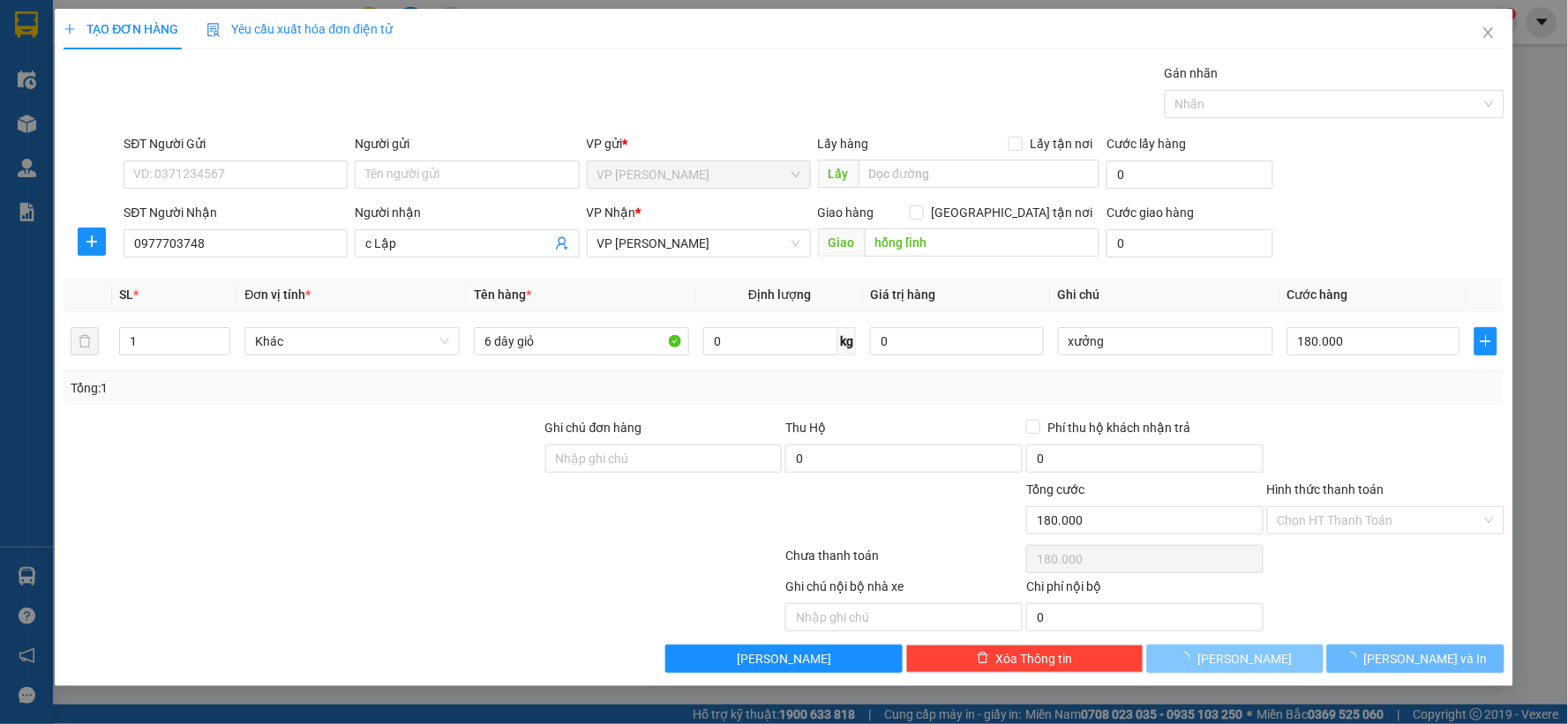
type input "0"
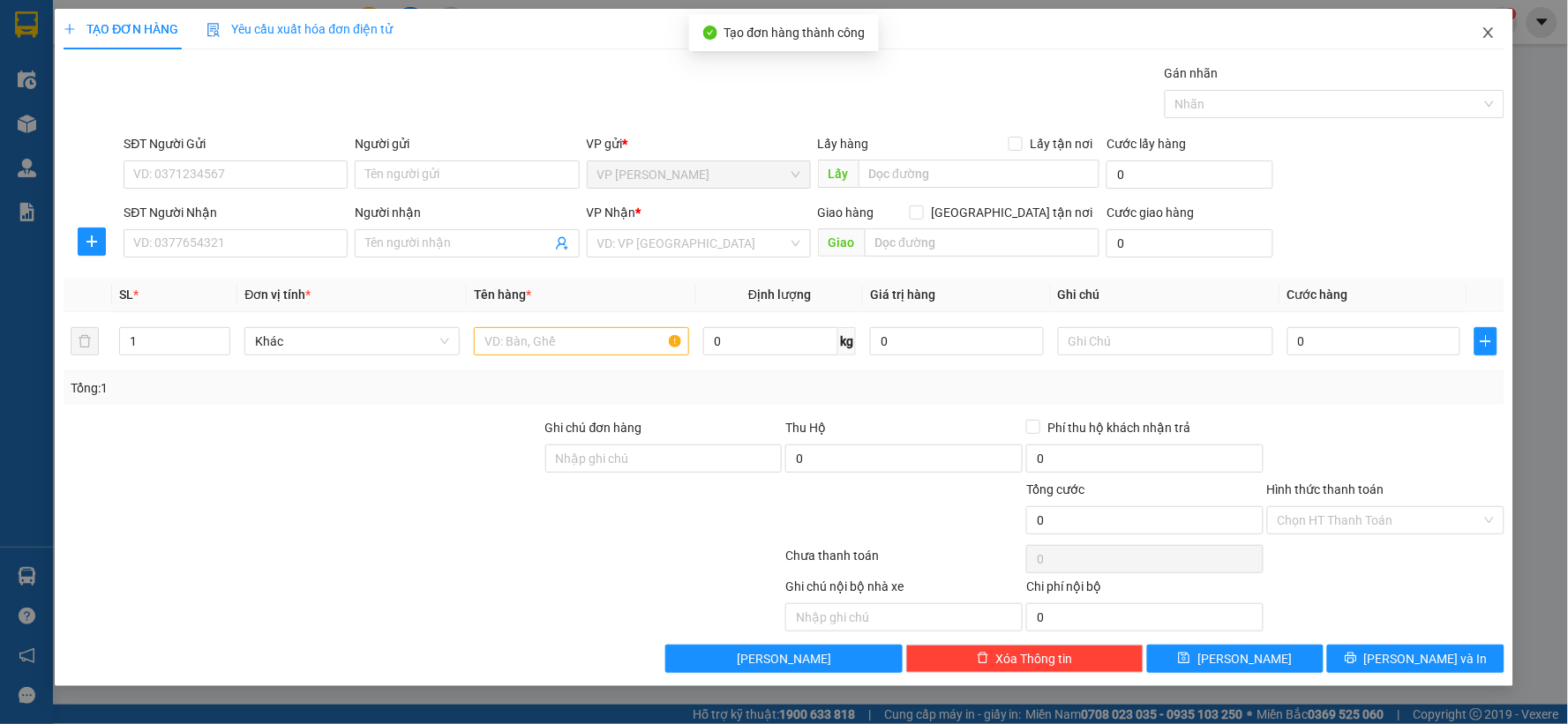
click at [1492, 39] on icon "close" at bounding box center [1488, 32] width 15 height 15
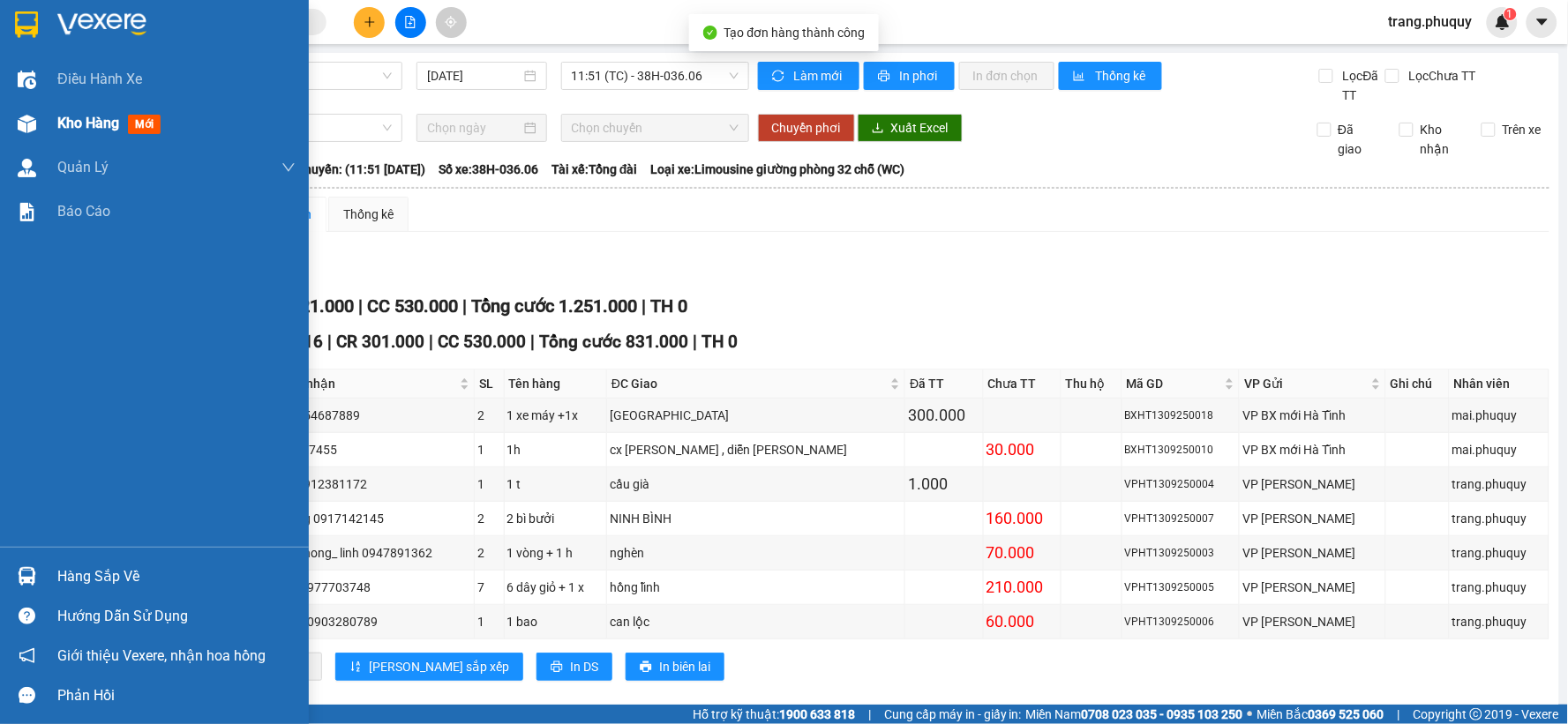
click at [29, 124] on img at bounding box center [26, 123] width 18 height 18
